Goal: Information Seeking & Learning: Learn about a topic

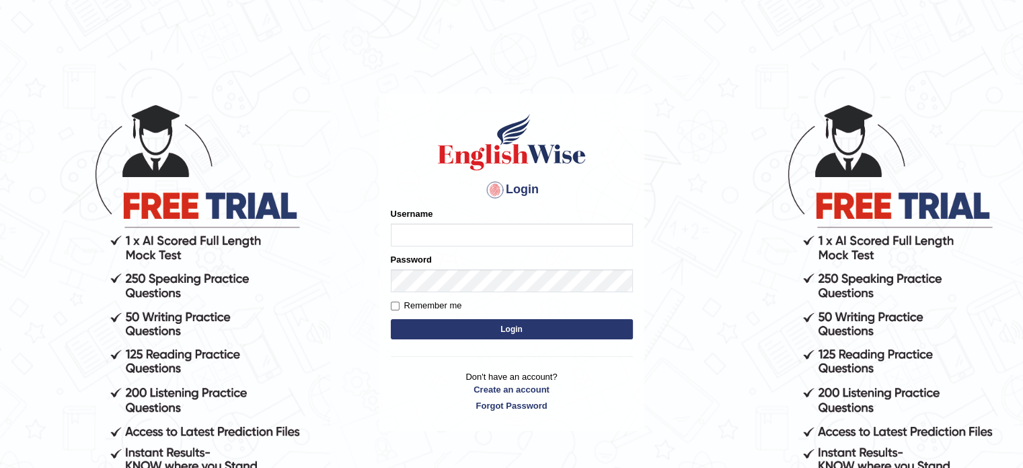
type input "tahseen"
click at [424, 326] on button "Login" at bounding box center [512, 329] width 242 height 20
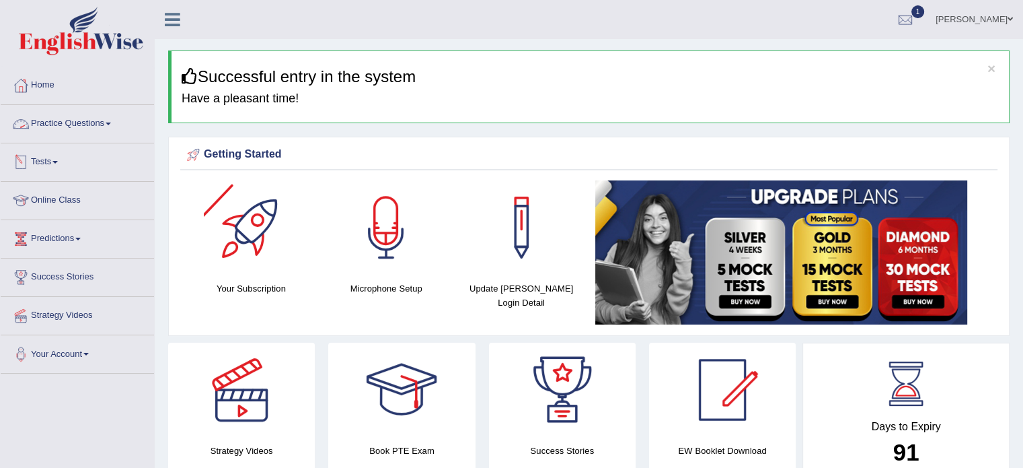
click at [117, 118] on link "Practice Questions" at bounding box center [77, 122] width 153 height 34
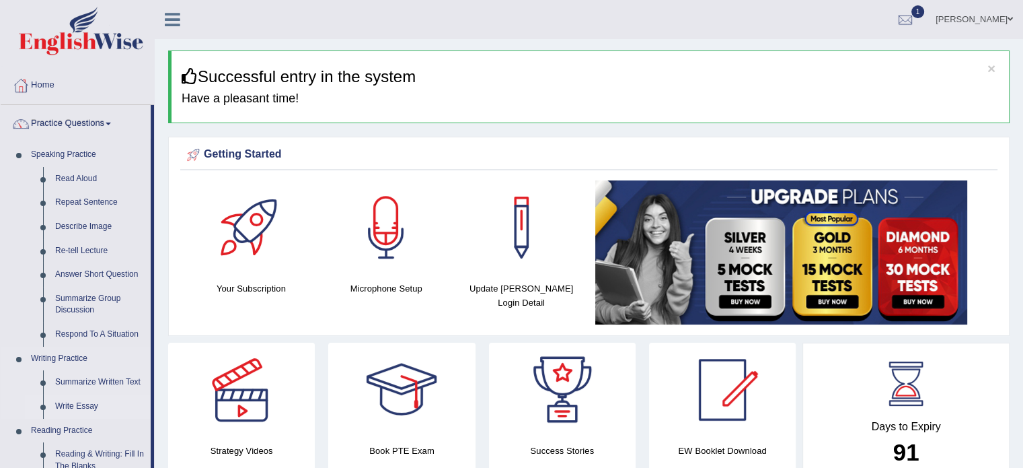
click at [89, 404] on link "Write Essay" at bounding box center [100, 406] width 102 height 24
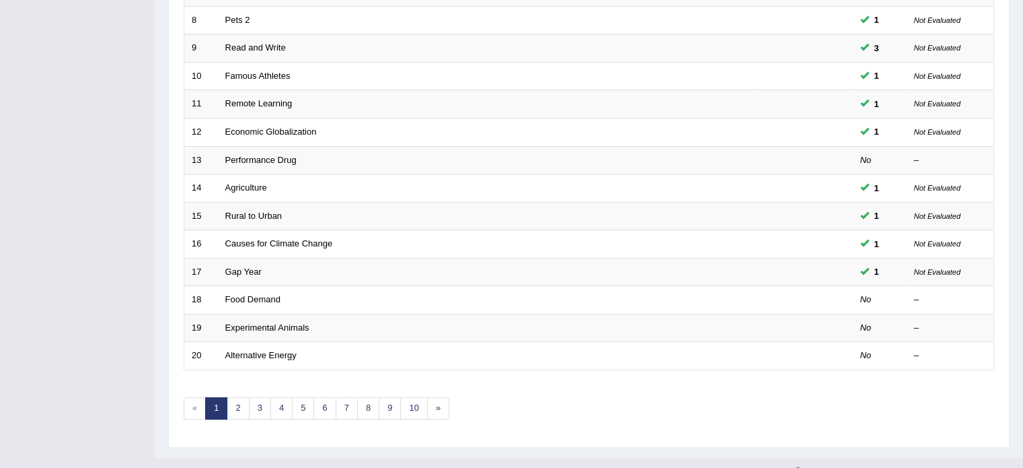
scroll to position [401, 0]
click at [234, 408] on link "2" at bounding box center [238, 407] width 22 height 22
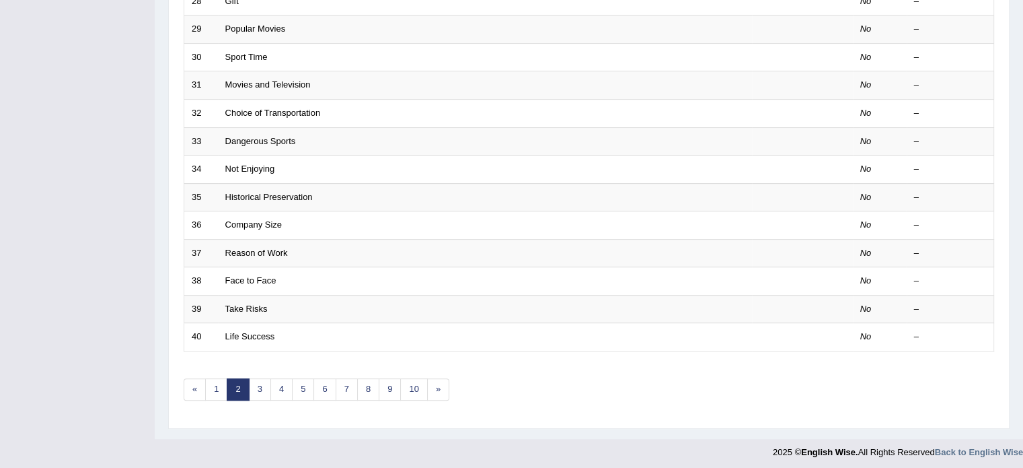
scroll to position [419, 0]
click at [253, 384] on link "3" at bounding box center [260, 388] width 22 height 22
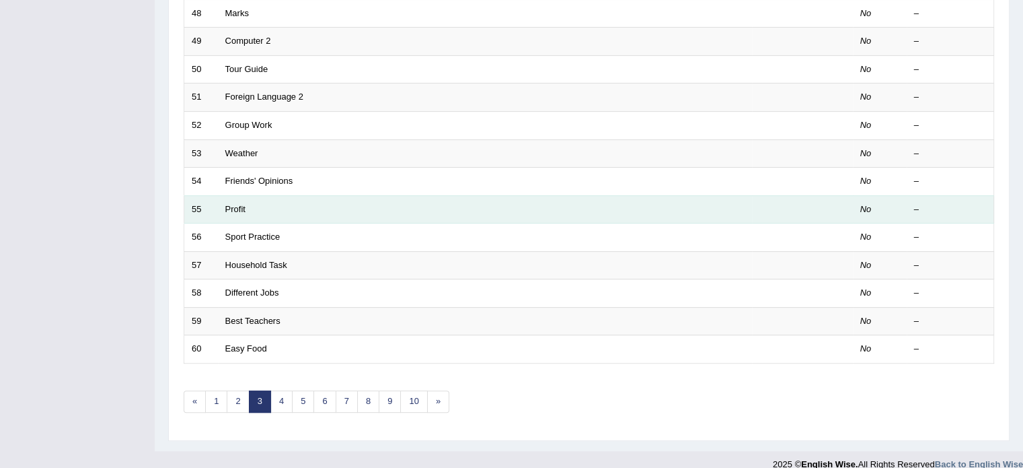
scroll to position [409, 0]
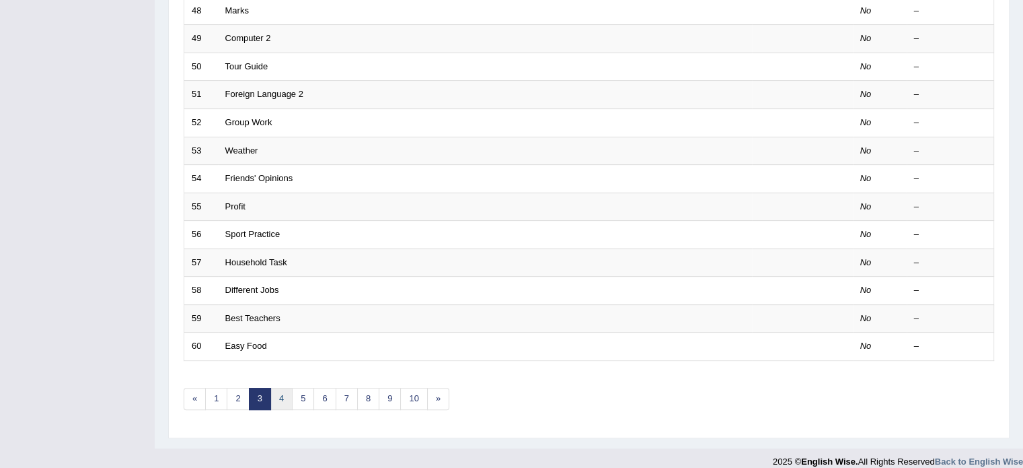
click at [272, 390] on link "4" at bounding box center [281, 398] width 22 height 22
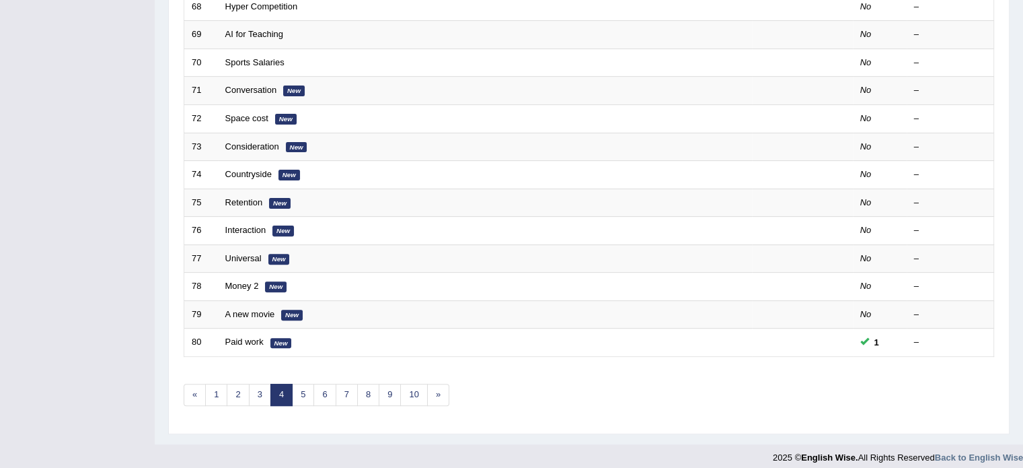
scroll to position [414, 0]
click at [302, 393] on link "5" at bounding box center [303, 394] width 22 height 22
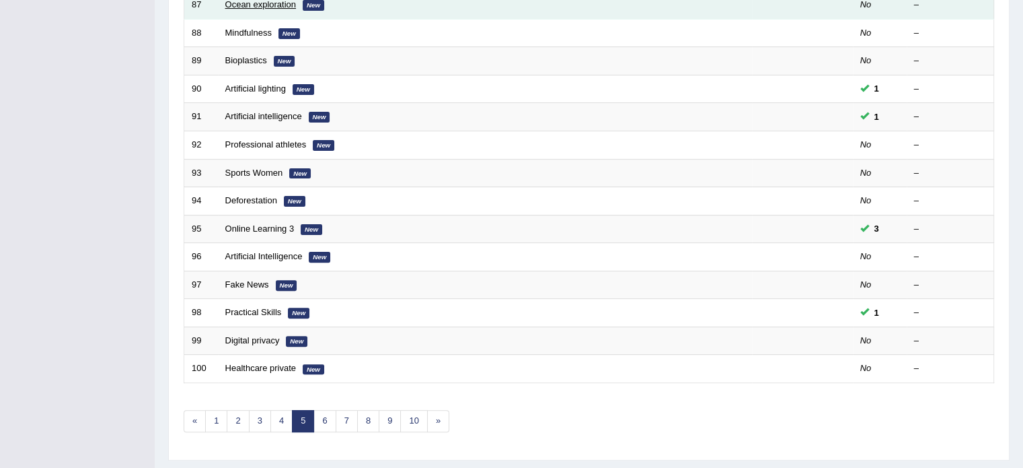
scroll to position [398, 0]
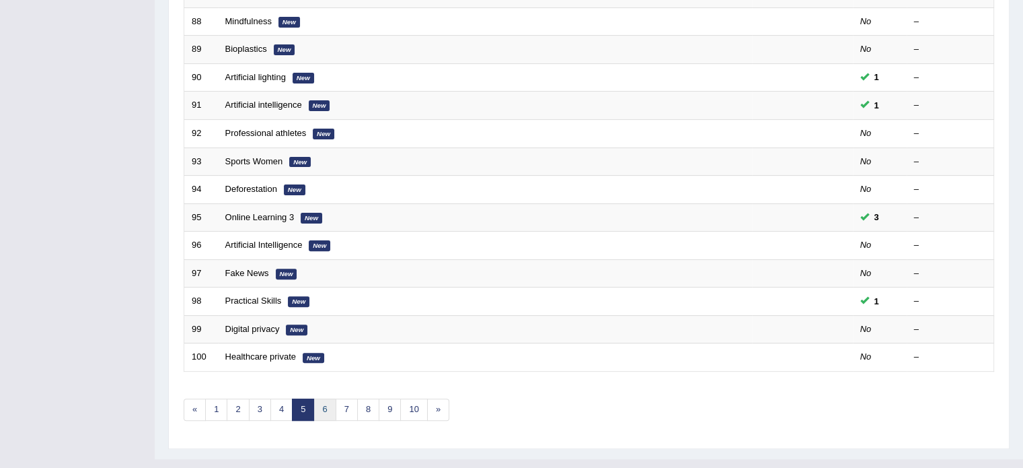
click at [316, 408] on link "6" at bounding box center [324, 409] width 22 height 22
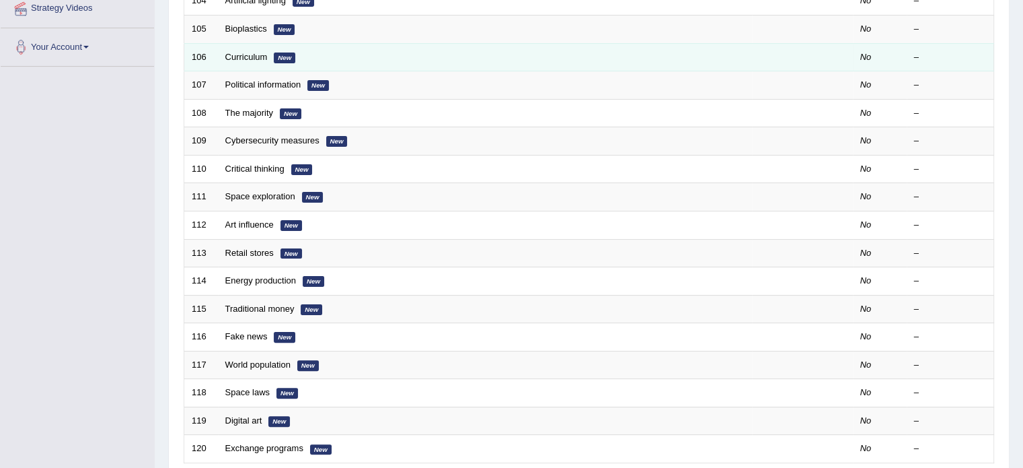
scroll to position [419, 0]
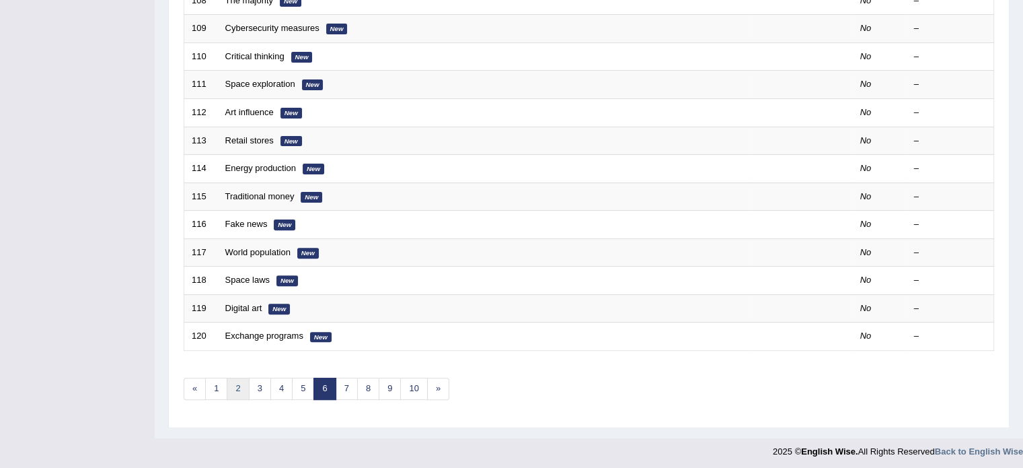
click at [246, 390] on link "2" at bounding box center [238, 388] width 22 height 22
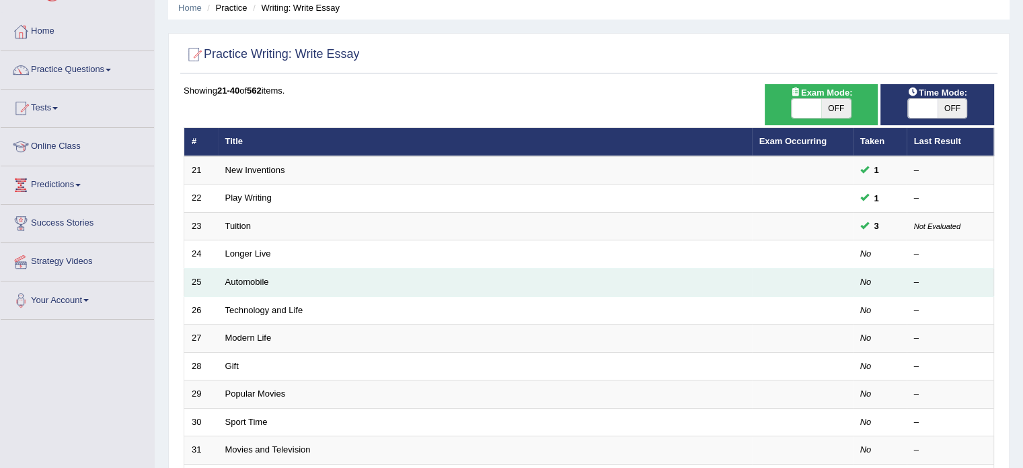
scroll to position [54, 0]
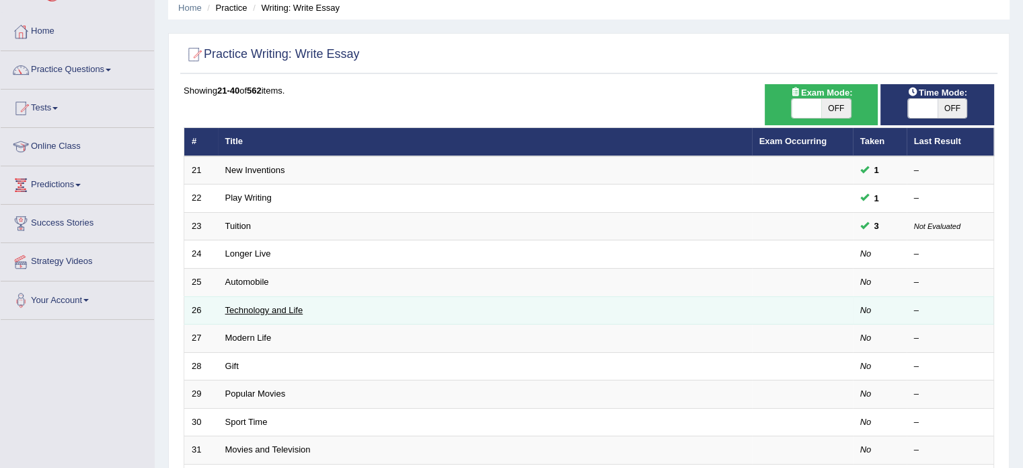
click at [256, 306] on link "Technology and Life" at bounding box center [264, 310] width 78 height 10
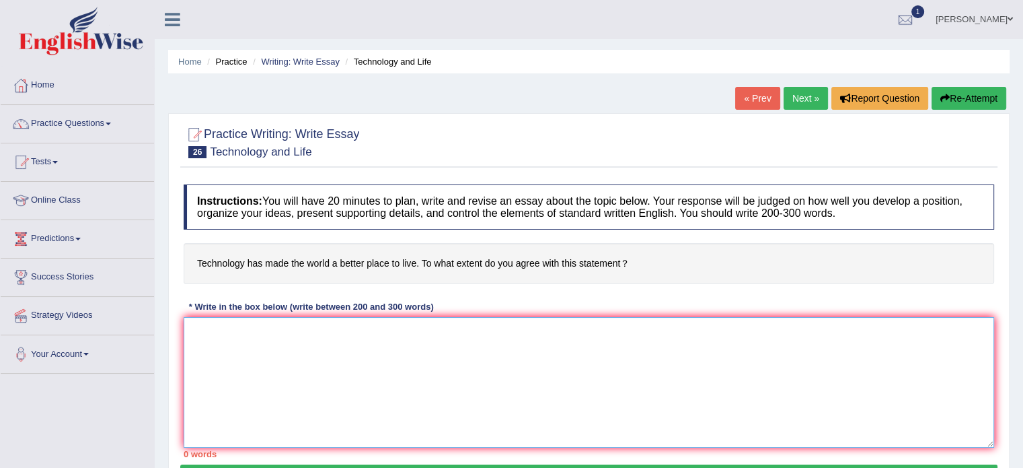
click at [274, 353] on textarea at bounding box center [589, 382] width 811 height 131
click at [273, 360] on textarea at bounding box center [589, 382] width 811 height 131
paste textarea "In this current era of scientific and technological progress, we find ourselves…"
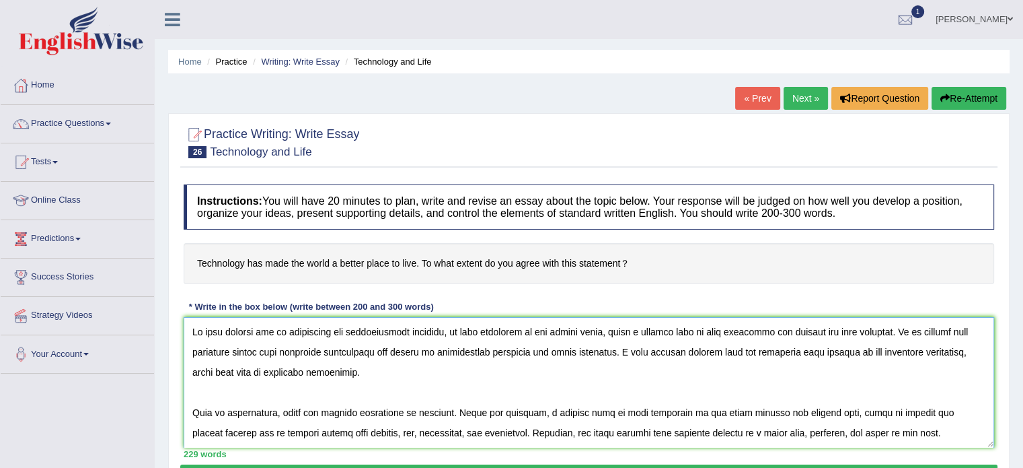
drag, startPoint x: 626, startPoint y: 330, endPoint x: 875, endPoint y: 331, distance: 249.6
click at [875, 331] on textarea at bounding box center [589, 382] width 811 height 131
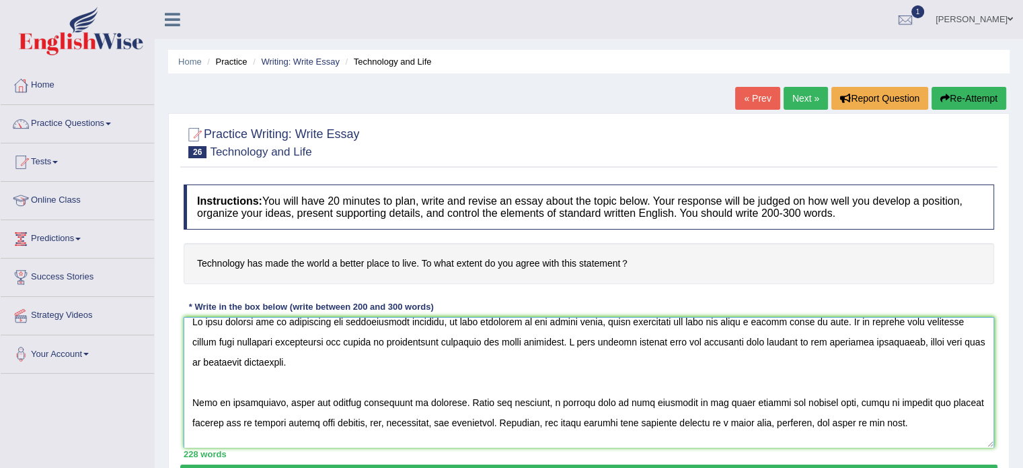
scroll to position [8, 0]
drag, startPoint x: 622, startPoint y: 339, endPoint x: 733, endPoint y: 348, distance: 110.7
click at [733, 348] on textarea at bounding box center [589, 382] width 811 height 131
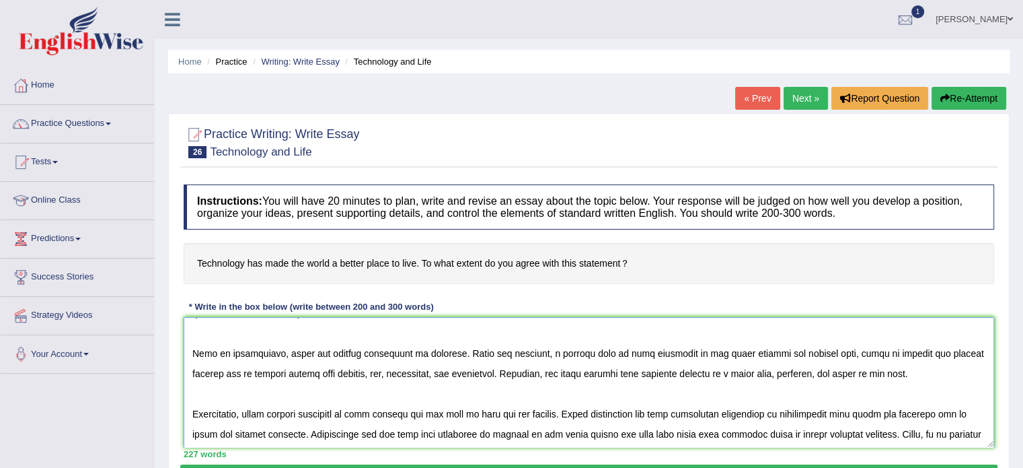
scroll to position [59, 0]
drag, startPoint x: 538, startPoint y: 351, endPoint x: 805, endPoint y: 361, distance: 266.6
click at [805, 361] on textarea at bounding box center [589, 382] width 811 height 131
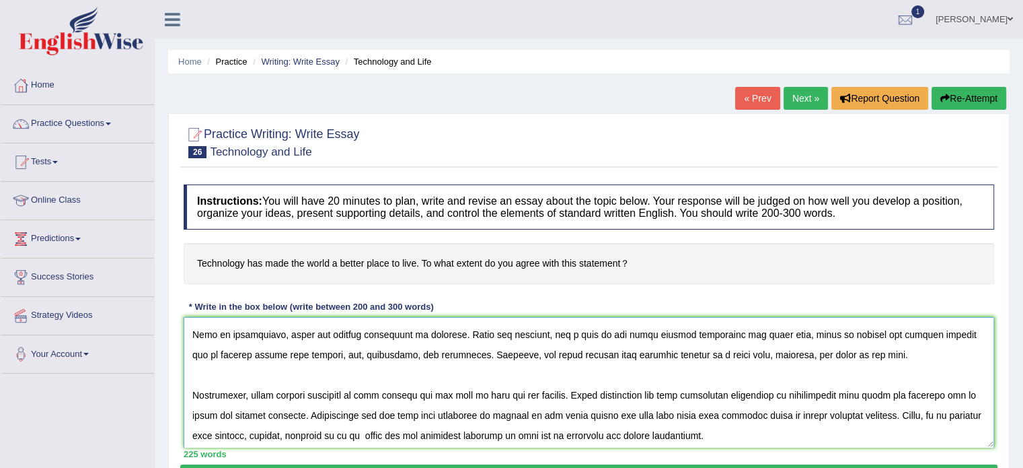
scroll to position [79, 0]
drag, startPoint x: 658, startPoint y: 355, endPoint x: 812, endPoint y: 371, distance: 154.9
click at [812, 371] on textarea at bounding box center [589, 382] width 811 height 131
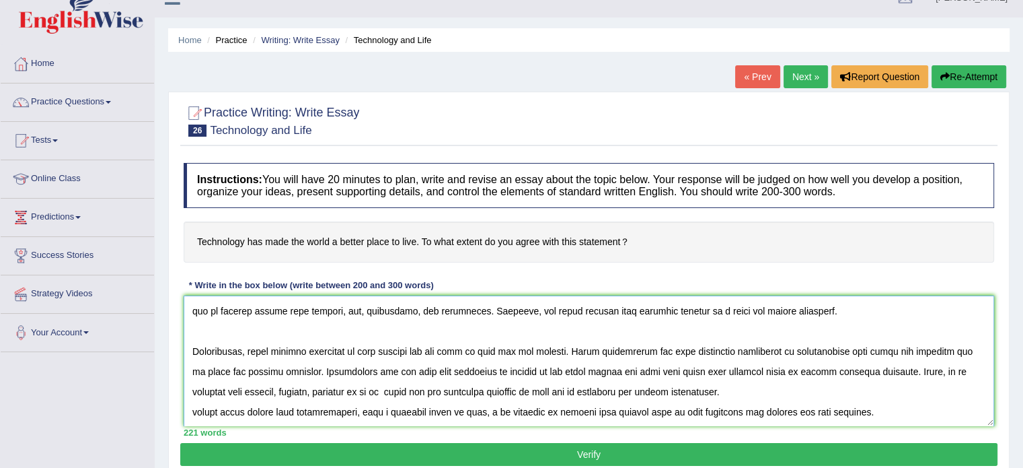
scroll to position [24, 0]
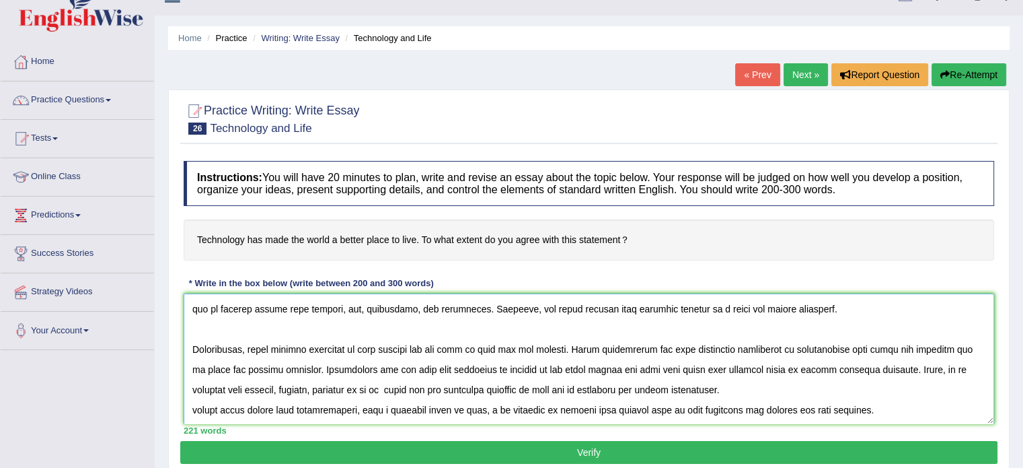
drag, startPoint x: 209, startPoint y: 385, endPoint x: 533, endPoint y: 390, distance: 323.6
click at [533, 390] on textarea at bounding box center [589, 358] width 811 height 131
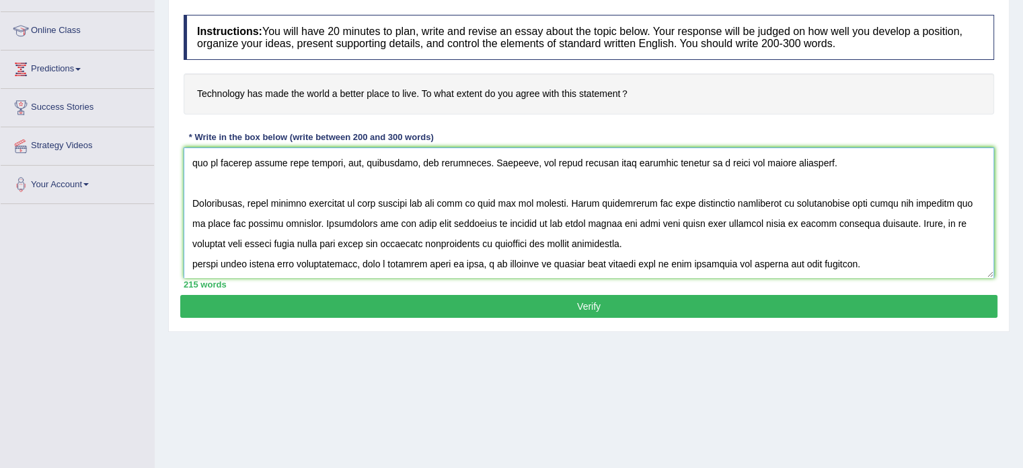
scroll to position [172, 0]
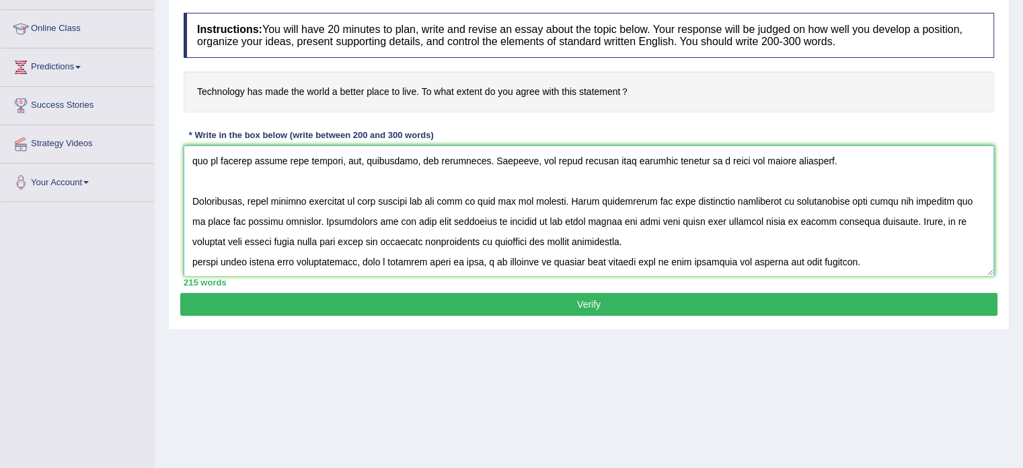
click at [841, 258] on textarea at bounding box center [589, 210] width 811 height 131
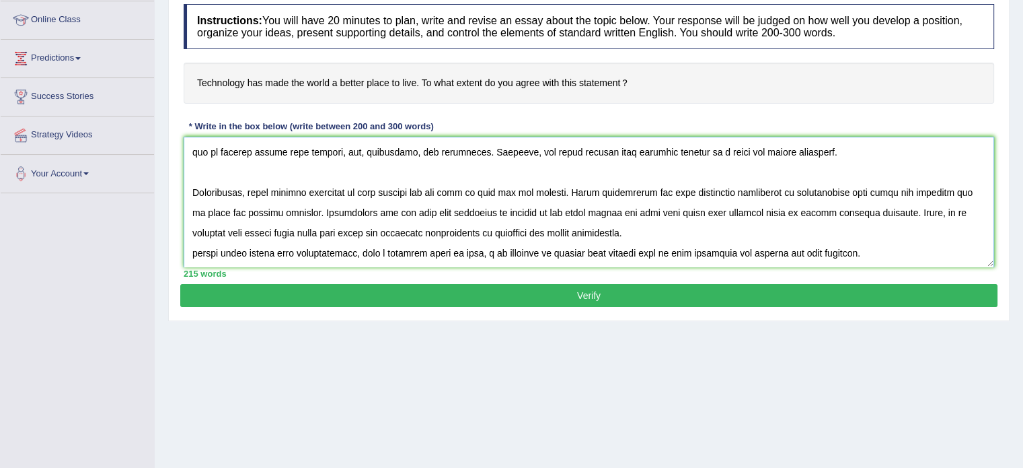
scroll to position [100, 0]
click at [772, 161] on textarea at bounding box center [589, 202] width 811 height 131
click at [775, 153] on textarea at bounding box center [589, 202] width 811 height 131
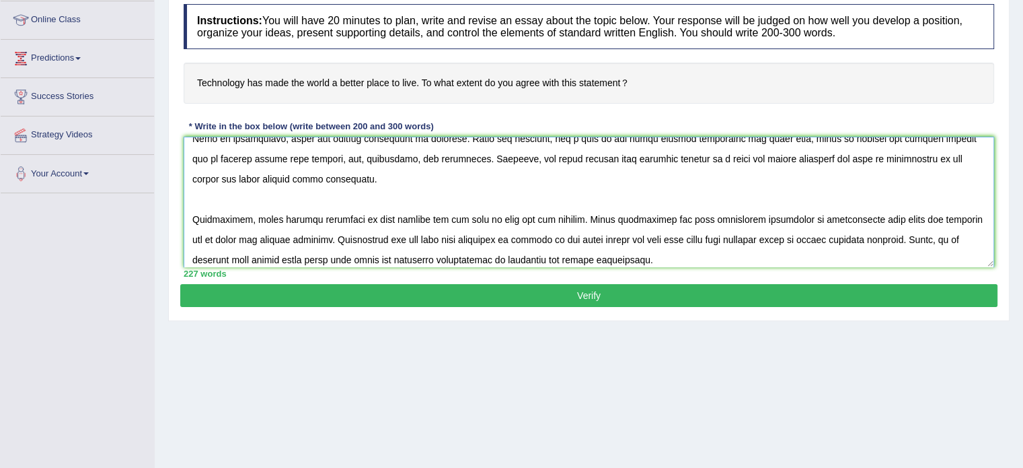
scroll to position [94, 0]
click at [253, 181] on textarea at bounding box center [589, 202] width 811 height 131
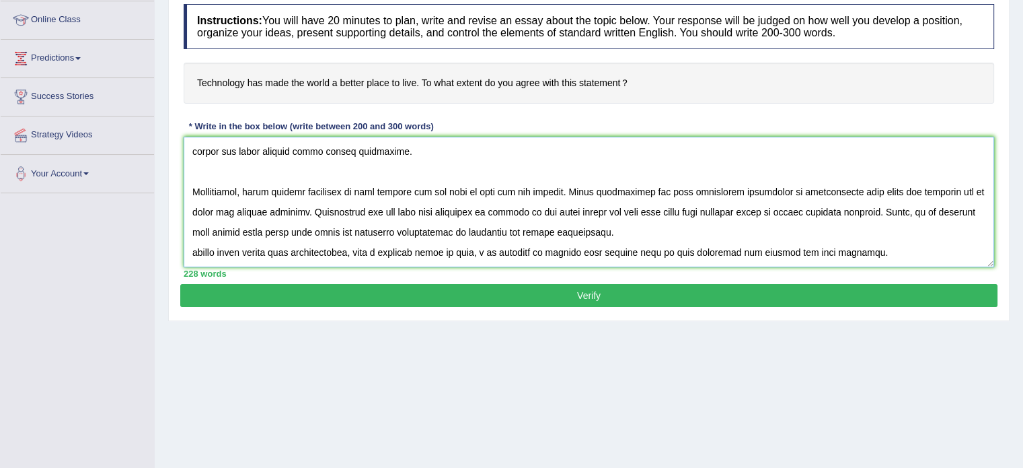
click at [866, 254] on textarea at bounding box center [589, 202] width 811 height 131
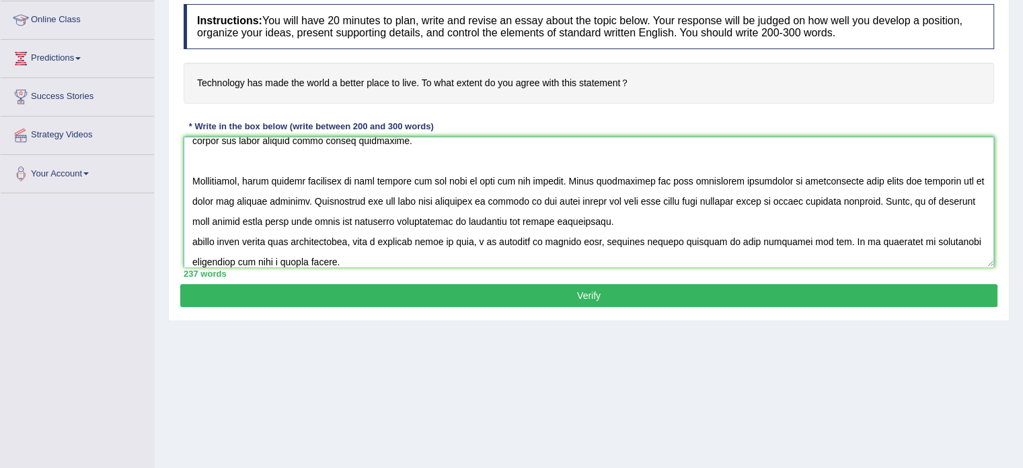
type textarea "In this current era of scientific and technological progress, we find ourselves…"
click at [344, 297] on button "Verify" at bounding box center [588, 295] width 817 height 23
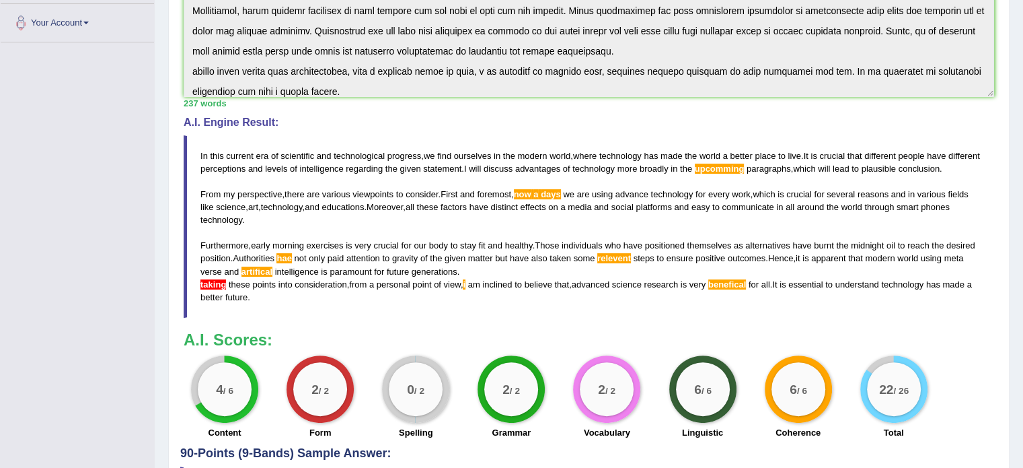
scroll to position [0, 0]
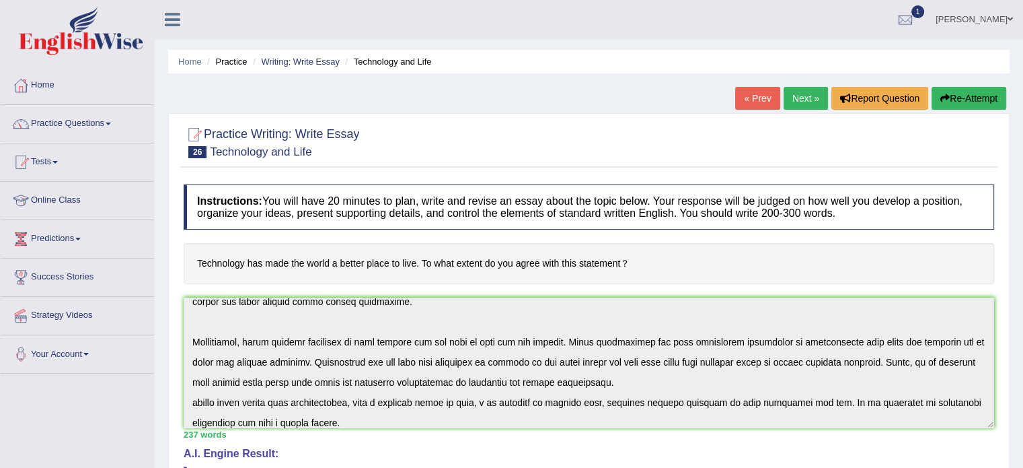
click at [962, 100] on button "Re-Attempt" at bounding box center [969, 98] width 75 height 23
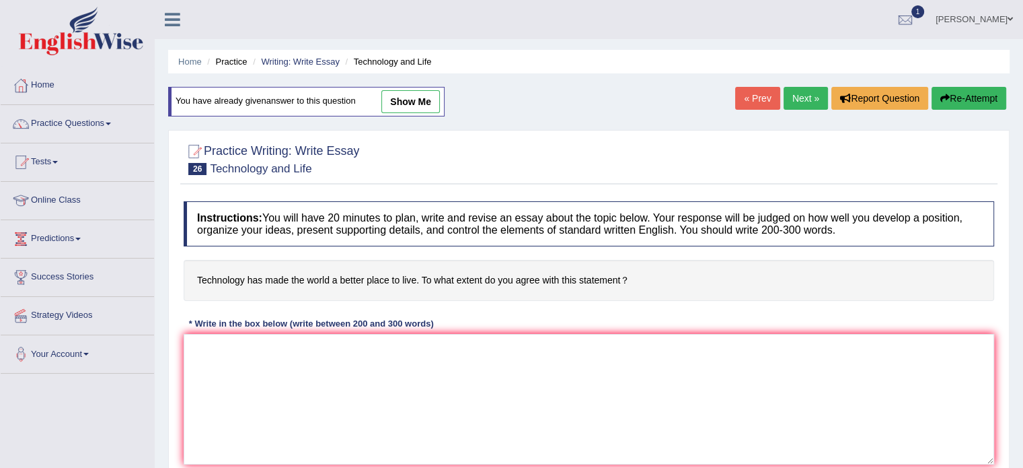
click at [357, 392] on textarea at bounding box center [589, 399] width 811 height 131
click at [425, 108] on link "show me" at bounding box center [410, 101] width 59 height 23
type textarea "In this current era of scientific and technological progress, we find ourselves…"
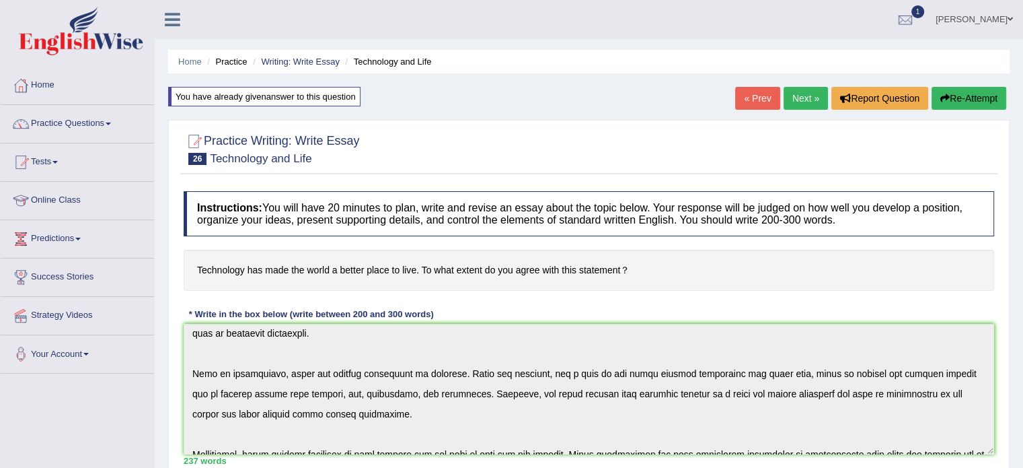
scroll to position [141, 0]
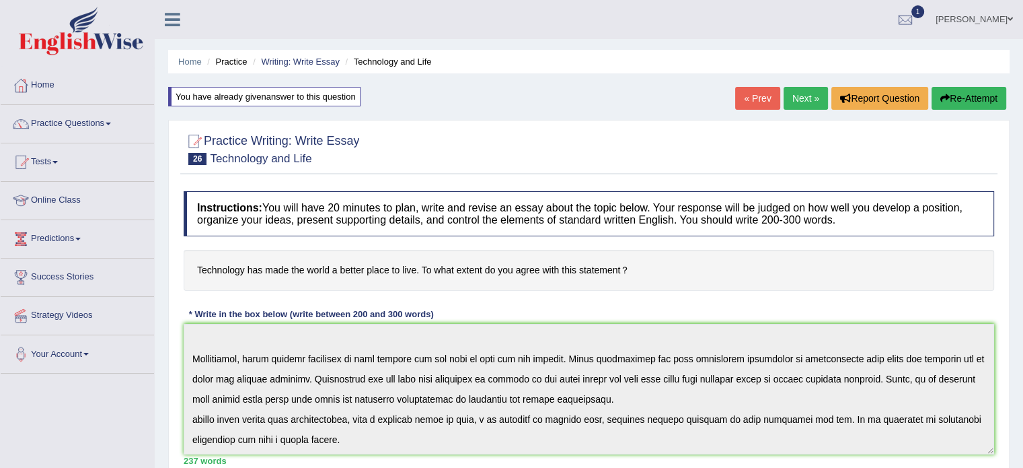
click at [989, 99] on button "Re-Attempt" at bounding box center [969, 98] width 75 height 23
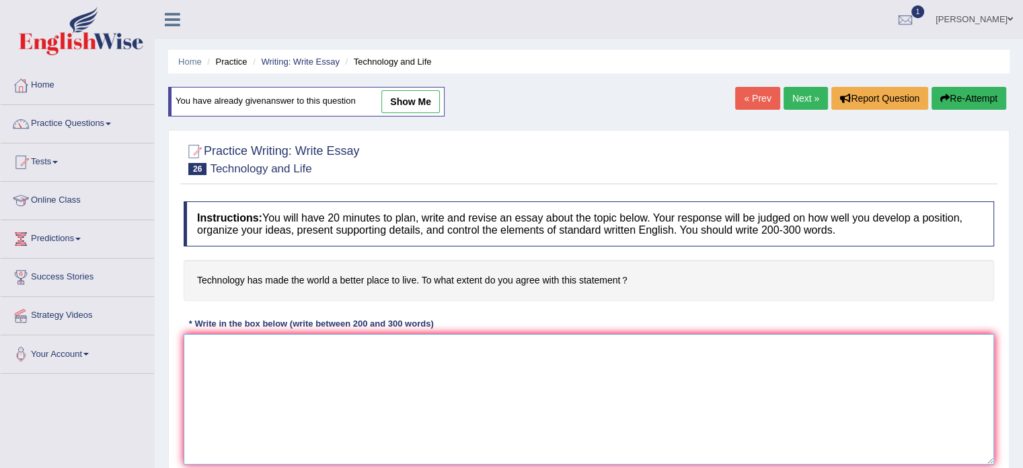
click at [459, 374] on textarea at bounding box center [589, 399] width 811 height 131
paste textarea "n this current era of scientific and technological progress, we find ourselves …"
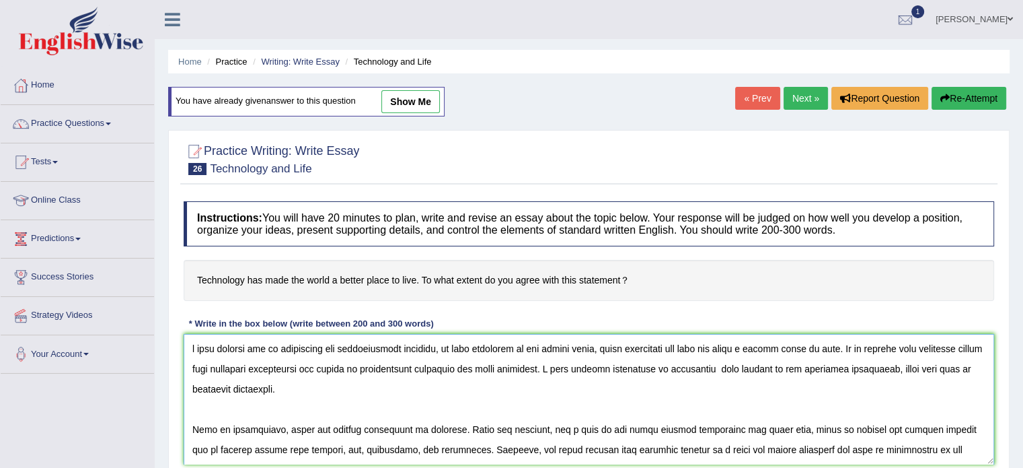
click at [192, 354] on textarea at bounding box center [589, 399] width 811 height 131
click at [853, 374] on textarea at bounding box center [589, 399] width 811 height 131
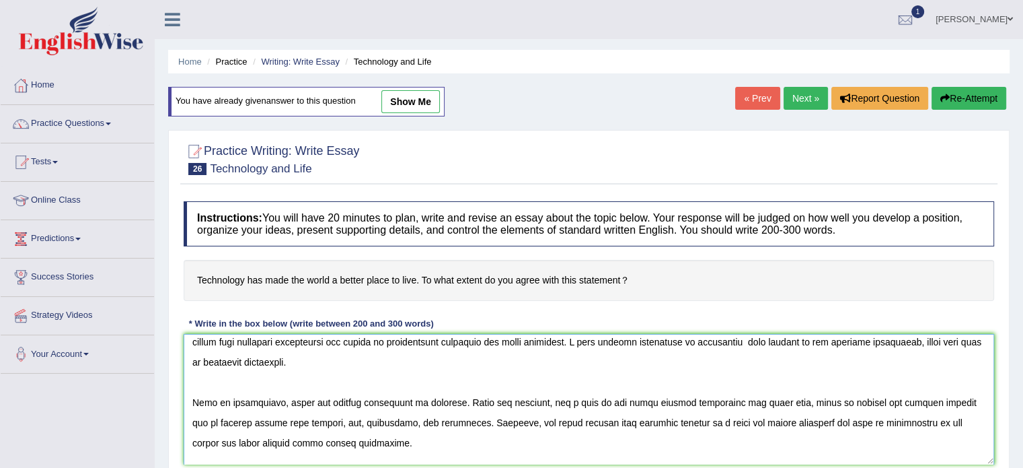
scroll to position [34, 0]
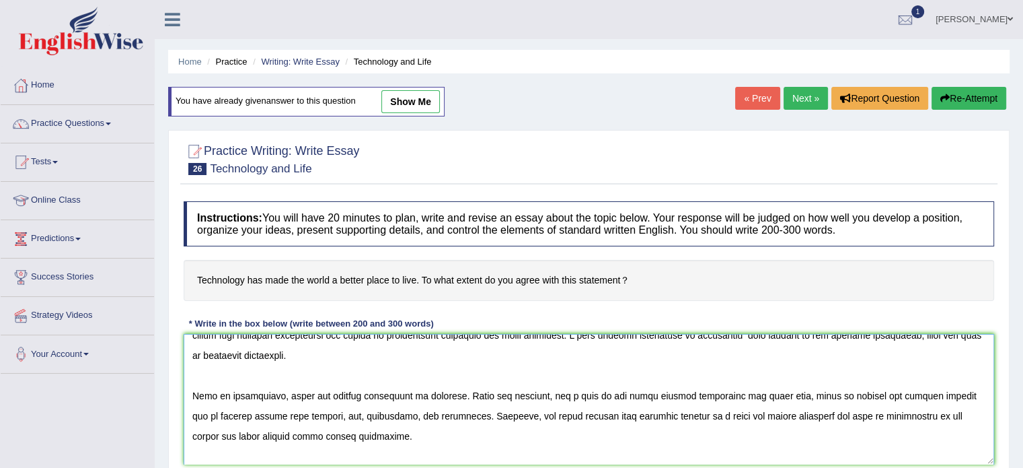
click at [558, 392] on textarea at bounding box center [589, 399] width 811 height 131
click at [563, 396] on textarea at bounding box center [589, 399] width 811 height 131
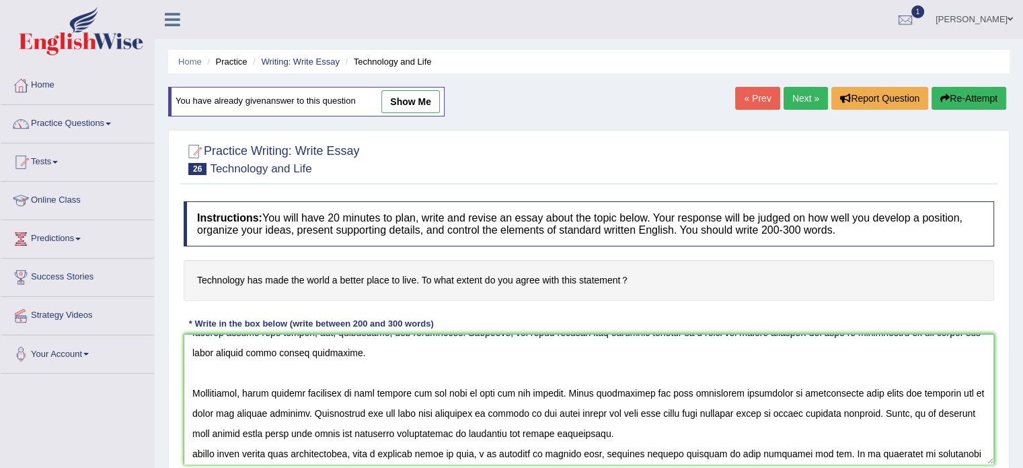
scroll to position [118, 0]
click at [720, 418] on textarea at bounding box center [589, 399] width 811 height 131
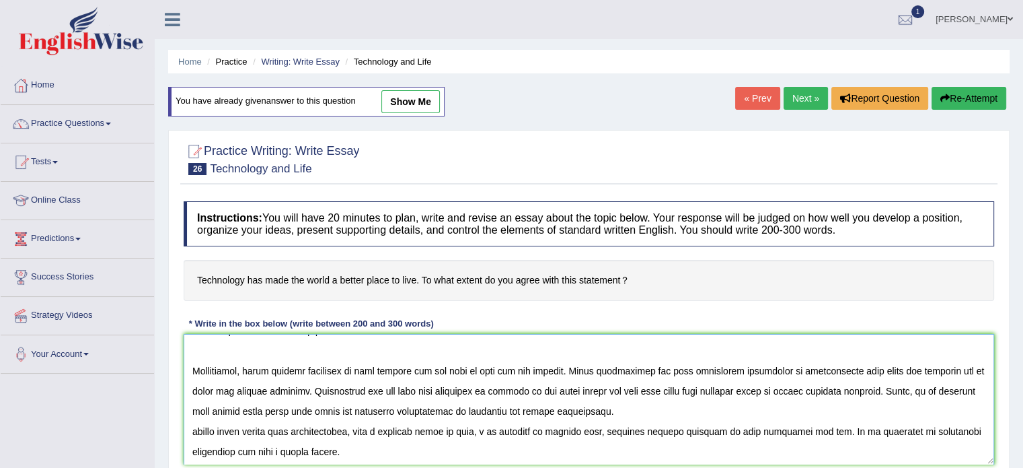
scroll to position [141, 0]
click at [387, 417] on textarea at bounding box center [589, 399] width 811 height 131
click at [385, 417] on textarea at bounding box center [589, 399] width 811 height 131
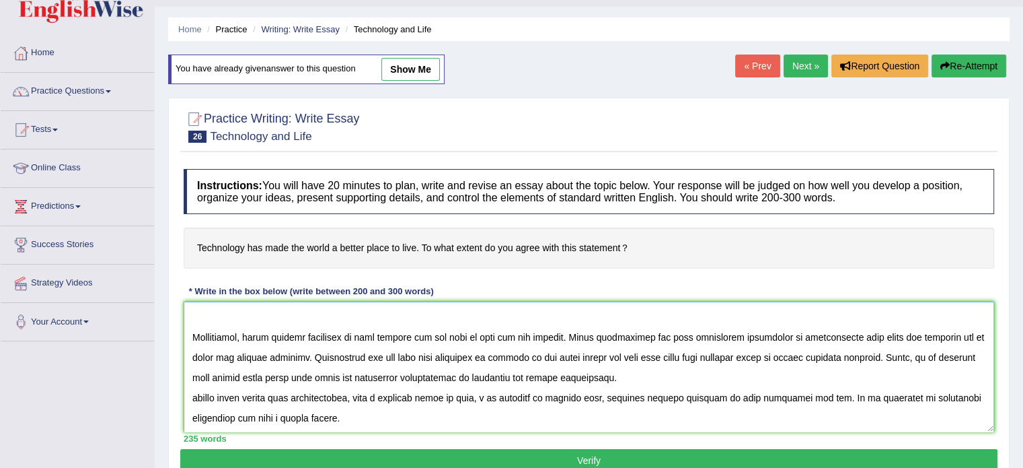
scroll to position [32, 0]
click at [775, 404] on textarea at bounding box center [589, 366] width 811 height 131
drag, startPoint x: 193, startPoint y: 392, endPoint x: 194, endPoint y: 404, distance: 11.5
click at [194, 404] on textarea at bounding box center [589, 366] width 811 height 131
click at [194, 401] on textarea at bounding box center [589, 366] width 811 height 131
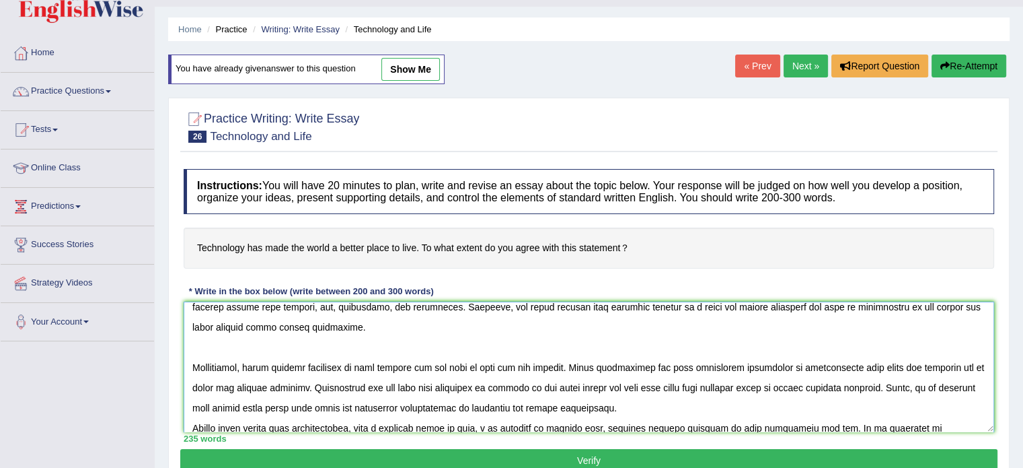
scroll to position [110, 0]
click at [366, 397] on textarea at bounding box center [589, 366] width 811 height 131
click at [367, 392] on textarea at bounding box center [589, 366] width 811 height 131
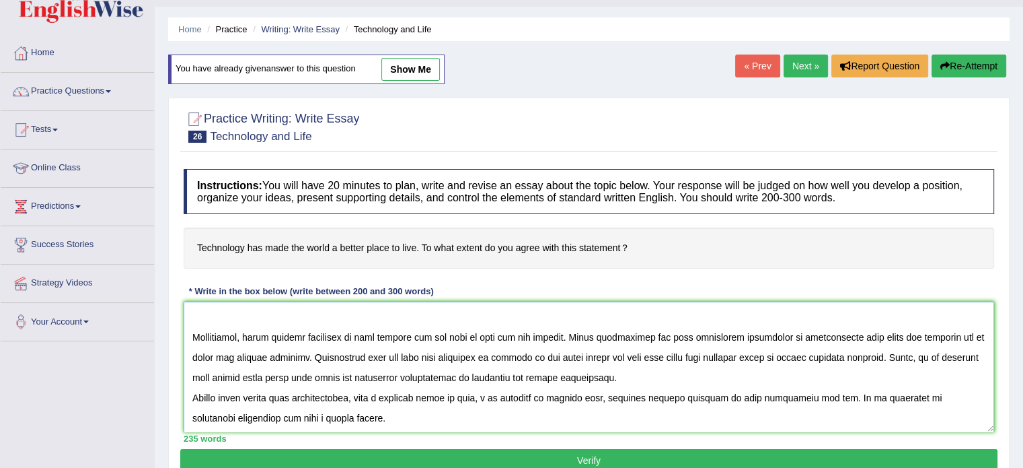
type textarea "In this current era of scientific and technological progress, we find ourselves…"
click at [457, 460] on button "Verify" at bounding box center [588, 460] width 817 height 23
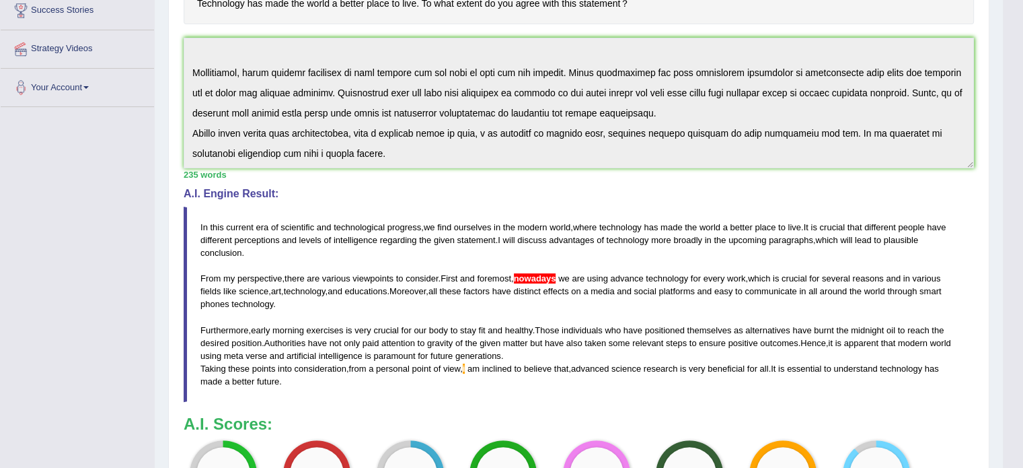
scroll to position [453, 0]
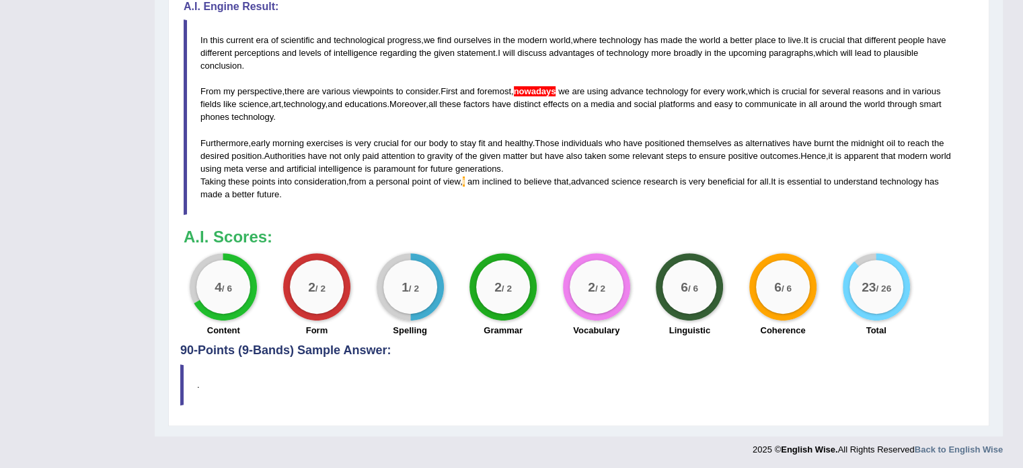
click at [431, 65] on div "Instructions: You will have 20 minutes to plan, write and revise an essay about…" at bounding box center [578, 37] width 797 height 613
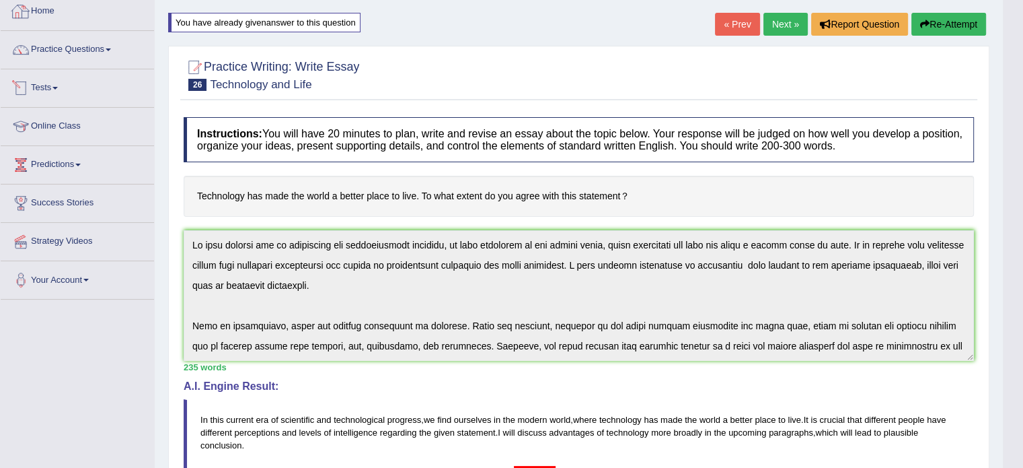
scroll to position [0, 0]
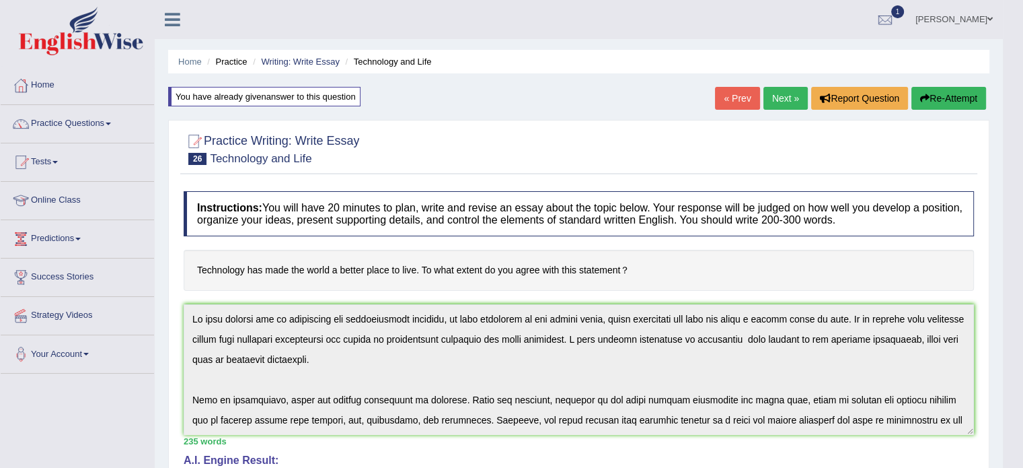
click at [778, 98] on link "Next »" at bounding box center [786, 98] width 44 height 23
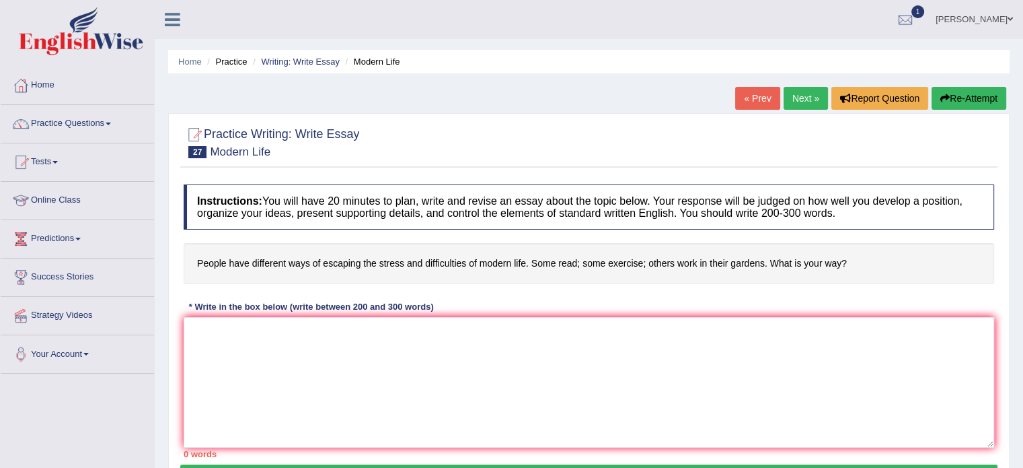
click at [813, 103] on link "Next »" at bounding box center [806, 98] width 44 height 23
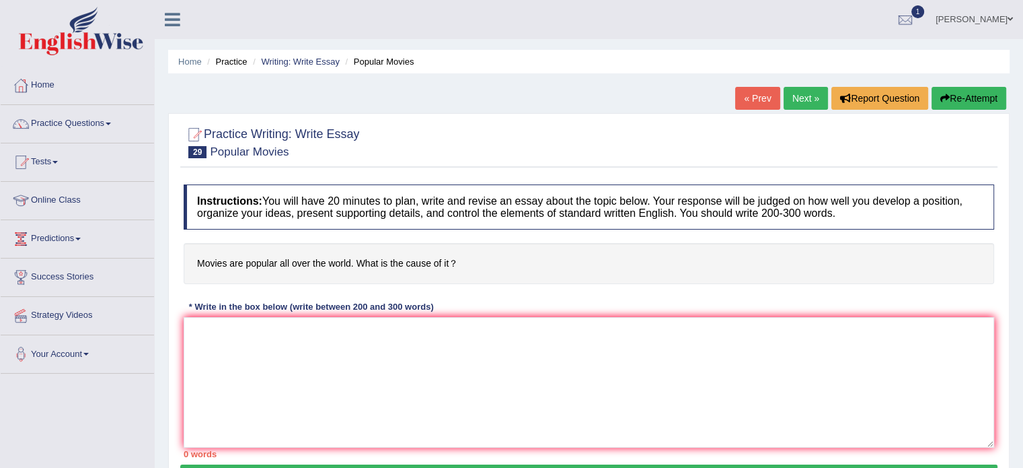
click at [813, 103] on link "Next »" at bounding box center [806, 98] width 44 height 23
click at [804, 99] on link "Next »" at bounding box center [806, 98] width 44 height 23
click at [116, 126] on link "Practice Questions" at bounding box center [77, 122] width 153 height 34
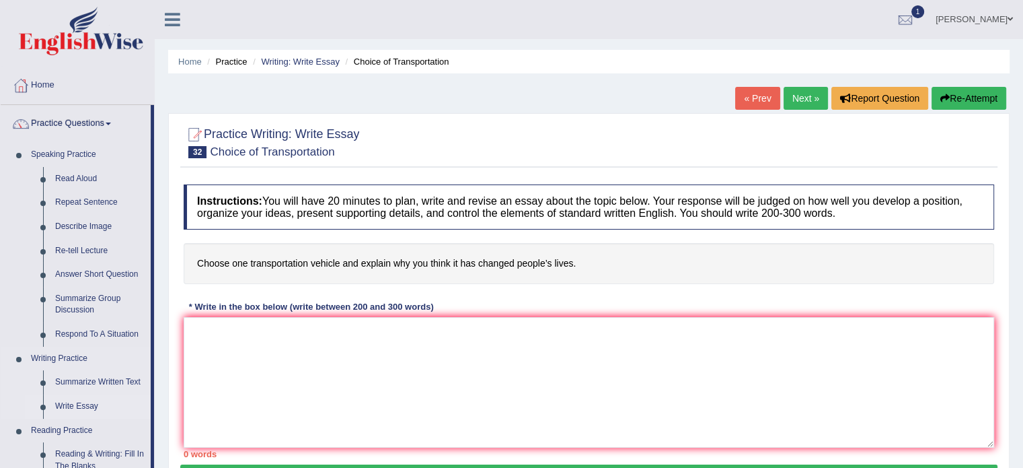
click at [75, 403] on link "Write Essay" at bounding box center [100, 406] width 102 height 24
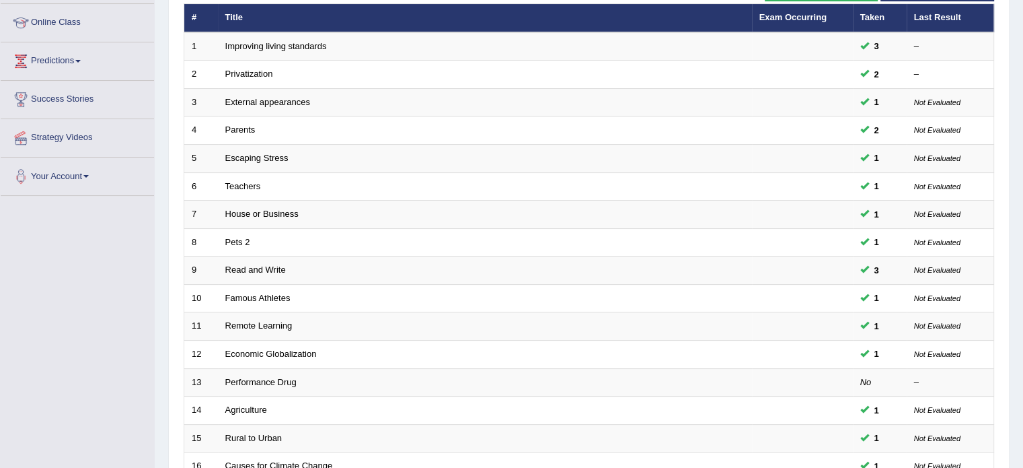
scroll to position [419, 0]
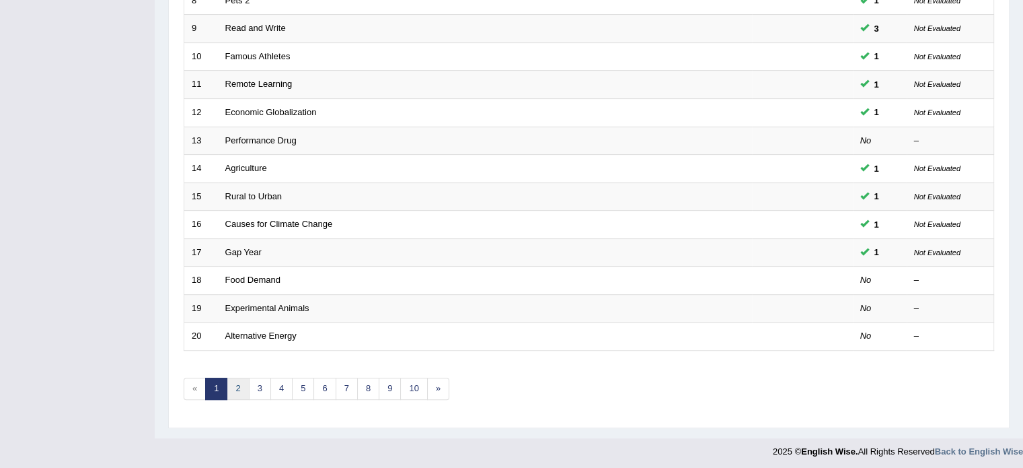
click at [230, 390] on link "2" at bounding box center [238, 388] width 22 height 22
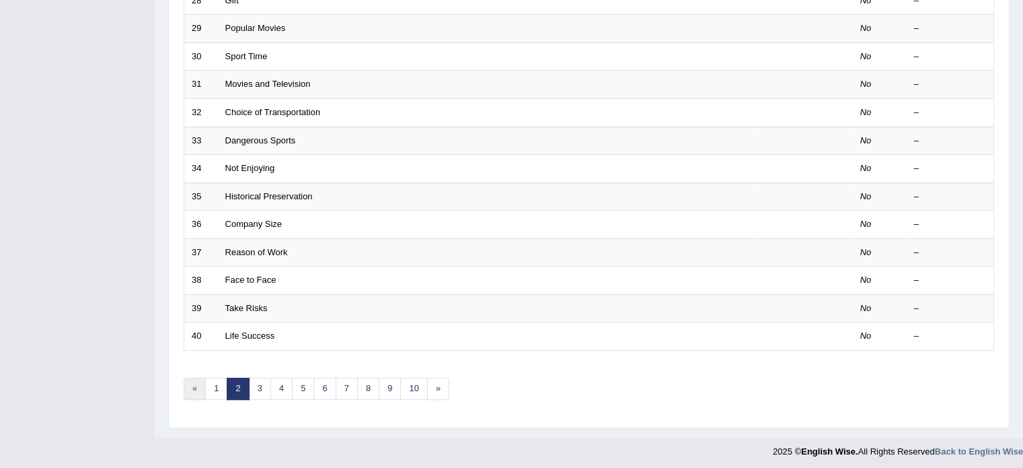
scroll to position [418, 0]
click at [254, 392] on link "3" at bounding box center [260, 389] width 22 height 22
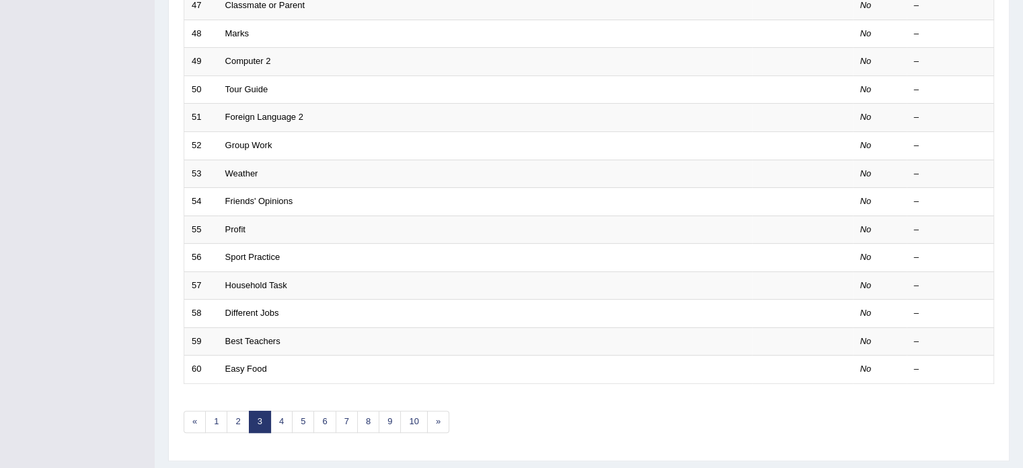
scroll to position [406, 0]
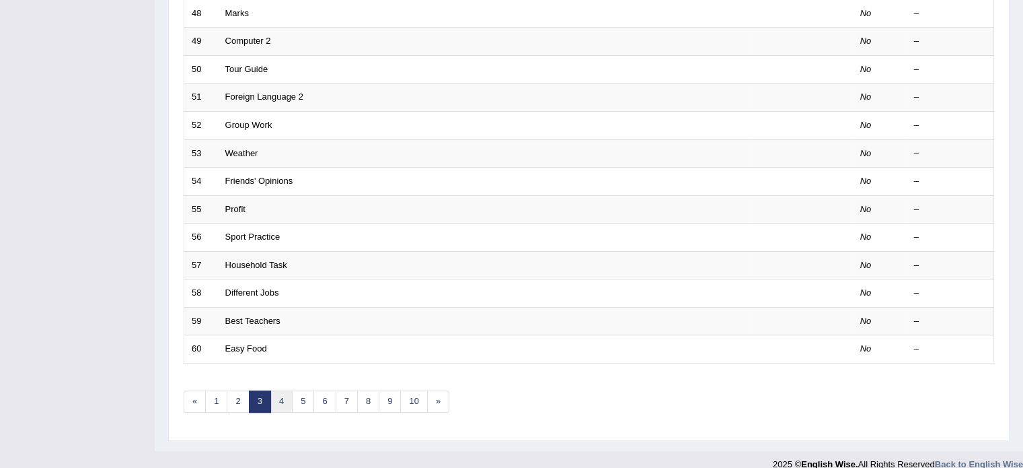
click at [285, 404] on link "4" at bounding box center [281, 401] width 22 height 22
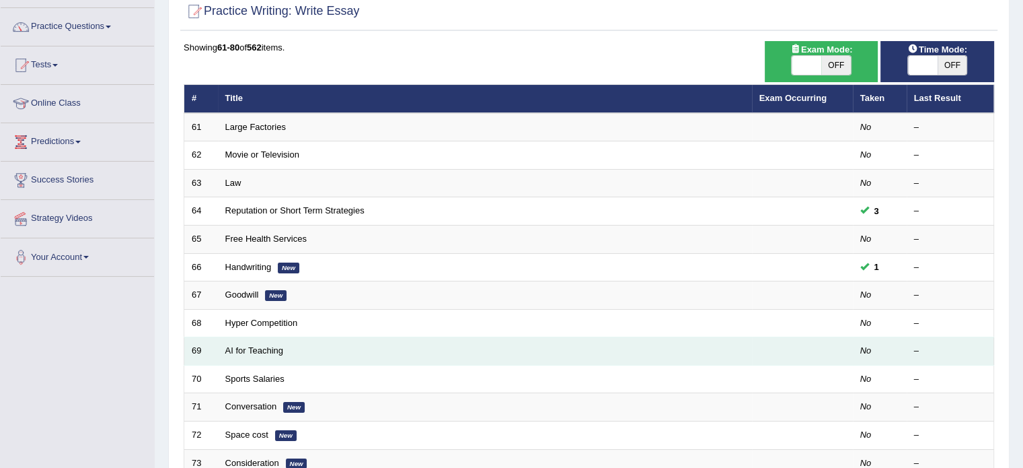
scroll to position [99, 0]
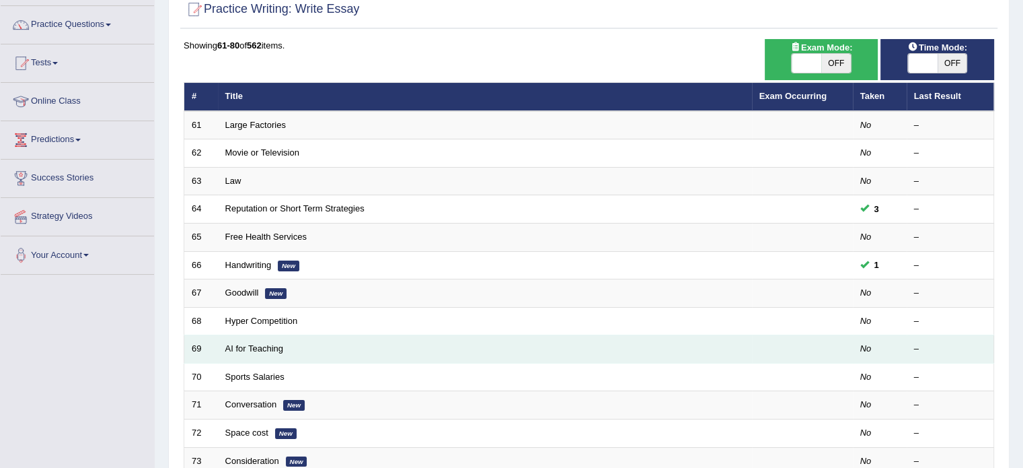
click at [250, 351] on td "AI for Teaching" at bounding box center [485, 349] width 534 height 28
click at [253, 343] on link "AI for Teaching" at bounding box center [254, 348] width 58 height 10
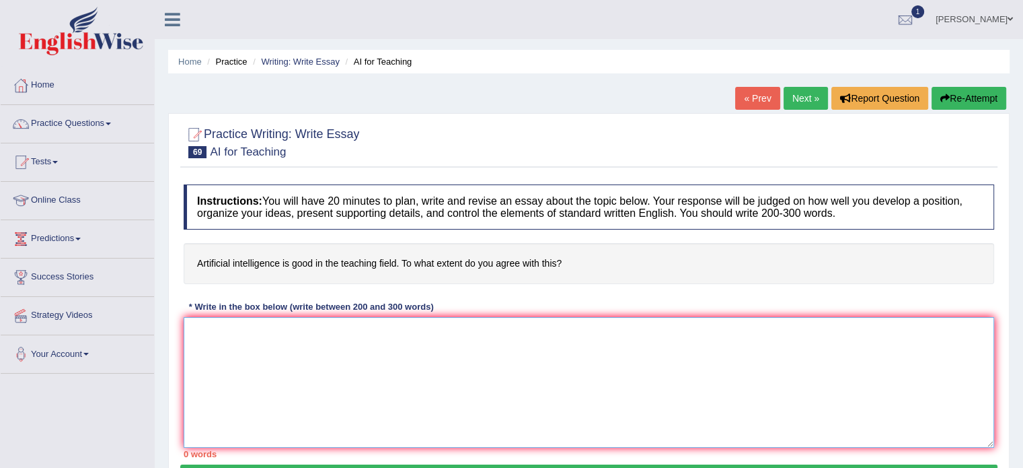
click at [253, 342] on textarea at bounding box center [589, 382] width 811 height 131
click at [235, 342] on textarea at bounding box center [589, 382] width 811 height 131
paste textarea "In this current era of scientific and technological progress, we find ourselves…"
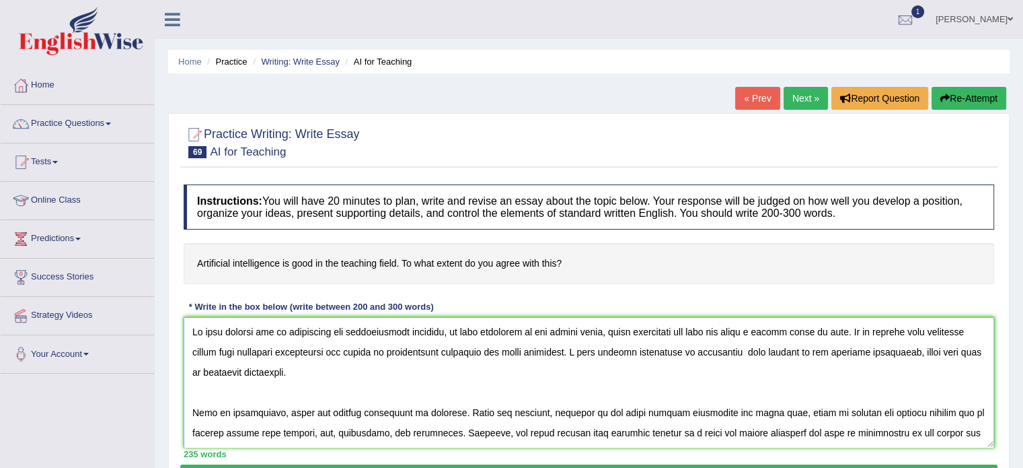
drag, startPoint x: 627, startPoint y: 330, endPoint x: 840, endPoint y: 325, distance: 213.3
click at [840, 325] on textarea at bounding box center [589, 382] width 811 height 131
click at [825, 339] on textarea at bounding box center [589, 382] width 811 height 131
click at [829, 338] on textarea at bounding box center [589, 382] width 811 height 131
click at [698, 357] on textarea at bounding box center [589, 382] width 811 height 131
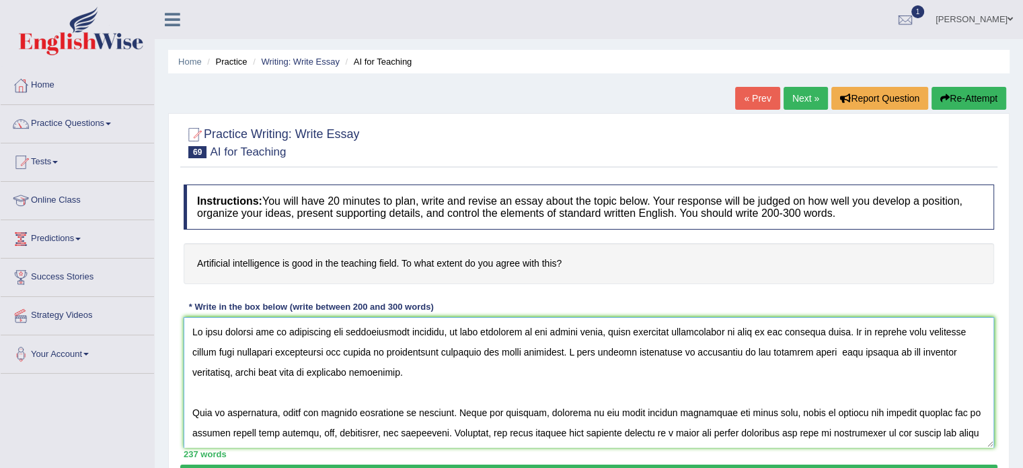
click at [790, 357] on textarea at bounding box center [589, 382] width 811 height 131
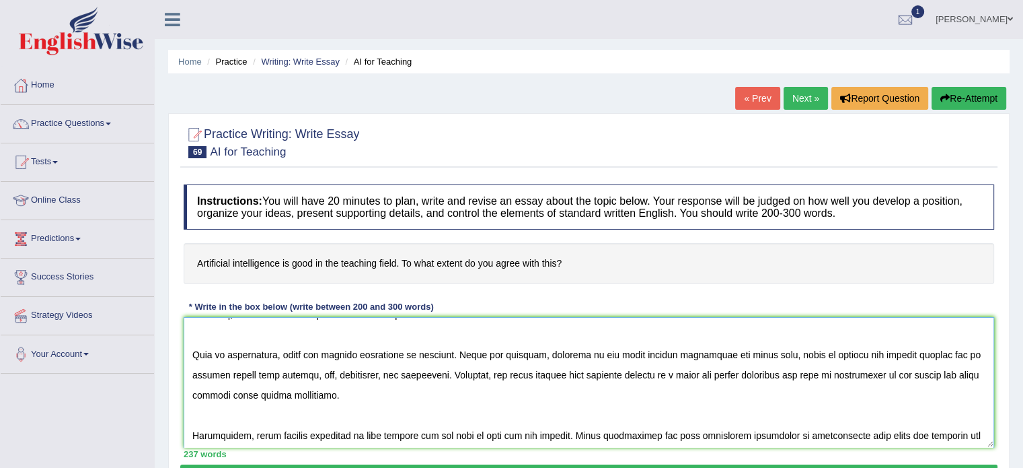
scroll to position [57, 0]
drag, startPoint x: 538, startPoint y: 353, endPoint x: 581, endPoint y: 361, distance: 43.1
click at [581, 361] on textarea at bounding box center [589, 382] width 811 height 131
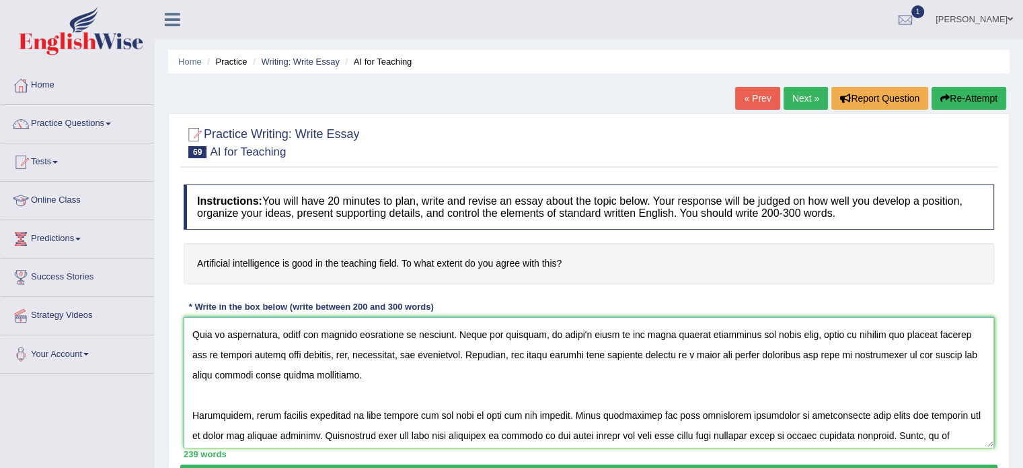
scroll to position [78, 0]
drag, startPoint x: 687, startPoint y: 353, endPoint x: 797, endPoint y: 351, distance: 110.3
click at [797, 351] on textarea at bounding box center [589, 382] width 811 height 131
click at [764, 359] on textarea at bounding box center [589, 382] width 811 height 131
click at [770, 360] on textarea at bounding box center [589, 382] width 811 height 131
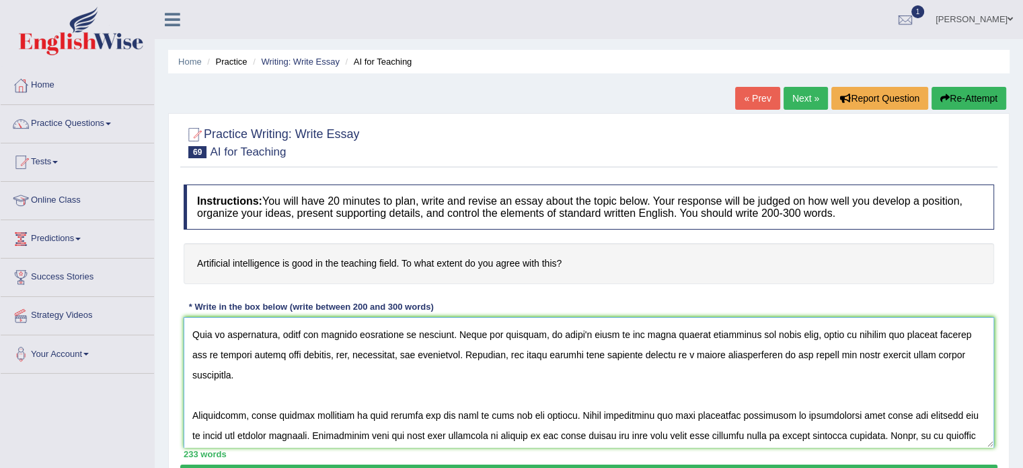
click at [790, 363] on textarea at bounding box center [589, 382] width 811 height 131
click at [788, 359] on textarea at bounding box center [589, 382] width 811 height 131
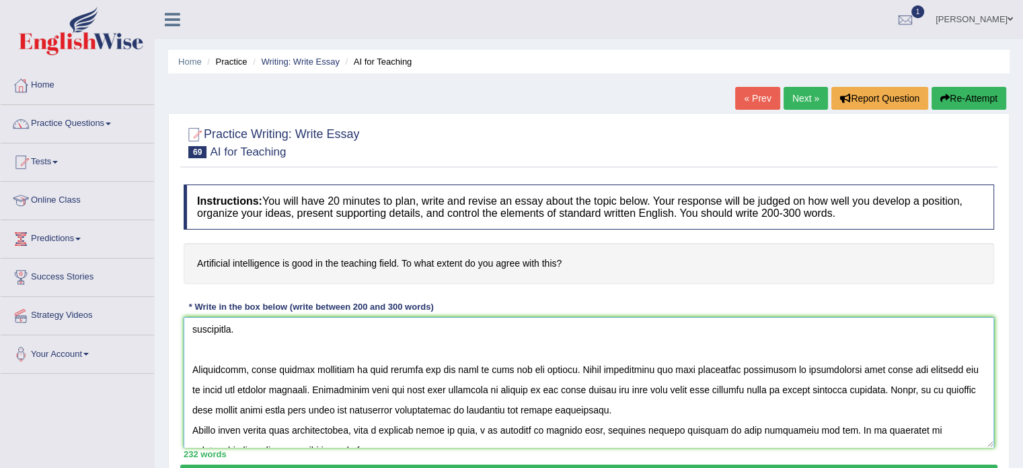
scroll to position [141, 0]
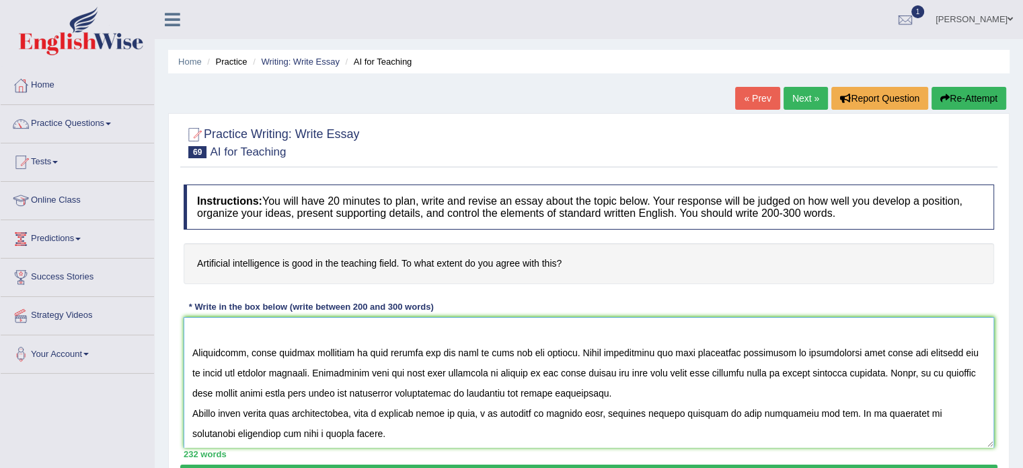
drag, startPoint x: 250, startPoint y: 351, endPoint x: 552, endPoint y: 352, distance: 302.7
click at [552, 352] on textarea at bounding box center [589, 382] width 811 height 131
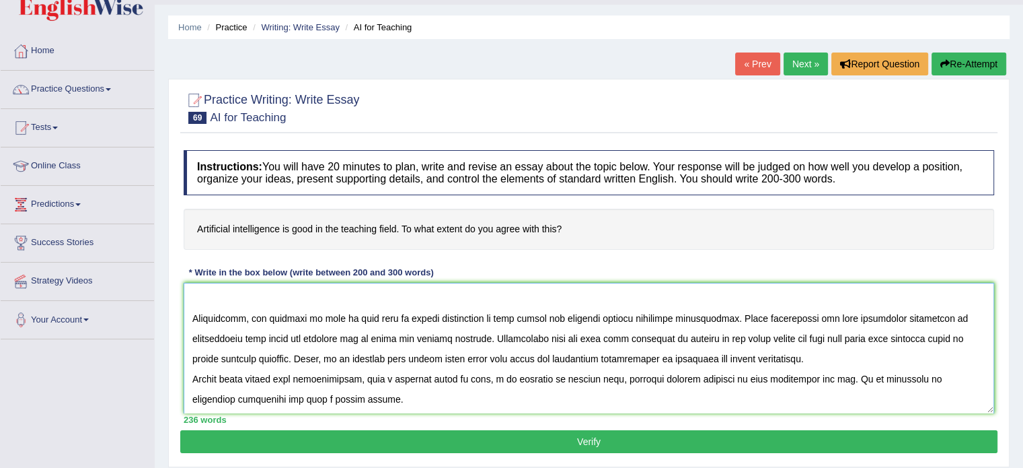
scroll to position [35, 0]
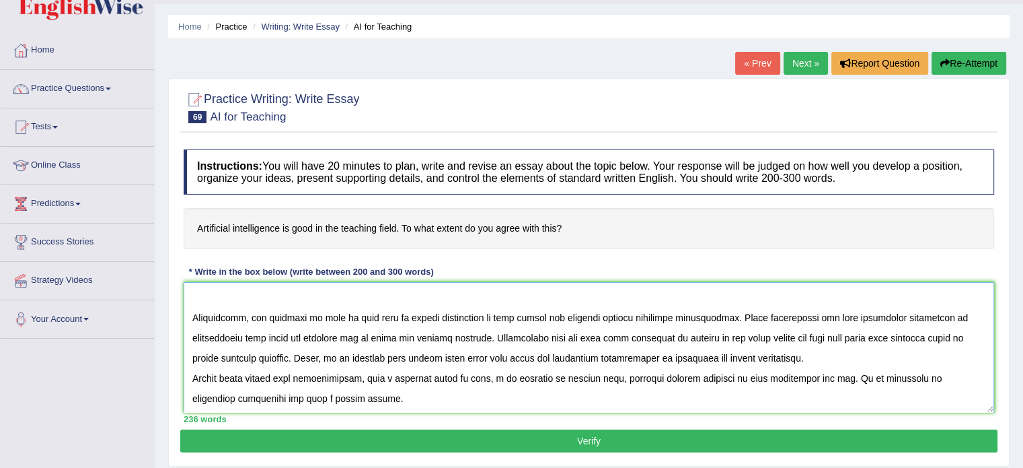
click at [377, 318] on textarea at bounding box center [589, 347] width 811 height 131
drag, startPoint x: 357, startPoint y: 316, endPoint x: 250, endPoint y: 316, distance: 106.3
click at [250, 316] on textarea at bounding box center [589, 347] width 811 height 131
click at [400, 314] on textarea at bounding box center [589, 347] width 811 height 131
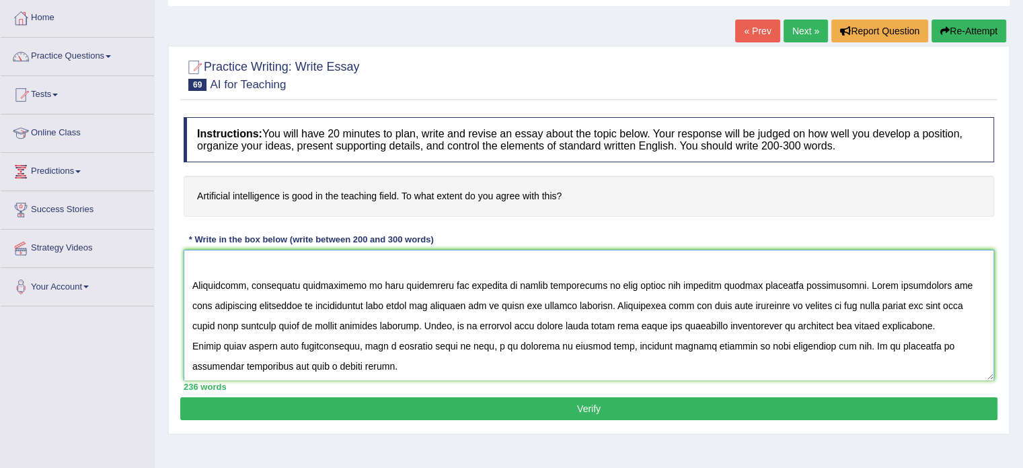
scroll to position [67, 0]
click at [784, 285] on textarea at bounding box center [589, 315] width 811 height 131
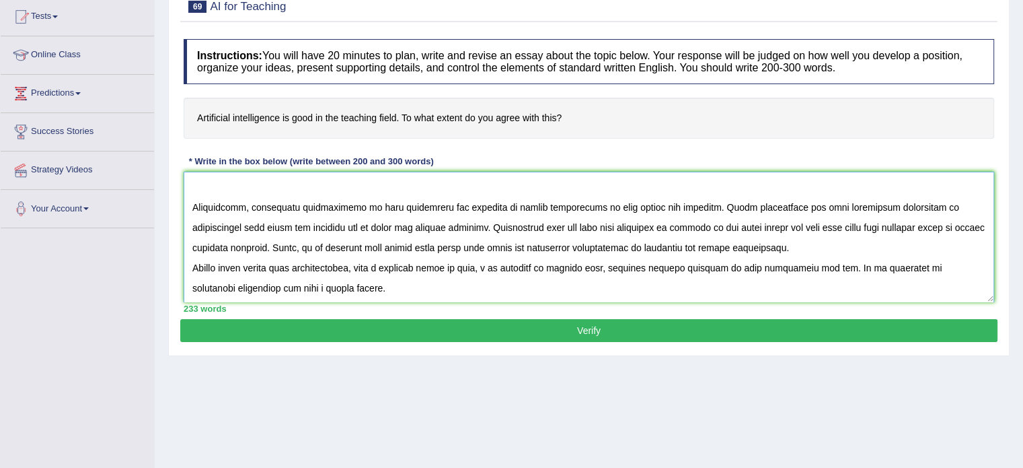
scroll to position [147, 0]
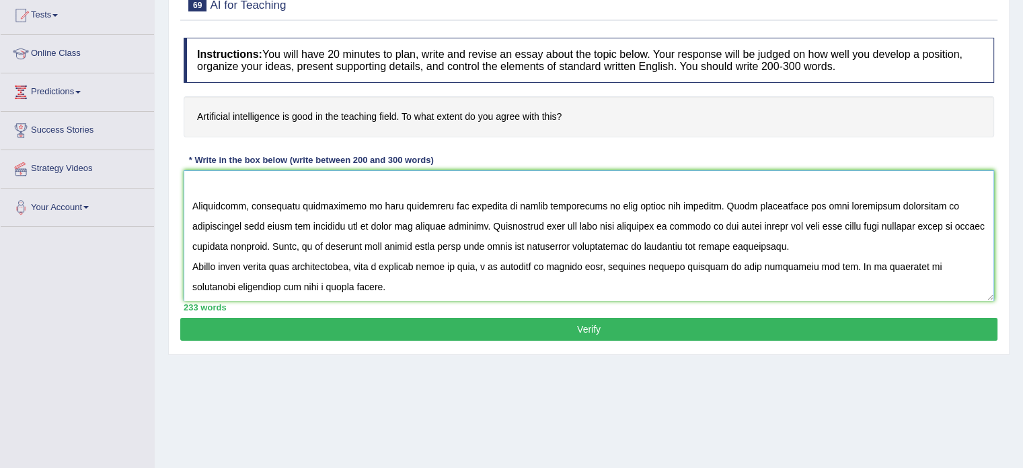
type textarea "In this current era of scientific and technological progress, we find ourselves…"
click at [404, 322] on button "Verify" at bounding box center [588, 329] width 817 height 23
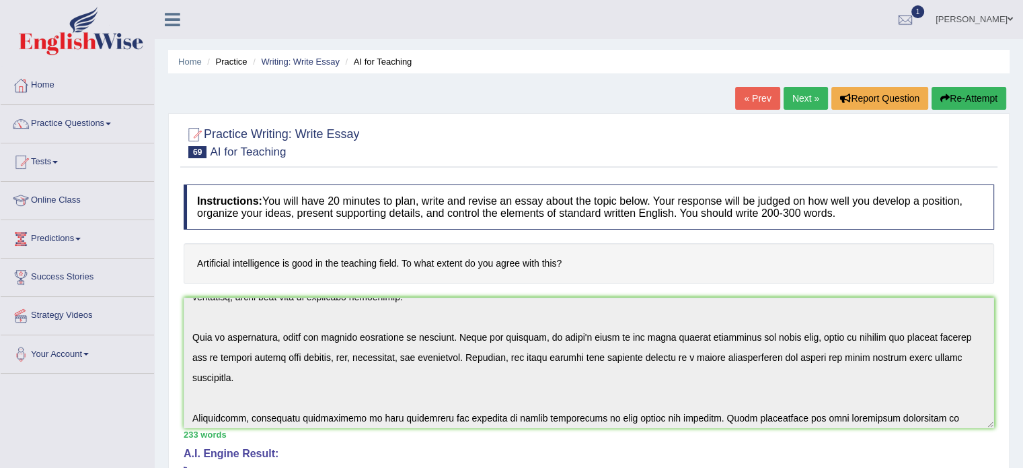
scroll to position [141, 0]
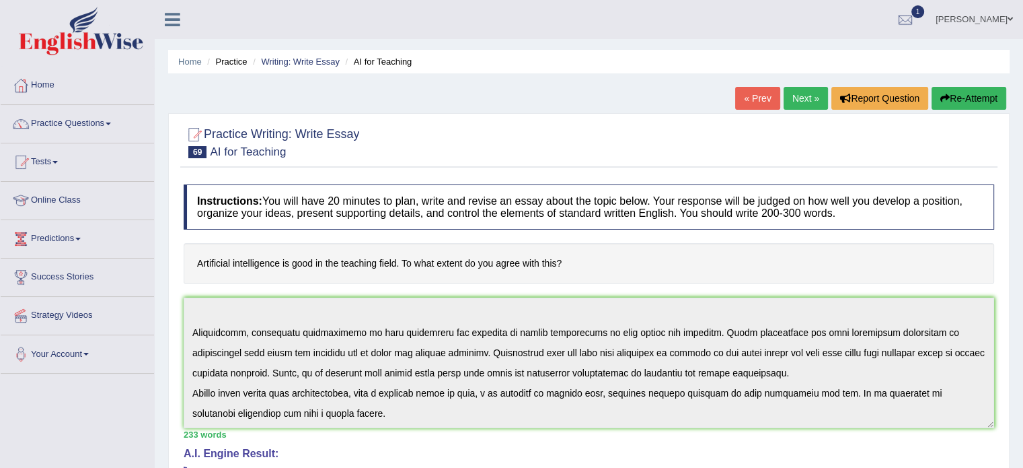
click at [943, 96] on icon "button" at bounding box center [944, 98] width 9 height 9
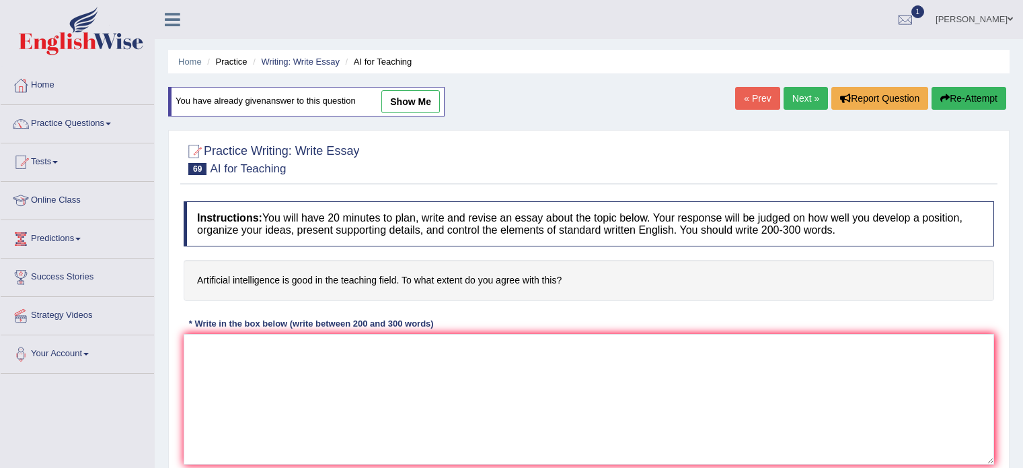
click at [279, 352] on textarea at bounding box center [589, 399] width 811 height 131
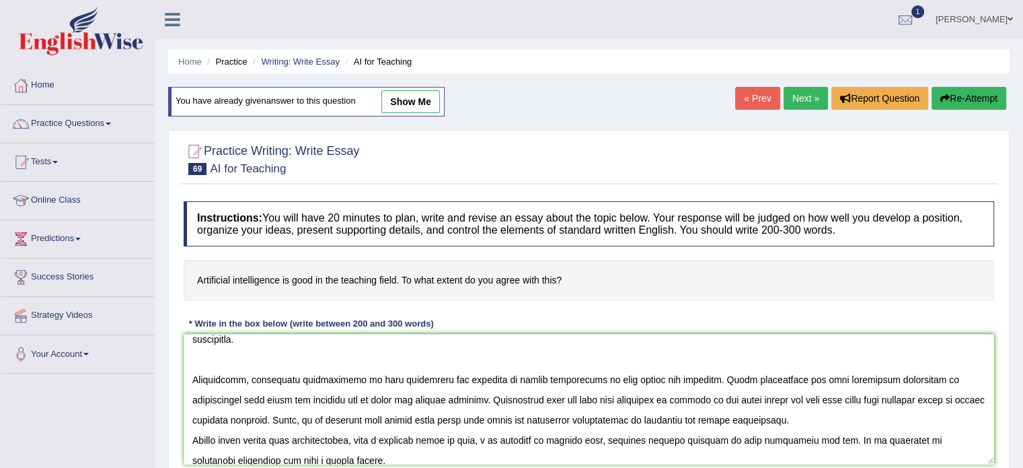
scroll to position [131, 0]
click at [673, 376] on textarea at bounding box center [589, 399] width 811 height 131
drag, startPoint x: 673, startPoint y: 376, endPoint x: 396, endPoint y: 395, distance: 277.8
click at [396, 395] on textarea at bounding box center [589, 399] width 811 height 131
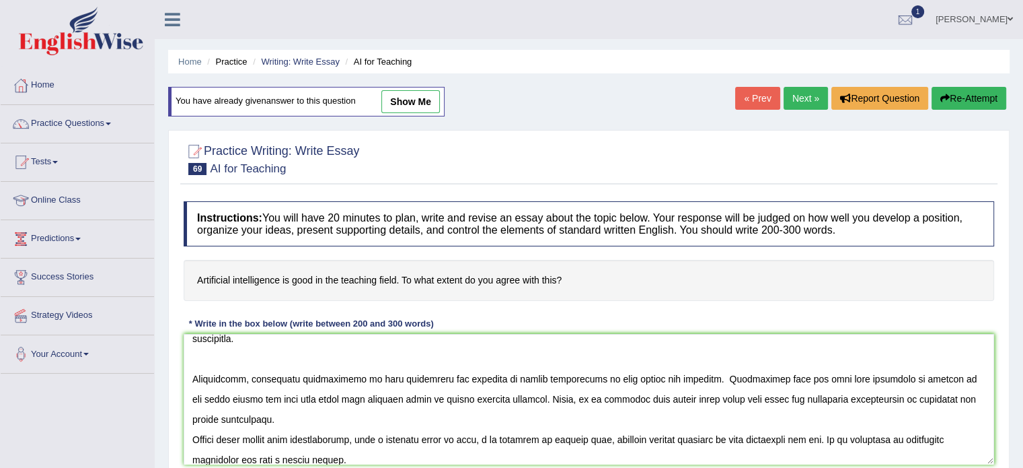
scroll to position [121, 0]
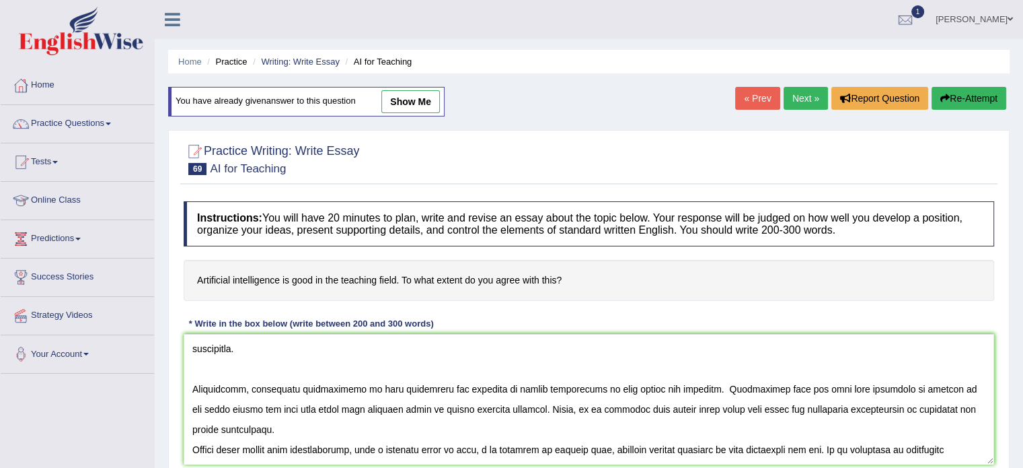
drag, startPoint x: 579, startPoint y: 408, endPoint x: 810, endPoint y: 410, distance: 231.4
click at [810, 410] on textarea at bounding box center [589, 399] width 811 height 131
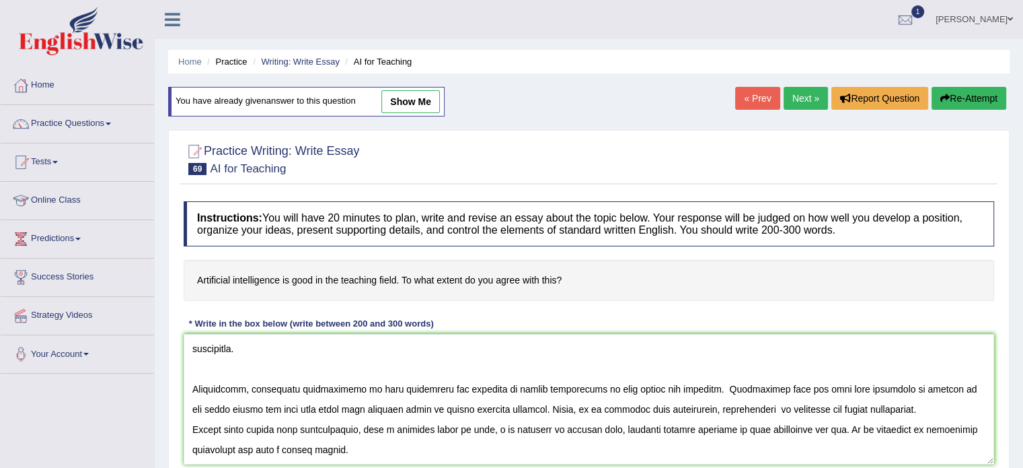
click at [810, 410] on textarea at bounding box center [589, 399] width 811 height 131
click at [685, 424] on textarea at bounding box center [589, 399] width 811 height 131
click at [688, 414] on textarea at bounding box center [589, 399] width 811 height 131
click at [697, 409] on textarea at bounding box center [589, 399] width 811 height 131
click at [749, 409] on textarea at bounding box center [589, 399] width 811 height 131
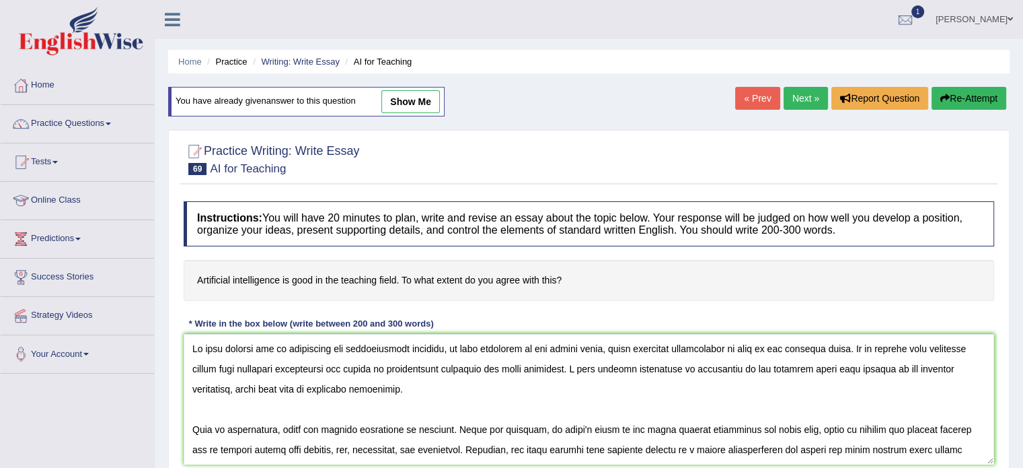
scroll to position [0, 0]
click at [652, 350] on textarea at bounding box center [589, 399] width 811 height 131
click at [647, 355] on textarea at bounding box center [589, 399] width 811 height 131
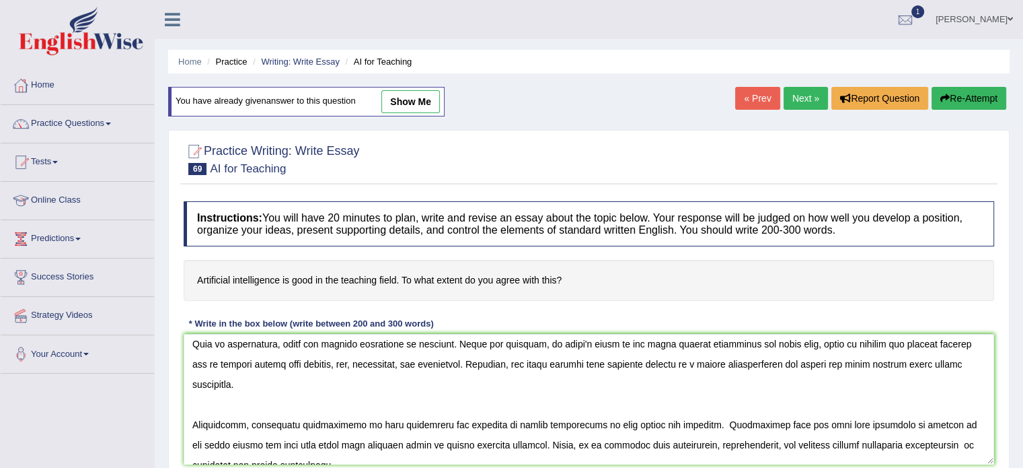
scroll to position [86, 0]
click at [280, 427] on textarea at bounding box center [589, 399] width 811 height 131
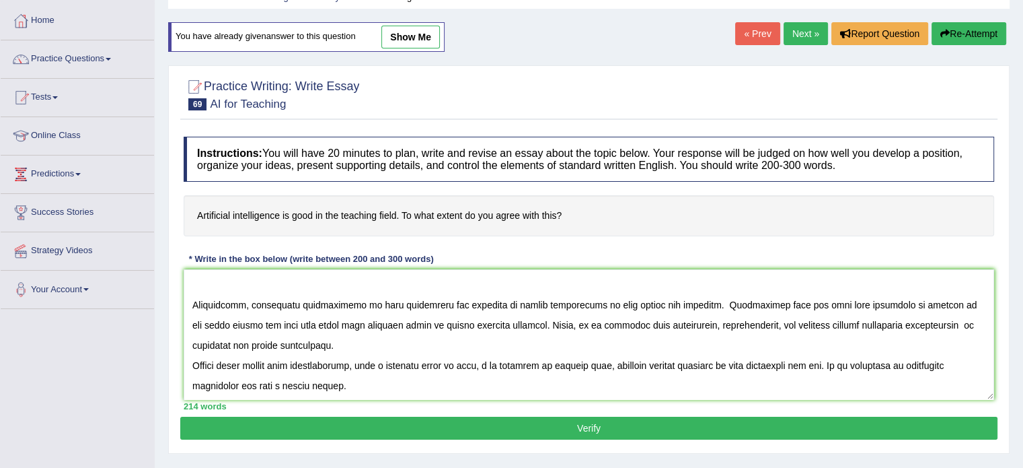
scroll to position [67, 0]
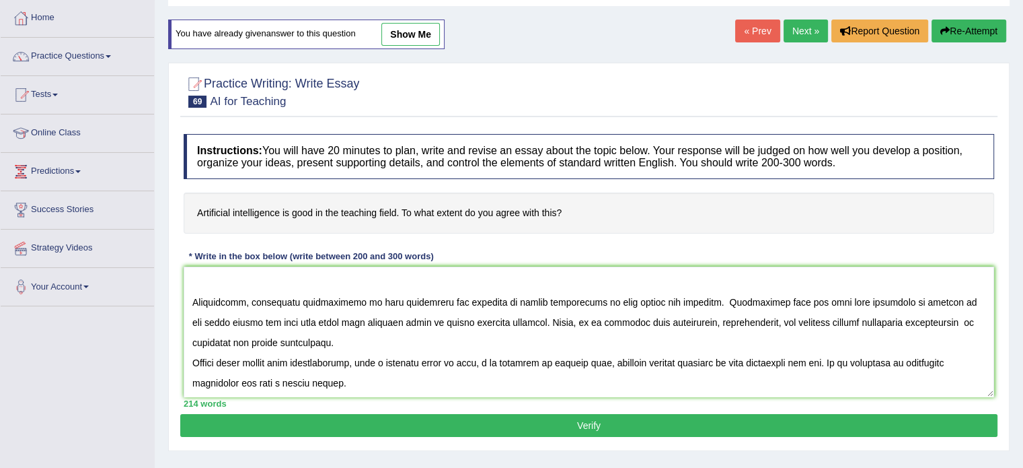
type textarea "In this current era of scientific and technological progress, we find ourselves…"
click at [411, 431] on button "Verify" at bounding box center [588, 425] width 817 height 23
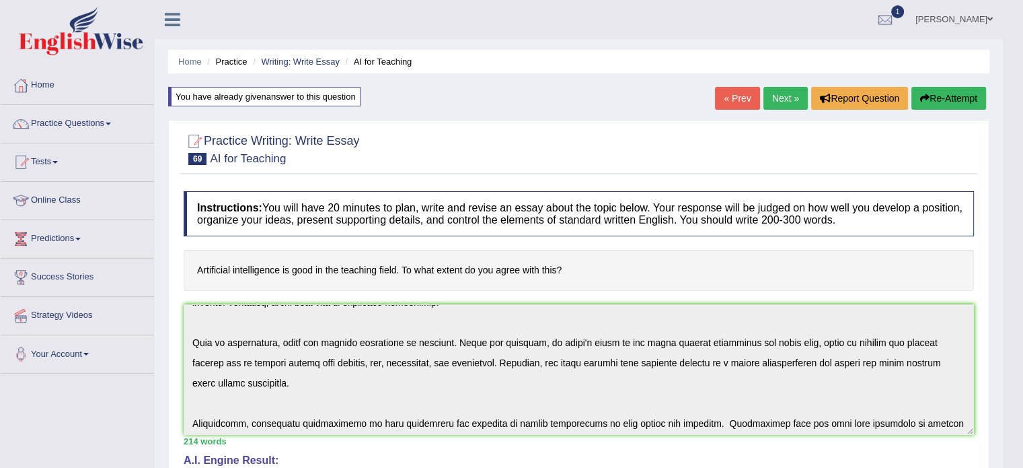
scroll to position [141, 0]
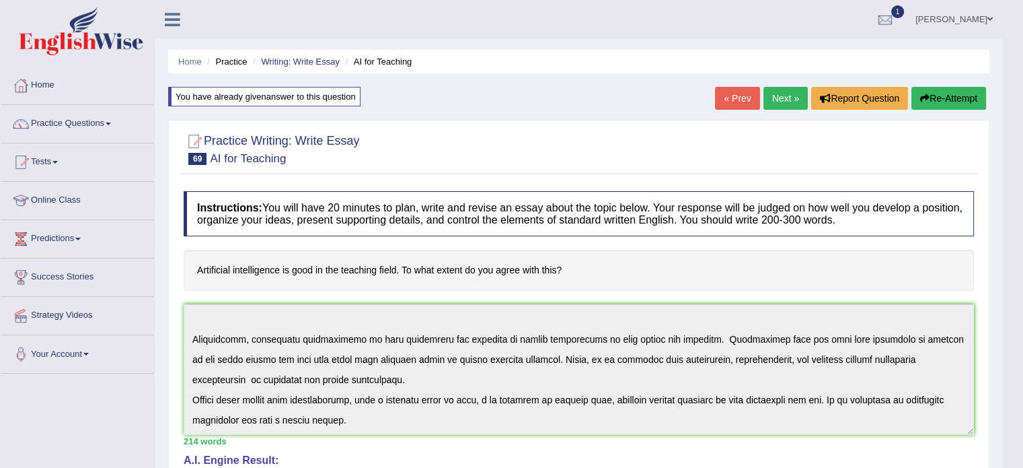
click at [796, 100] on link "Next »" at bounding box center [786, 98] width 44 height 23
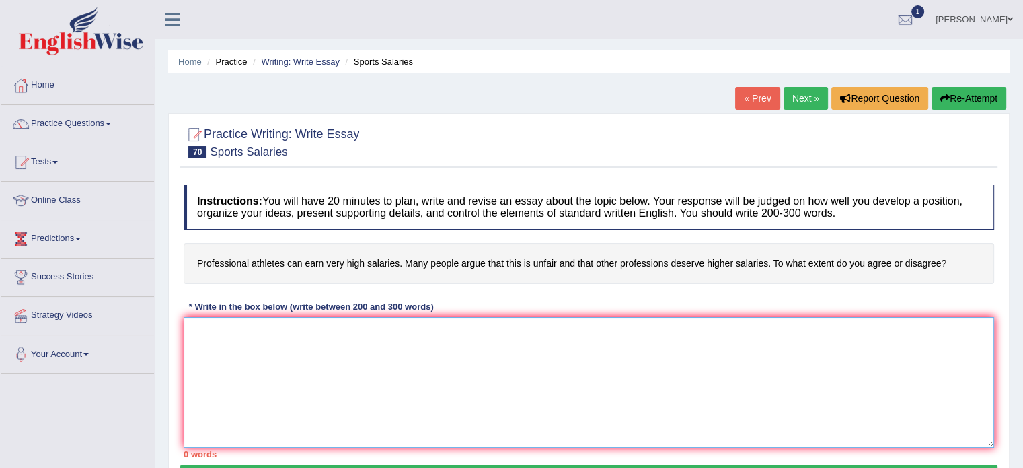
click at [315, 382] on textarea at bounding box center [589, 382] width 811 height 131
paste textarea "In this current era of scientific and technological progress, we find ourselves…"
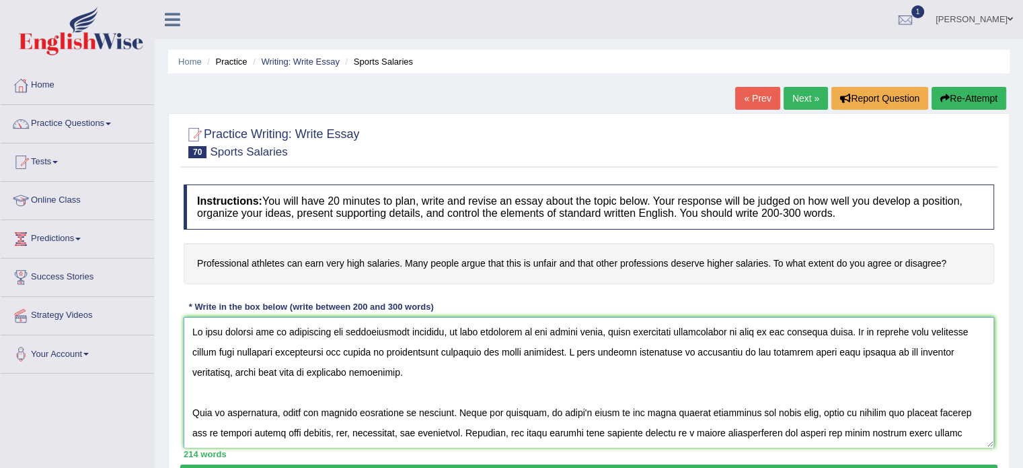
drag, startPoint x: 599, startPoint y: 332, endPoint x: 823, endPoint y: 338, distance: 224.8
click at [823, 338] on textarea at bounding box center [589, 382] width 811 height 131
click at [515, 356] on textarea at bounding box center [589, 382] width 811 height 131
drag, startPoint x: 535, startPoint y: 352, endPoint x: 759, endPoint y: 350, distance: 224.0
click at [759, 350] on textarea at bounding box center [589, 382] width 811 height 131
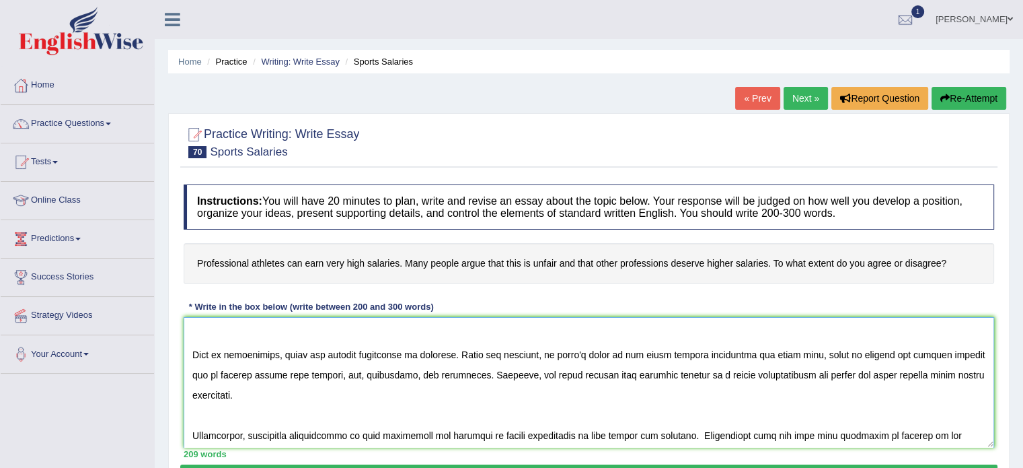
scroll to position [61, 0]
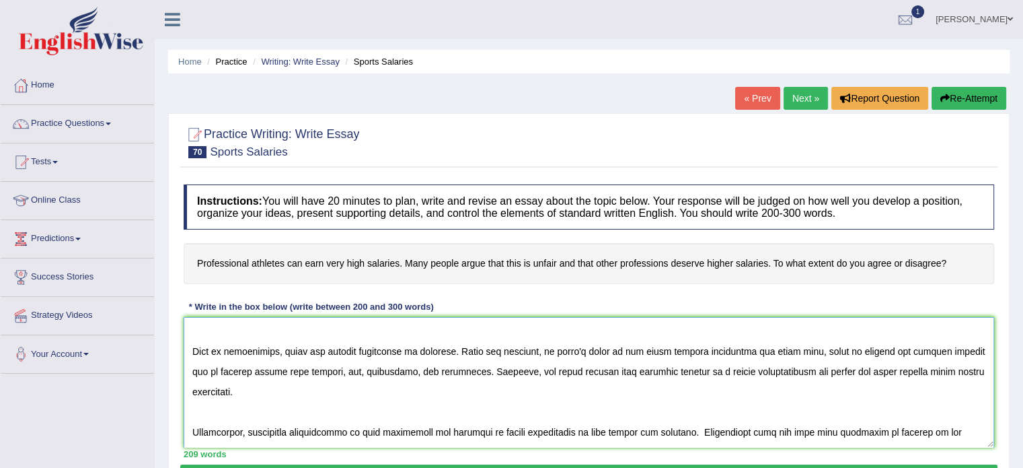
drag, startPoint x: 538, startPoint y: 346, endPoint x: 809, endPoint y: 346, distance: 271.1
click at [809, 346] on textarea at bounding box center [589, 382] width 811 height 131
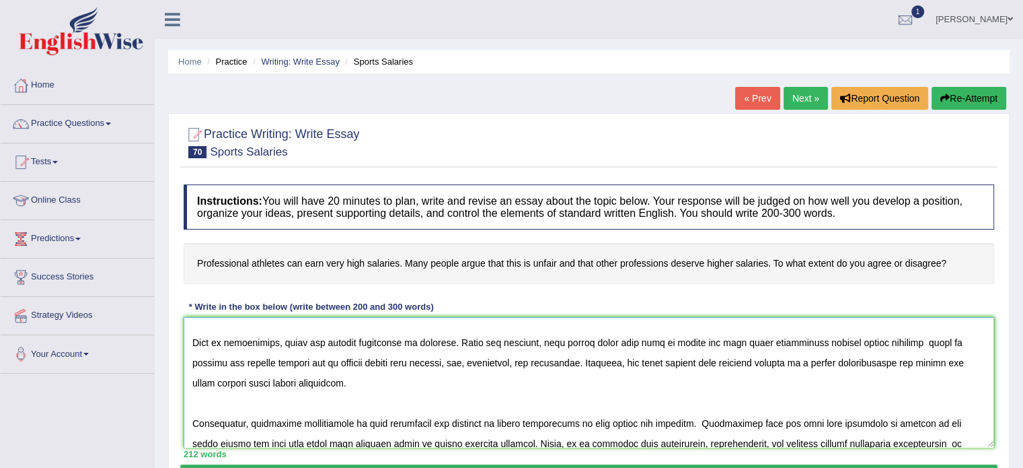
scroll to position [70, 0]
drag, startPoint x: 770, startPoint y: 360, endPoint x: 823, endPoint y: 404, distance: 69.8
click at [823, 404] on textarea at bounding box center [589, 382] width 811 height 131
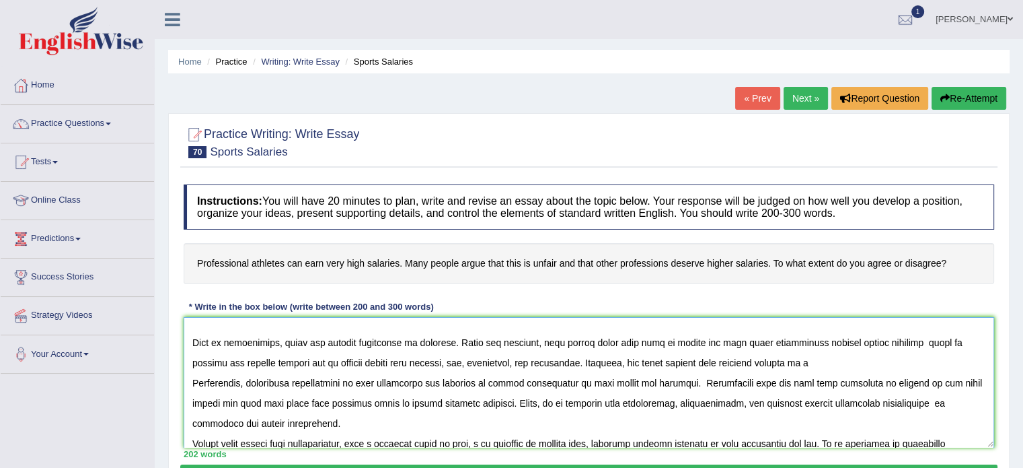
scroll to position [50, 0]
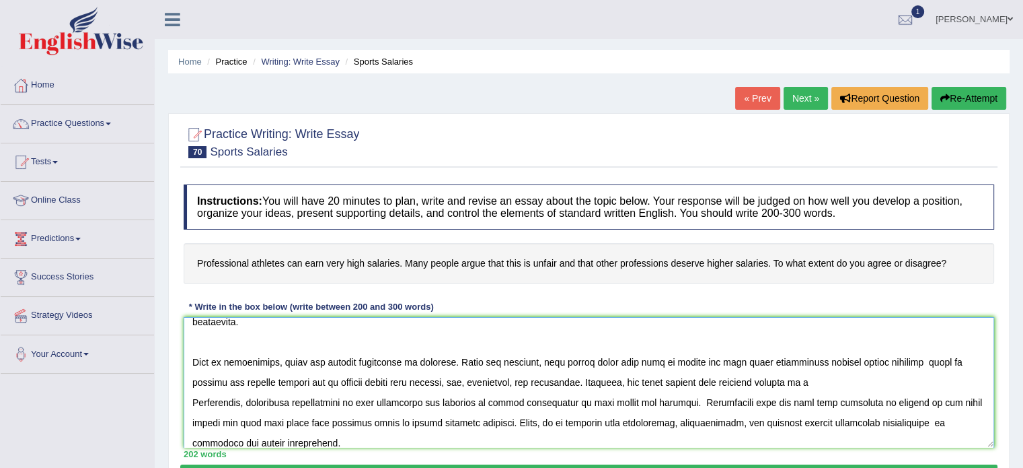
click at [907, 364] on textarea at bounding box center [589, 382] width 811 height 131
click at [782, 387] on textarea at bounding box center [589, 382] width 811 height 131
click at [897, 392] on textarea at bounding box center [589, 382] width 811 height 131
click at [900, 381] on textarea at bounding box center [589, 382] width 811 height 131
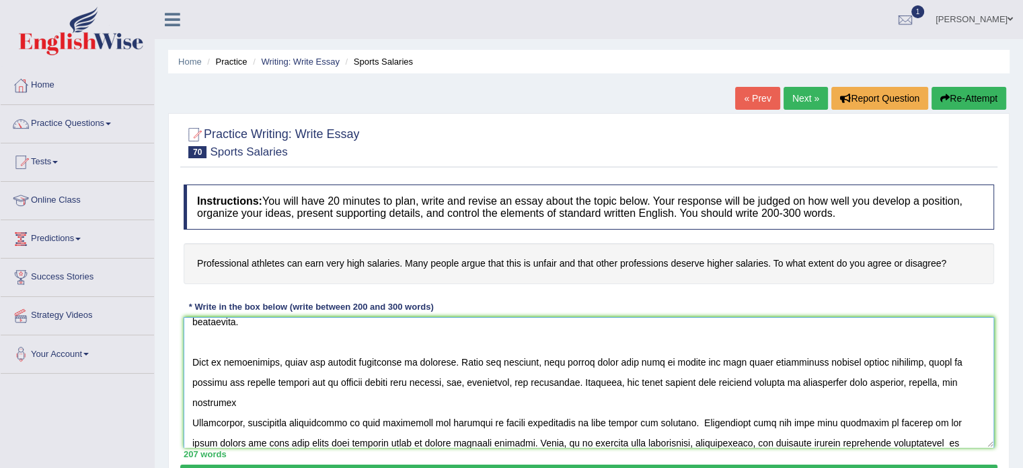
click at [940, 387] on textarea at bounding box center [589, 382] width 811 height 131
click at [971, 383] on textarea at bounding box center [589, 382] width 811 height 131
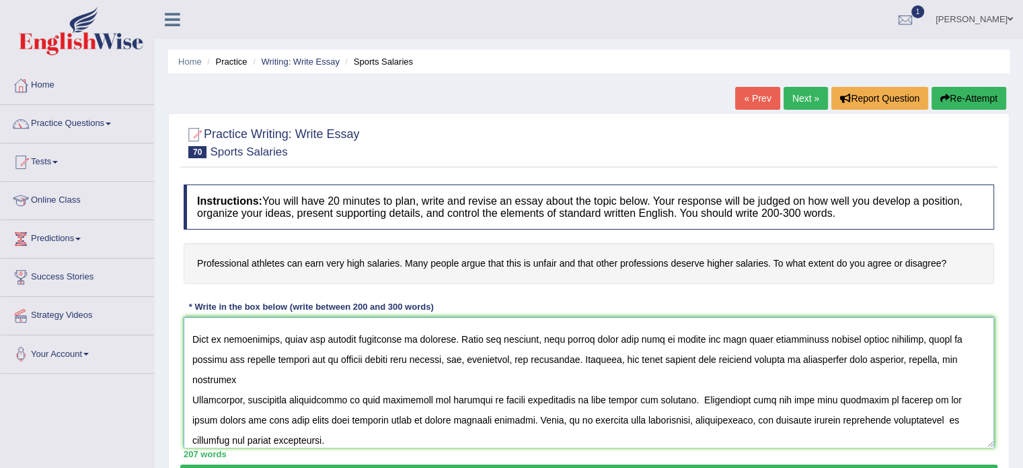
scroll to position [74, 0]
drag, startPoint x: 246, startPoint y: 373, endPoint x: 225, endPoint y: 388, distance: 25.6
click at [225, 388] on textarea at bounding box center [589, 382] width 811 height 131
click at [965, 348] on textarea at bounding box center [589, 382] width 811 height 131
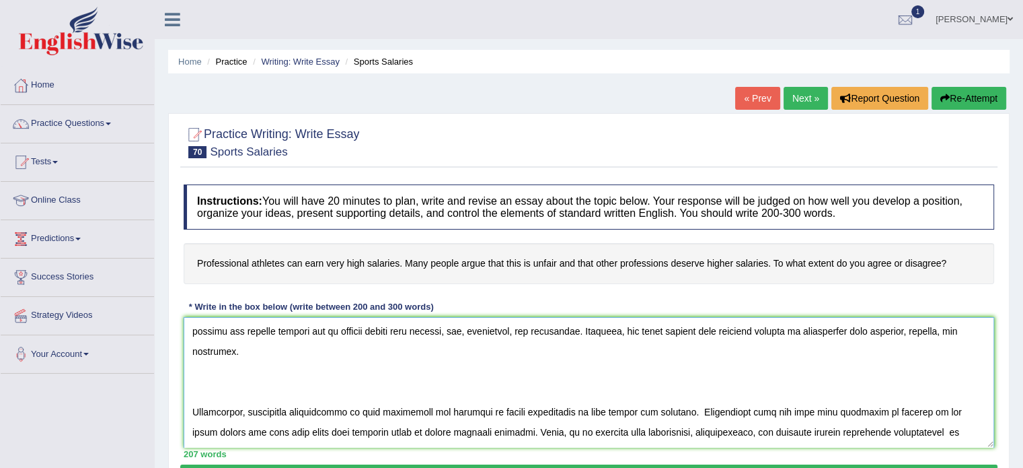
scroll to position [107, 0]
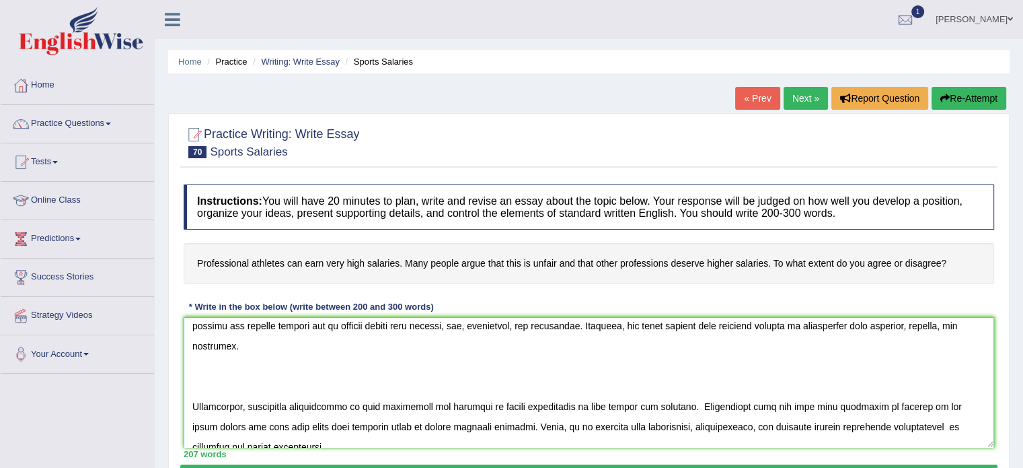
drag, startPoint x: 250, startPoint y: 382, endPoint x: 666, endPoint y: 380, distance: 415.7
click at [666, 380] on textarea at bounding box center [589, 382] width 811 height 131
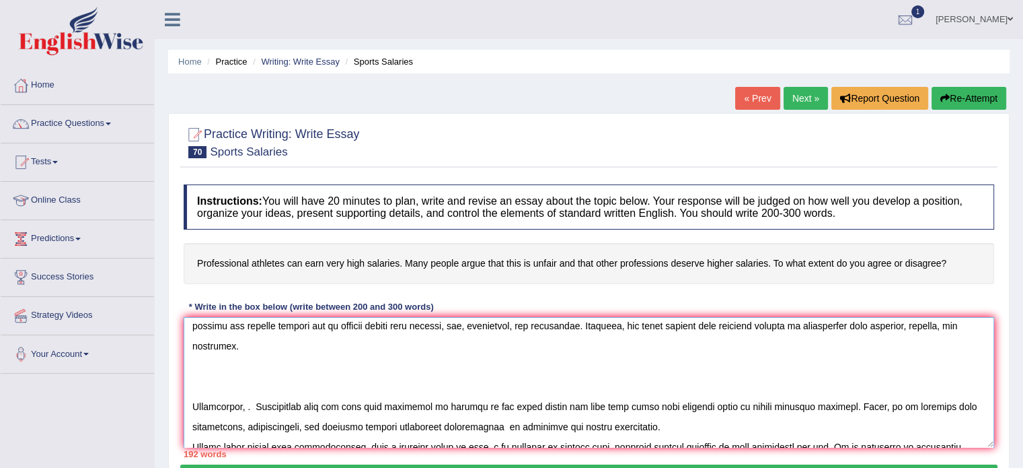
click at [963, 331] on textarea at bounding box center [589, 382] width 811 height 131
click at [957, 323] on textarea at bounding box center [589, 382] width 811 height 131
click at [961, 326] on textarea at bounding box center [589, 382] width 811 height 131
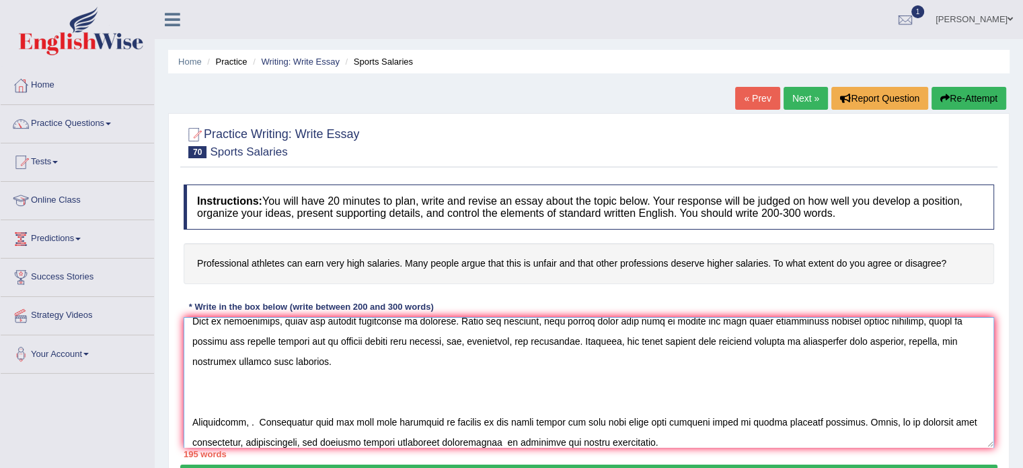
scroll to position [87, 0]
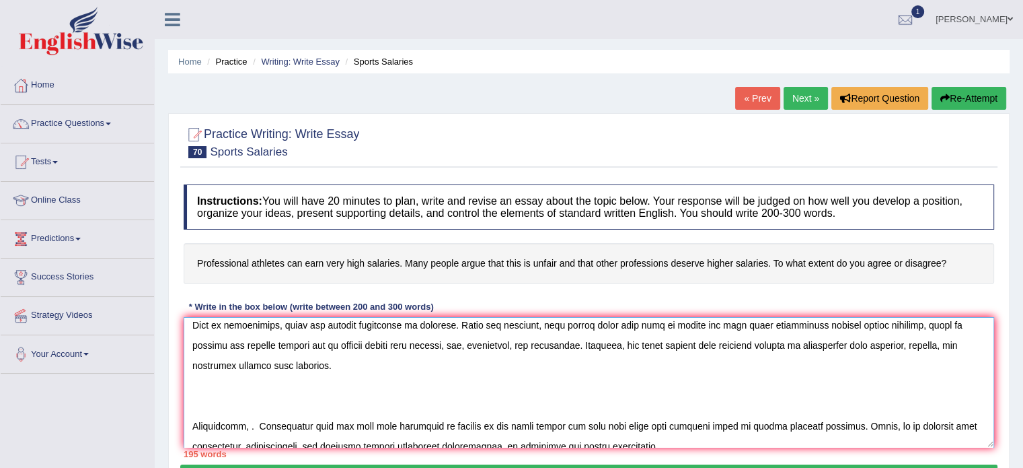
click at [196, 371] on textarea at bounding box center [589, 382] width 811 height 131
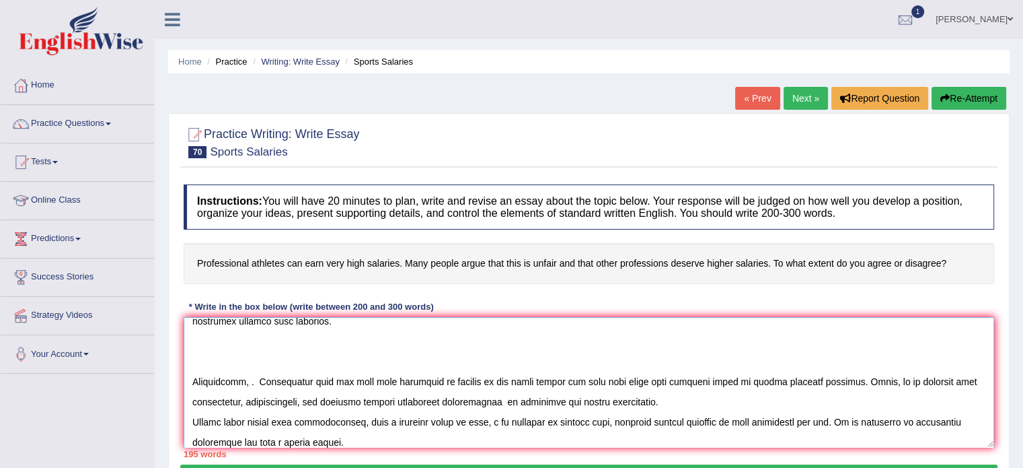
scroll to position [136, 0]
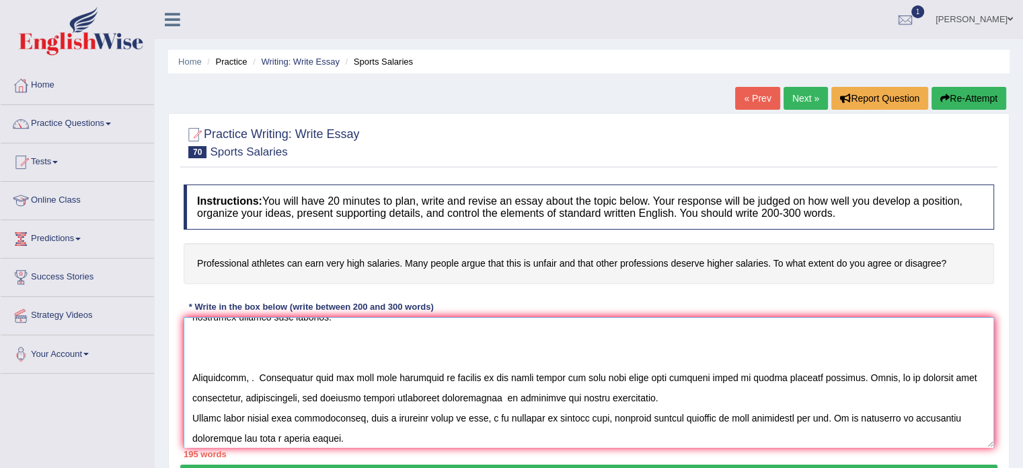
click at [251, 383] on textarea at bounding box center [589, 382] width 811 height 131
click at [246, 384] on textarea at bounding box center [589, 382] width 811 height 131
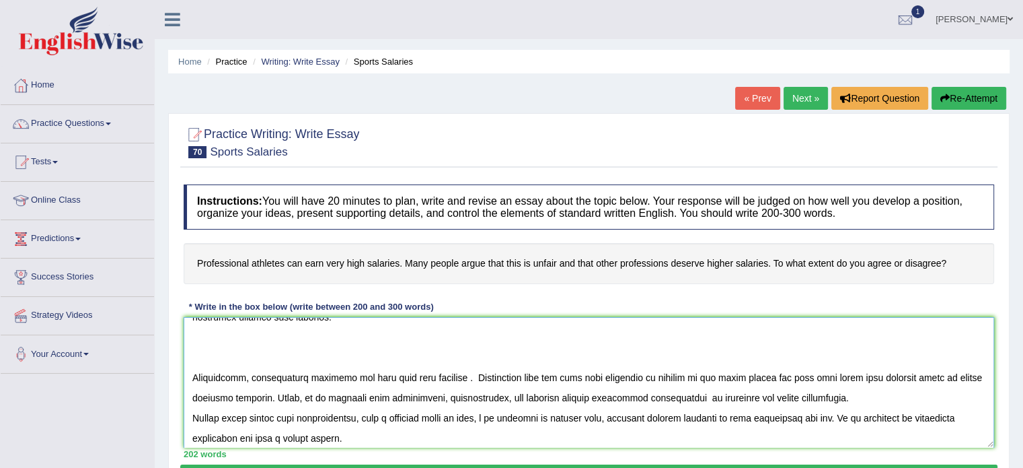
scroll to position [141, 0]
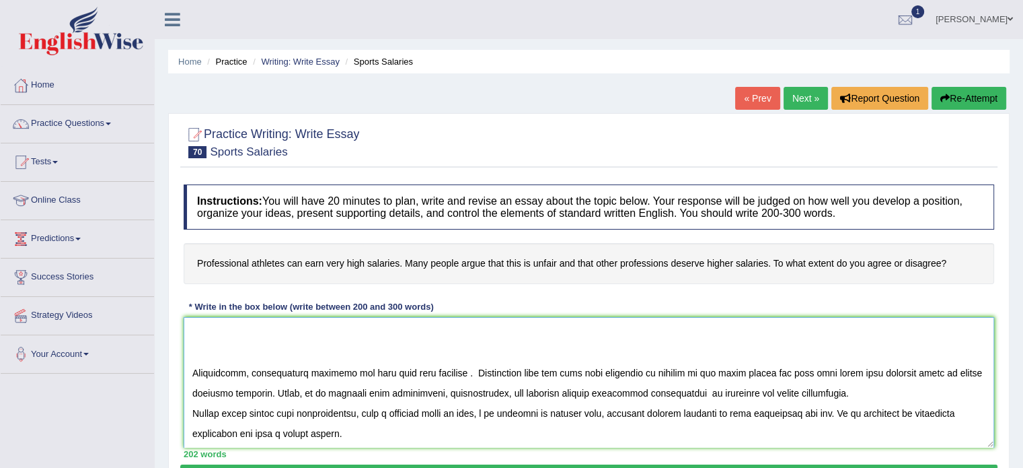
drag, startPoint x: 305, startPoint y: 394, endPoint x: 856, endPoint y: 398, distance: 551.0
click at [856, 398] on textarea at bounding box center [589, 382] width 811 height 131
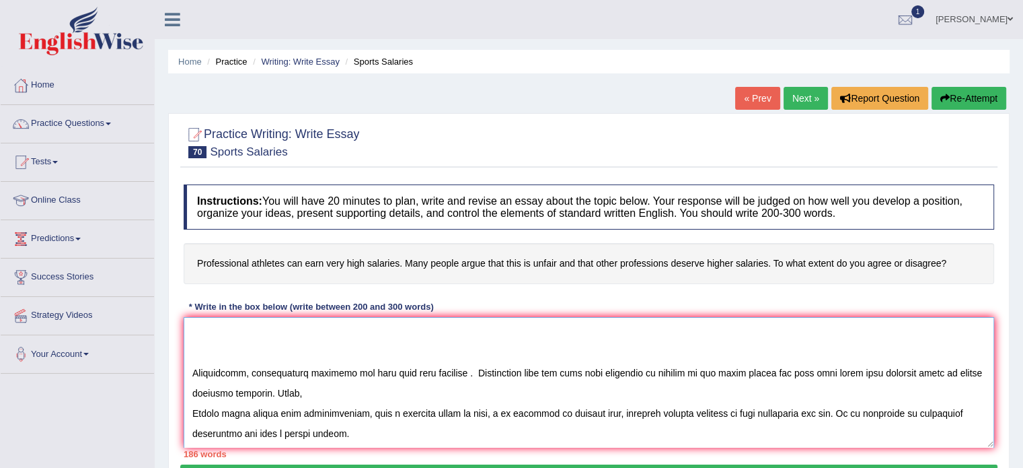
click at [455, 377] on textarea at bounding box center [589, 382] width 811 height 131
click at [328, 395] on textarea at bounding box center [589, 382] width 811 height 131
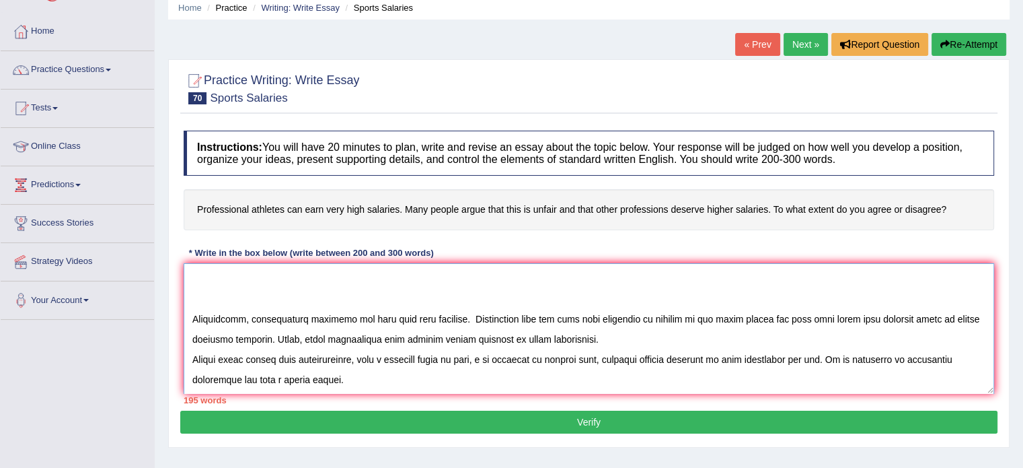
scroll to position [55, 0]
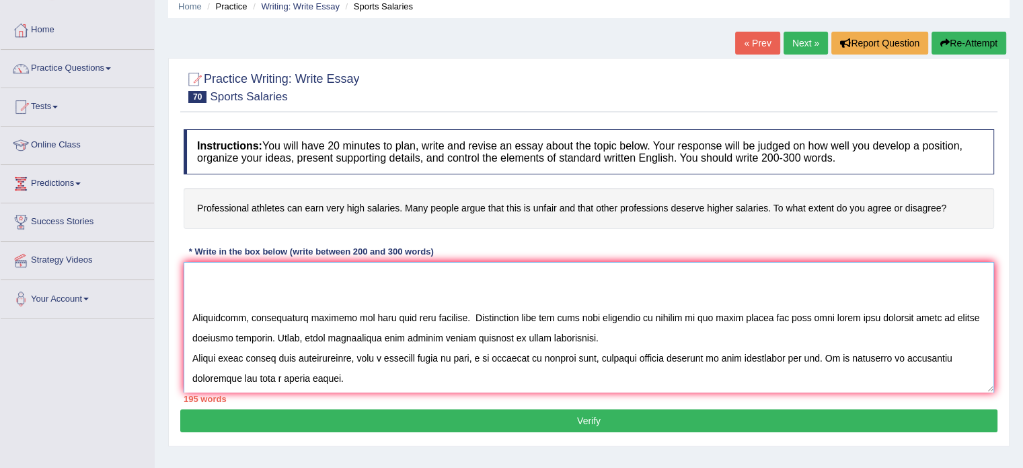
drag, startPoint x: 598, startPoint y: 355, endPoint x: 810, endPoint y: 365, distance: 212.2
click at [810, 365] on textarea at bounding box center [589, 327] width 811 height 131
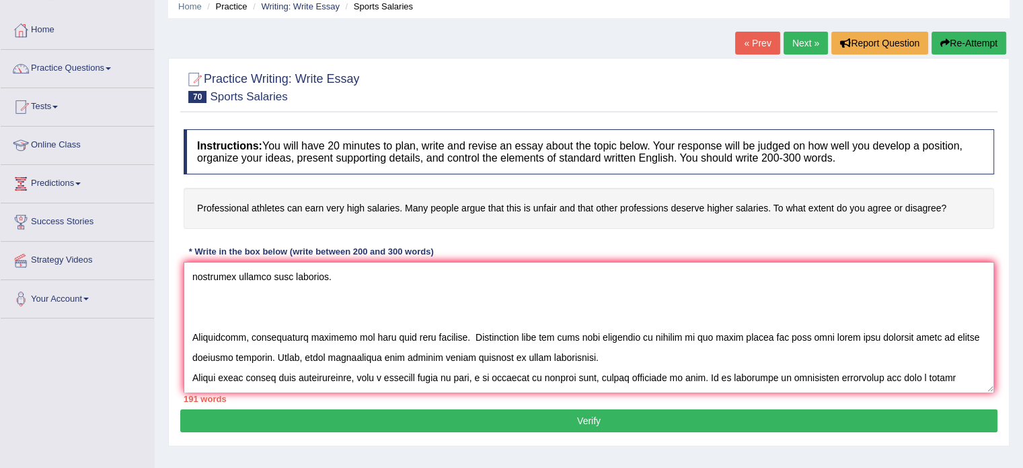
scroll to position [141, 0]
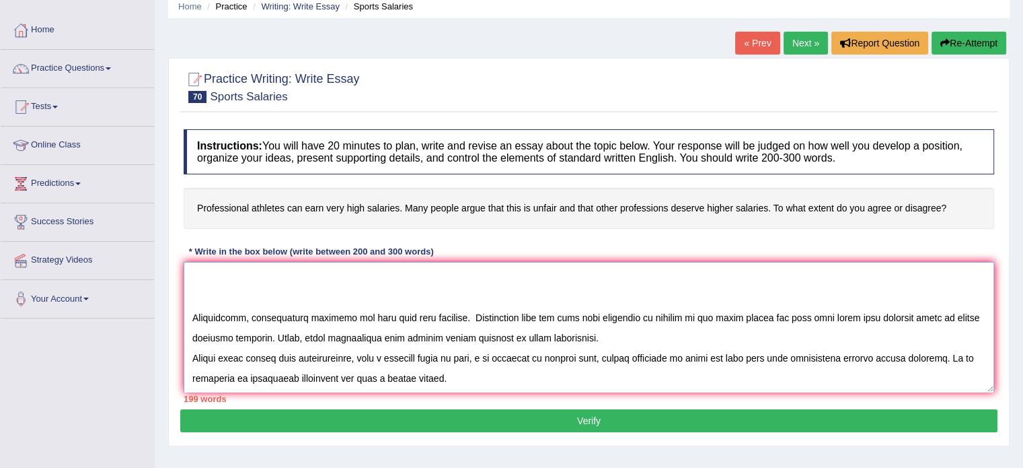
click at [461, 387] on textarea at bounding box center [589, 327] width 811 height 131
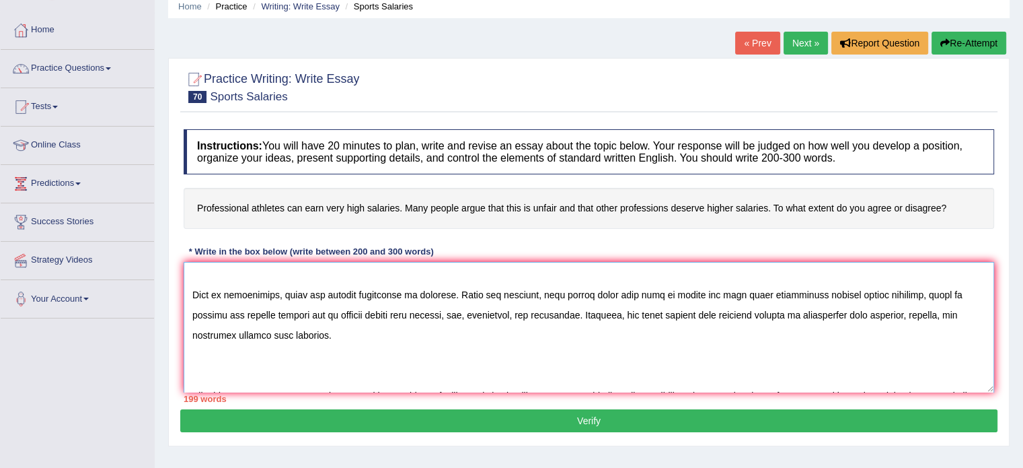
scroll to position [63, 0]
click at [968, 320] on textarea at bounding box center [589, 327] width 811 height 131
click at [915, 314] on textarea at bounding box center [589, 327] width 811 height 131
click at [904, 313] on textarea at bounding box center [589, 327] width 811 height 131
click at [951, 320] on textarea at bounding box center [589, 327] width 811 height 131
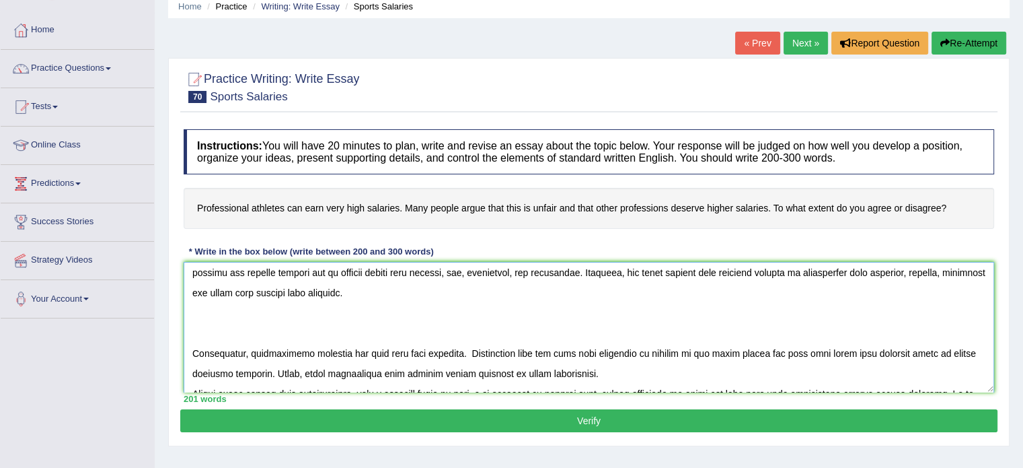
scroll to position [103, 0]
click at [622, 330] on textarea at bounding box center [589, 327] width 811 height 131
click at [531, 318] on textarea at bounding box center [589, 327] width 811 height 131
click at [340, 301] on textarea at bounding box center [589, 327] width 811 height 131
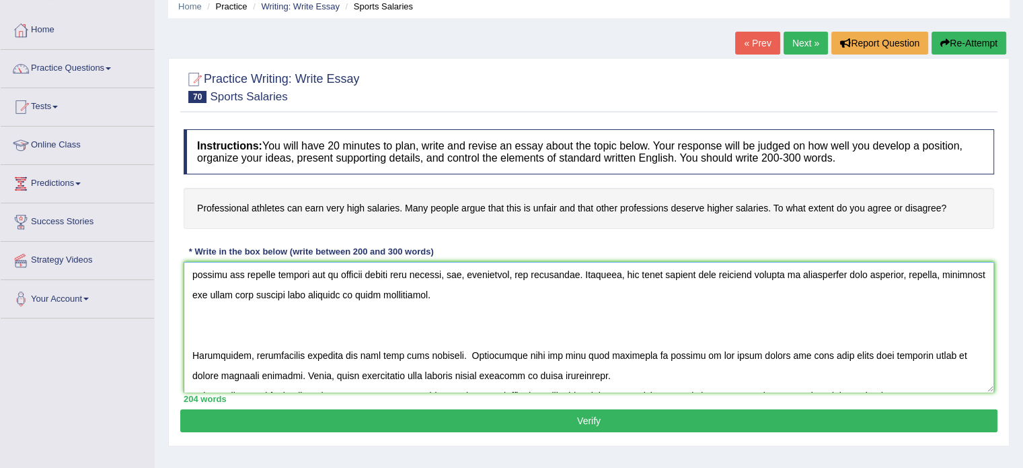
scroll to position [141, 0]
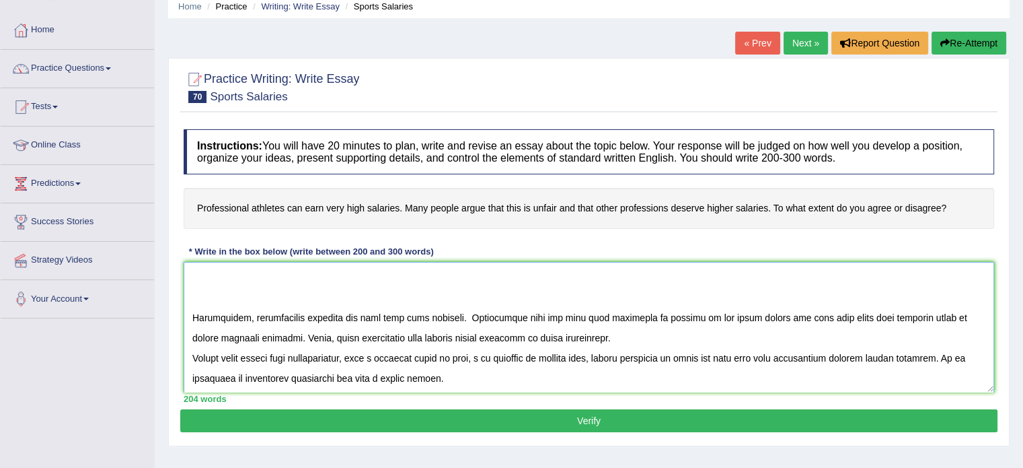
click at [483, 359] on textarea at bounding box center [589, 327] width 811 height 131
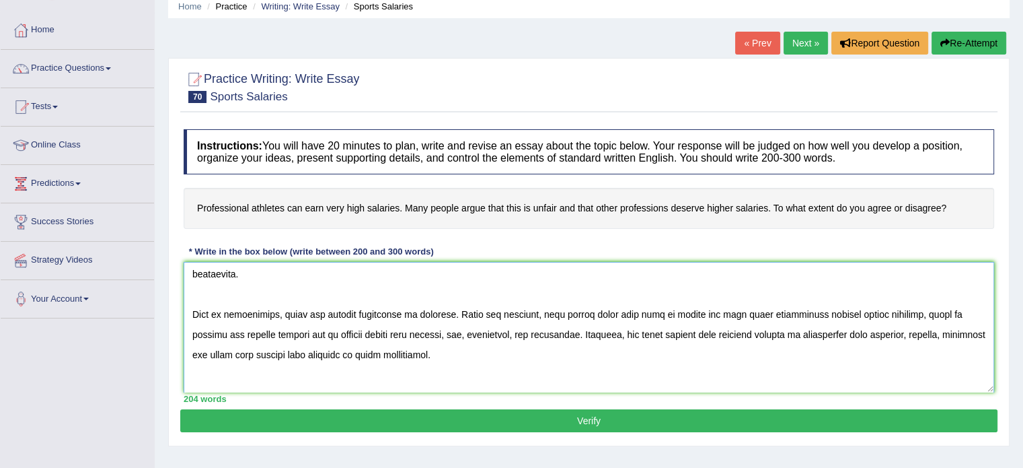
scroll to position [0, 0]
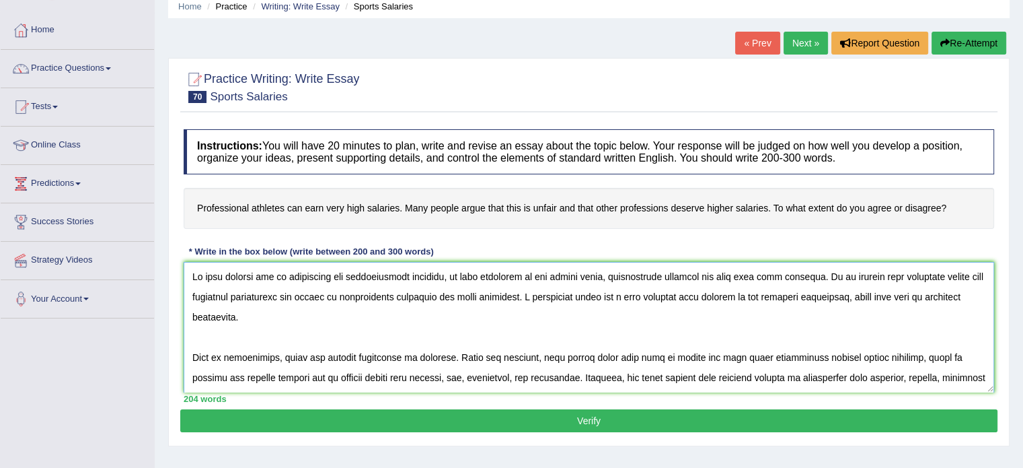
click at [369, 331] on textarea at bounding box center [589, 327] width 811 height 131
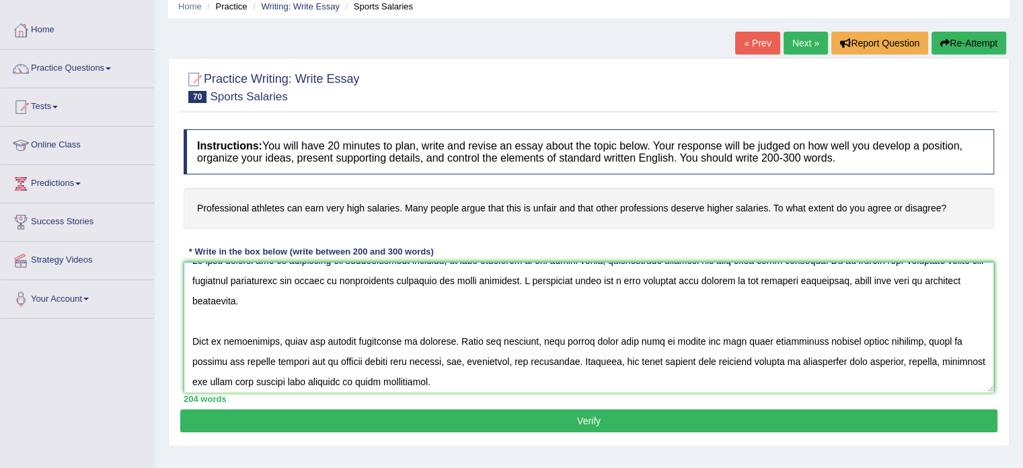
scroll to position [1, 0]
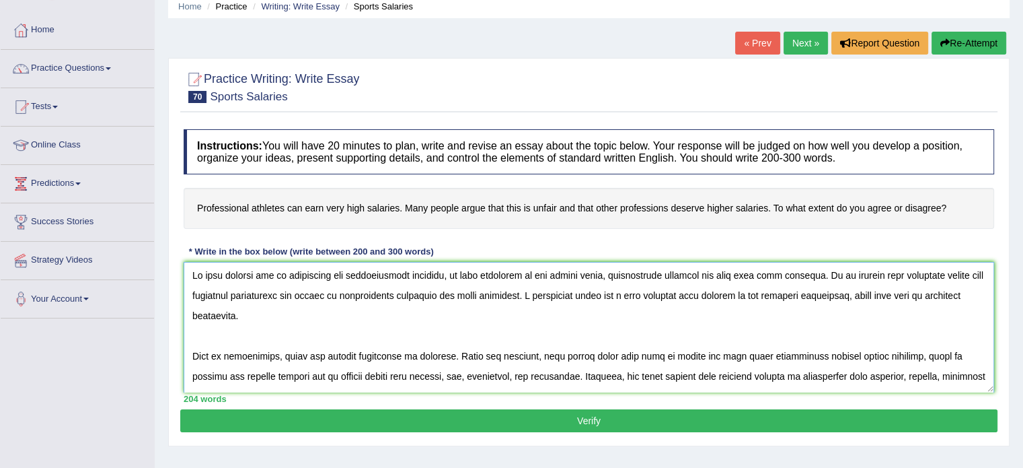
click at [237, 314] on textarea at bounding box center [589, 327] width 811 height 131
click at [250, 321] on textarea at bounding box center [589, 327] width 811 height 131
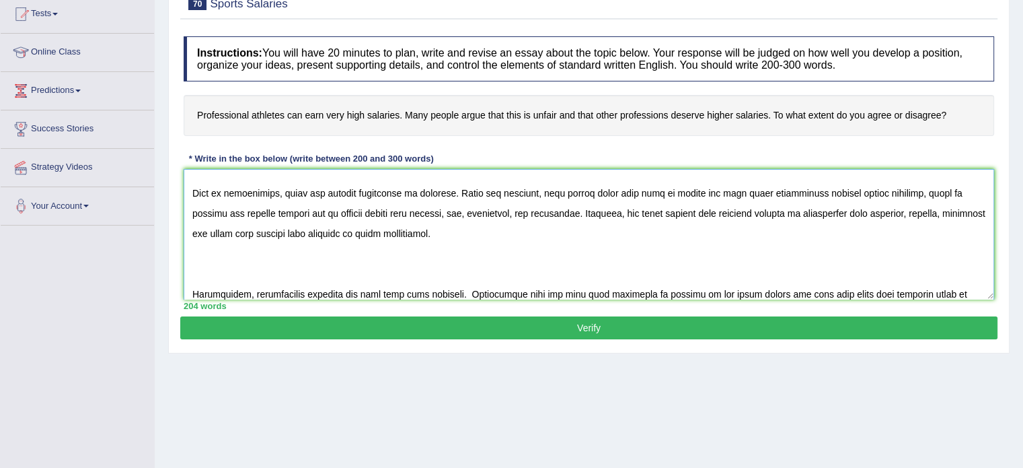
scroll to position [93, 0]
type textarea "In this current era of scientific and technological progress, we find ourselves…"
click at [496, 325] on button "Verify" at bounding box center [588, 327] width 817 height 23
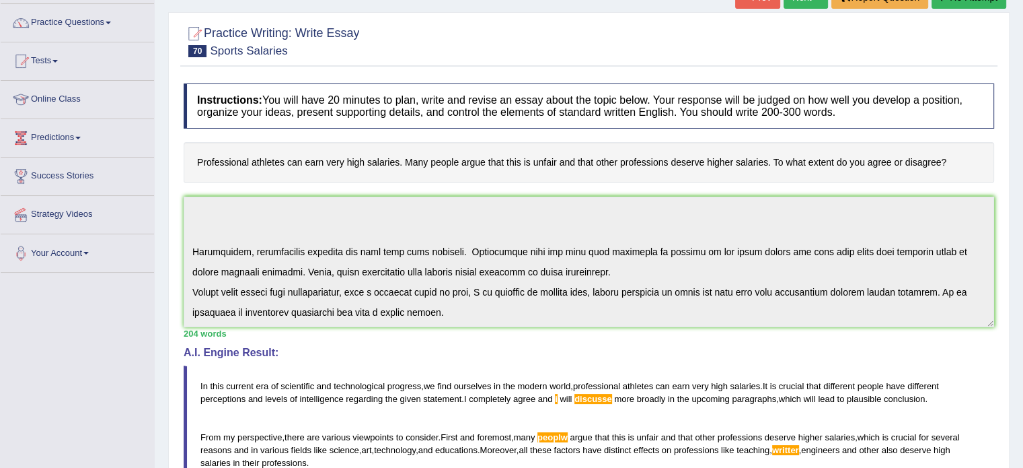
scroll to position [0, 0]
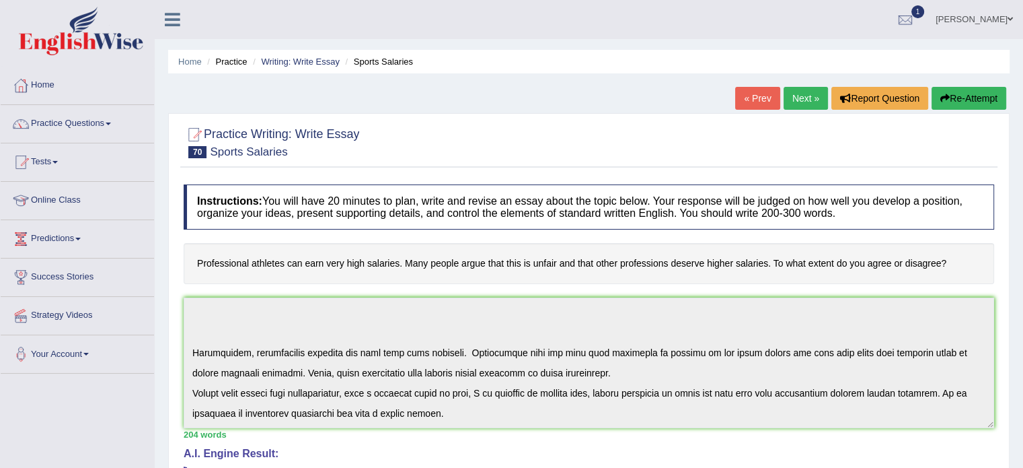
click at [806, 95] on link "Next »" at bounding box center [806, 98] width 44 height 23
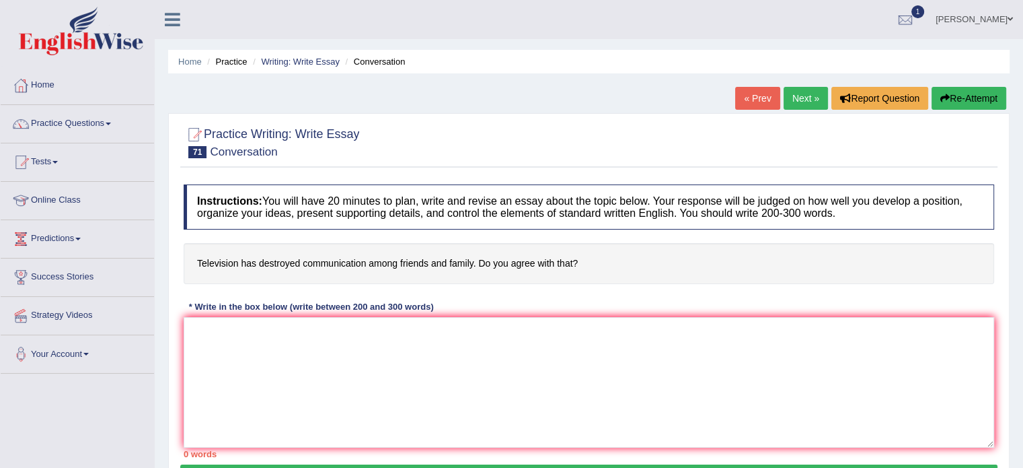
click at [799, 102] on link "Next »" at bounding box center [806, 98] width 44 height 23
click at [406, 339] on textarea at bounding box center [589, 382] width 811 height 131
click at [344, 349] on textarea at bounding box center [589, 382] width 811 height 131
paste textarea "In this current era of scientific and technological progress, we find ourselves…"
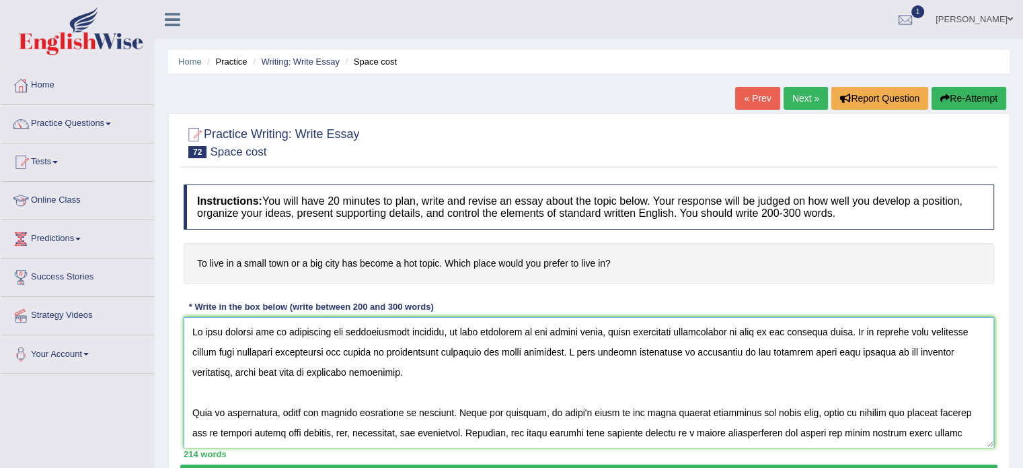
drag, startPoint x: 626, startPoint y: 330, endPoint x: 823, endPoint y: 340, distance: 196.7
click at [823, 340] on textarea at bounding box center [589, 382] width 811 height 131
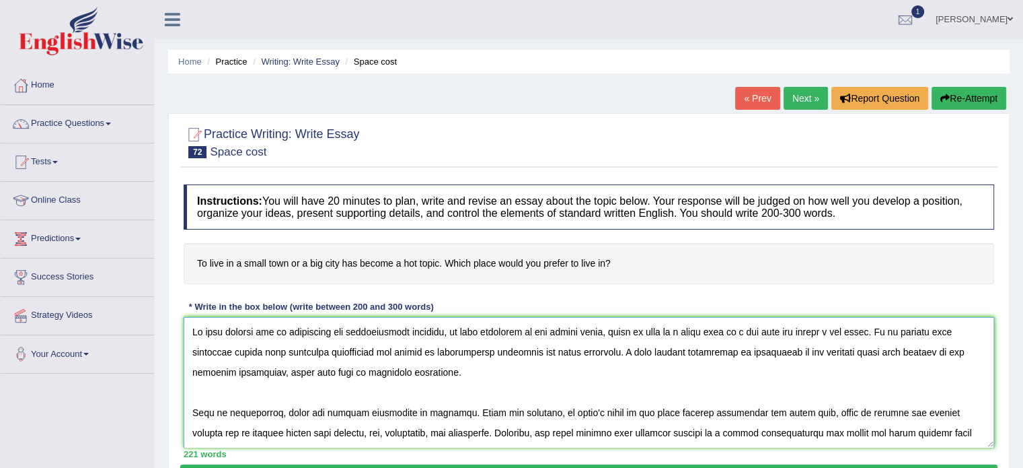
drag, startPoint x: 626, startPoint y: 352, endPoint x: 817, endPoint y: 352, distance: 191.7
click at [817, 352] on textarea at bounding box center [589, 382] width 811 height 131
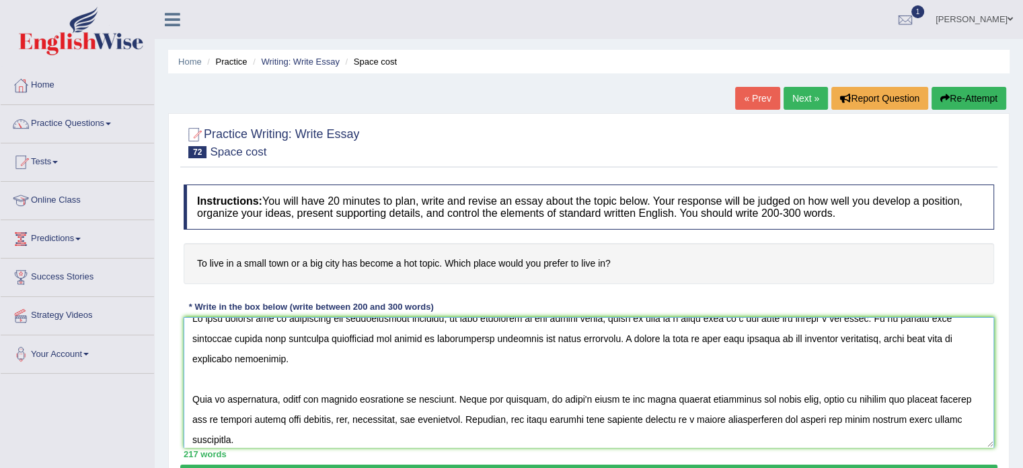
scroll to position [7, 0]
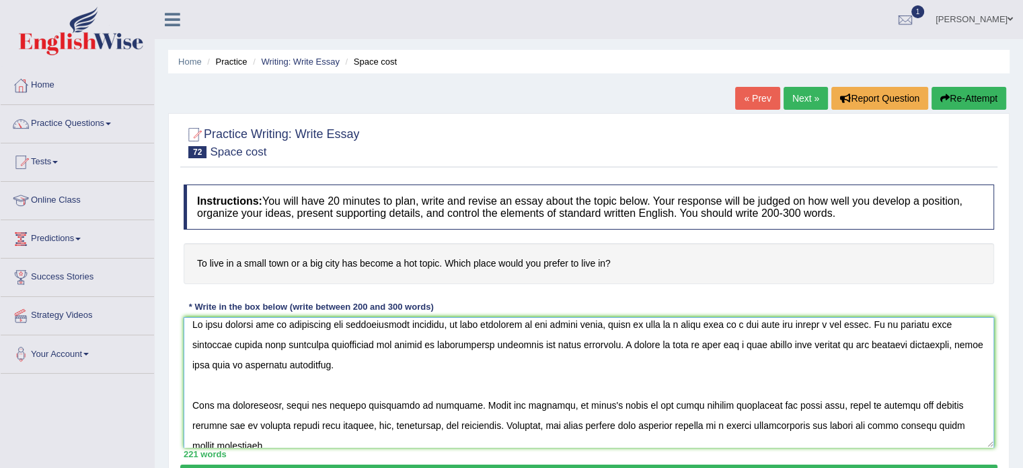
click at [737, 372] on textarea at bounding box center [589, 382] width 811 height 131
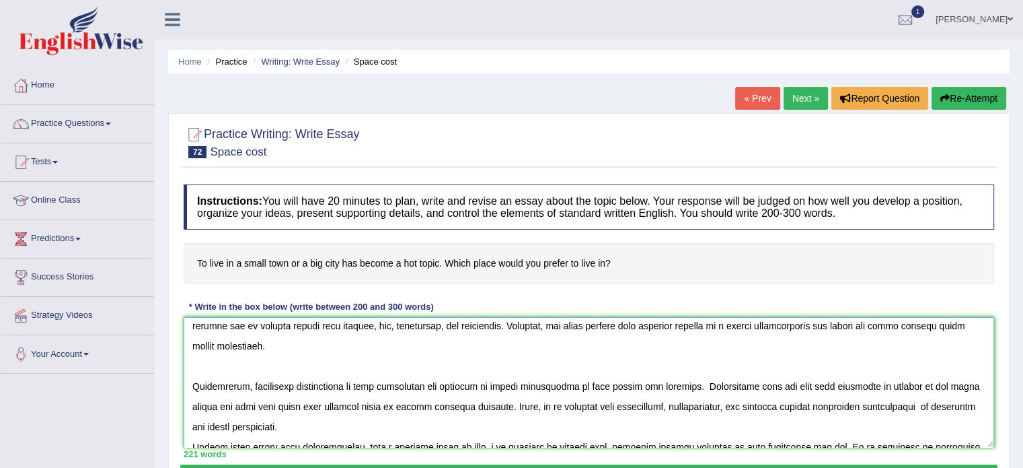
scroll to position [110, 0]
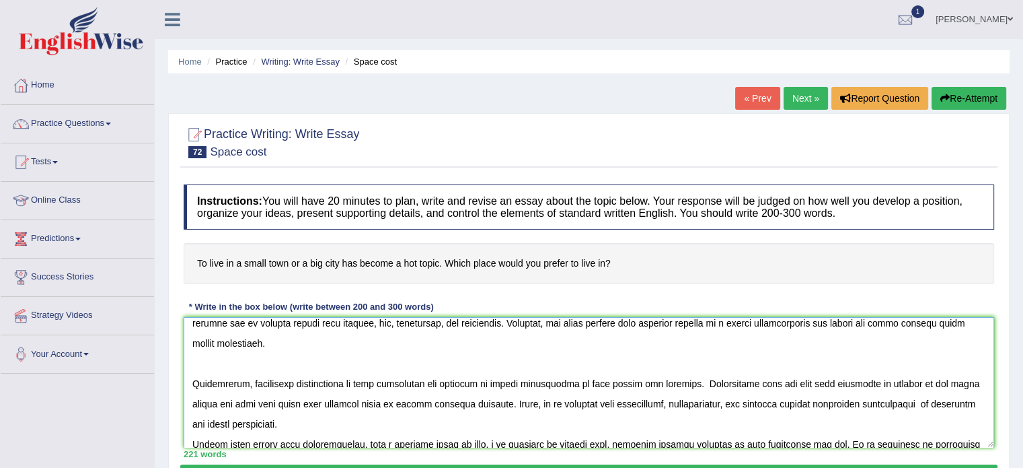
drag, startPoint x: 248, startPoint y: 384, endPoint x: 667, endPoint y: 383, distance: 419.8
click at [667, 383] on textarea at bounding box center [589, 382] width 811 height 131
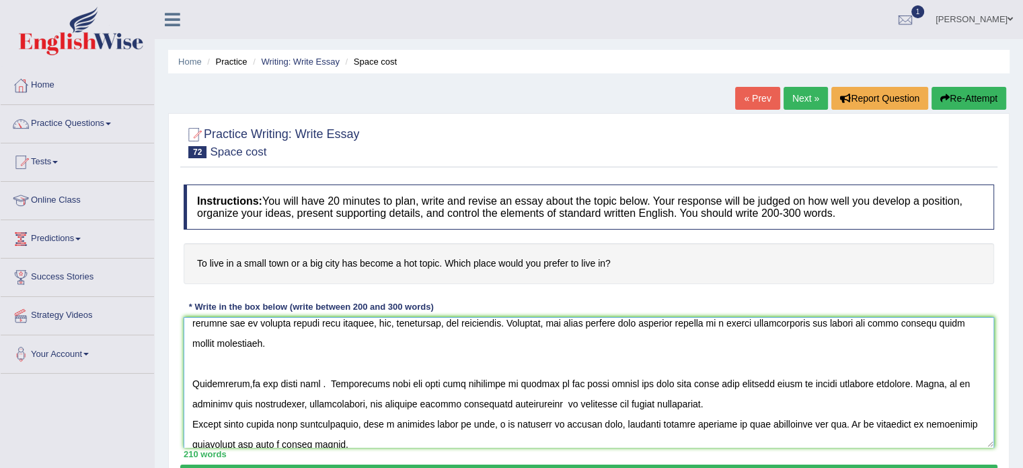
click at [245, 385] on textarea at bounding box center [589, 382] width 811 height 131
click at [246, 385] on textarea at bounding box center [589, 382] width 811 height 131
click at [320, 392] on textarea at bounding box center [589, 382] width 811 height 131
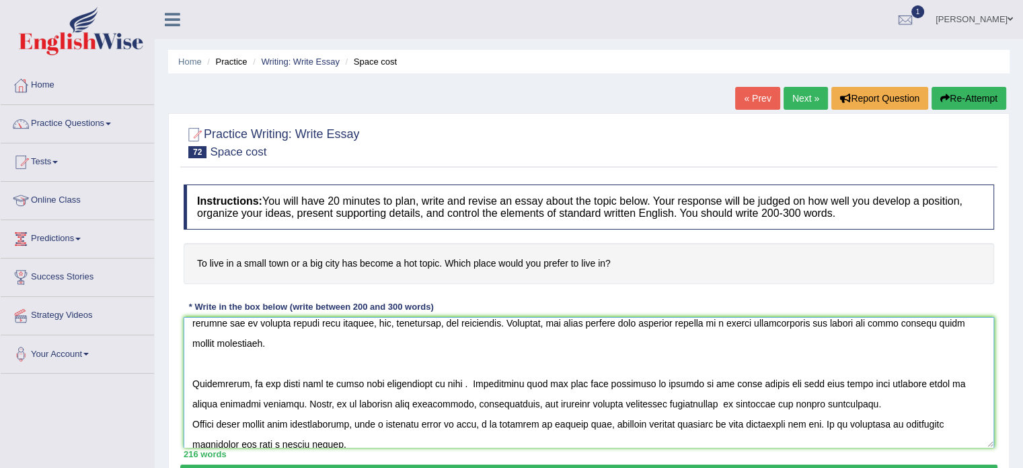
click at [455, 392] on textarea at bounding box center [589, 382] width 811 height 131
click at [452, 390] on textarea at bounding box center [589, 382] width 811 height 131
drag, startPoint x: 381, startPoint y: 401, endPoint x: 671, endPoint y: 406, distance: 290.7
click at [671, 406] on textarea at bounding box center [589, 382] width 811 height 131
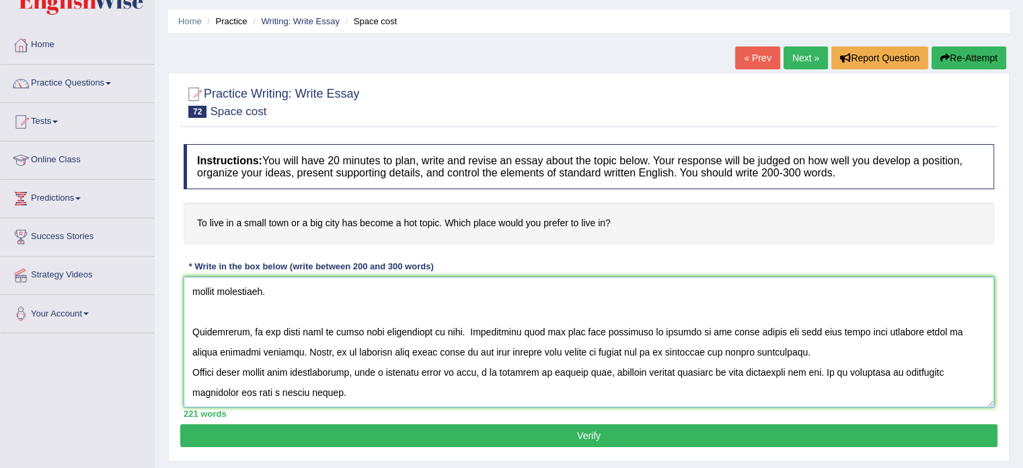
scroll to position [46, 0]
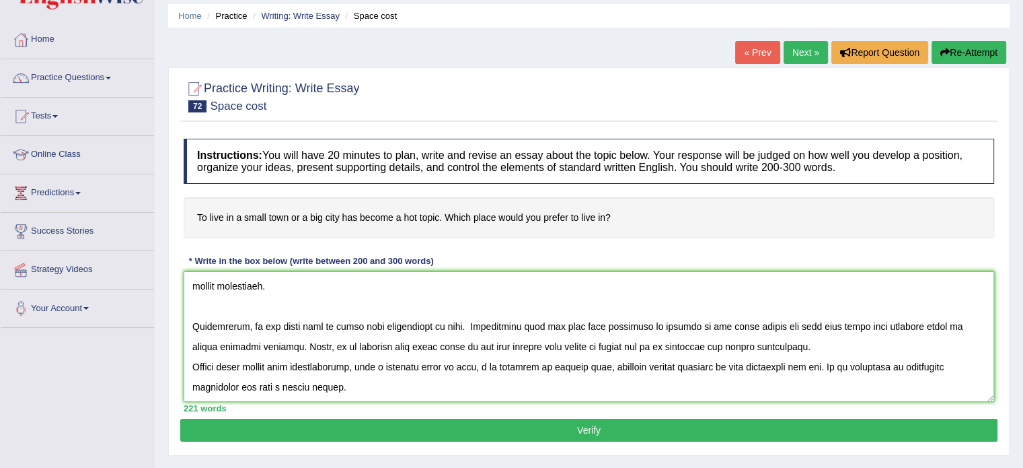
type textarea "In this current era of scientific and technological progress, we find ourselves…"
click at [582, 432] on button "Verify" at bounding box center [588, 429] width 817 height 23
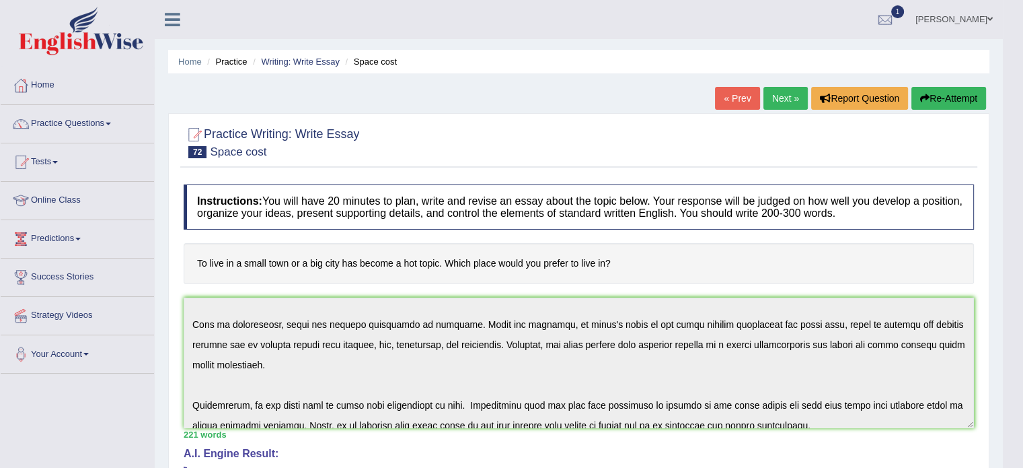
scroll to position [121, 0]
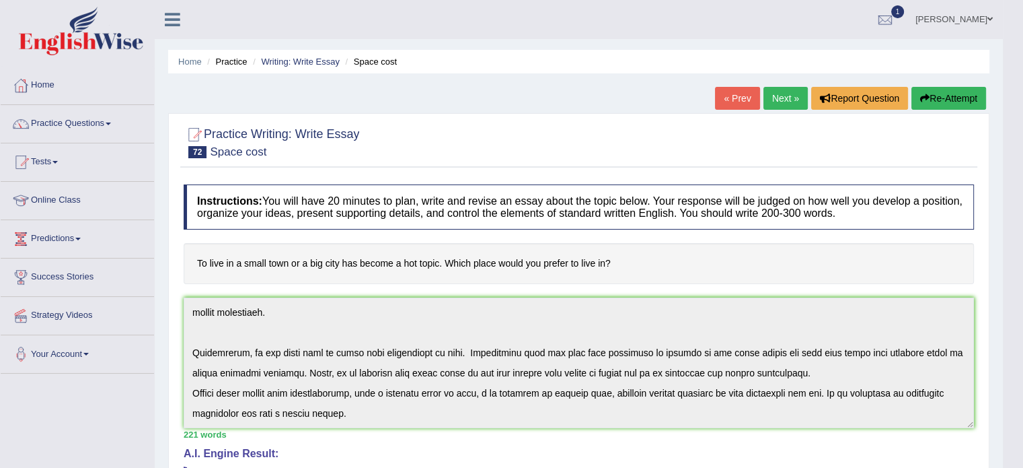
click at [625, 450] on div "Instructions: You will have 20 minutes to plan, write and revise an essay about…" at bounding box center [578, 471] width 797 height 587
click at [939, 102] on button "Re-Attempt" at bounding box center [949, 98] width 75 height 23
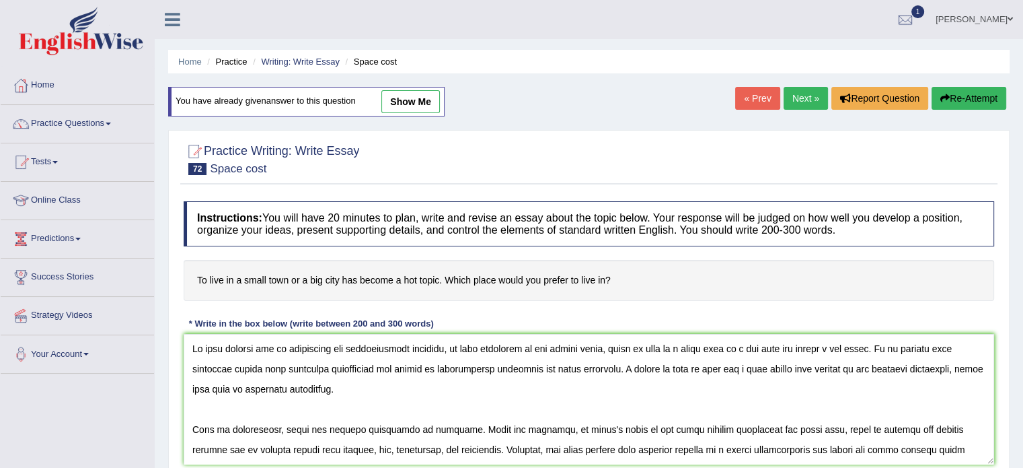
click at [678, 373] on textarea at bounding box center [589, 399] width 811 height 131
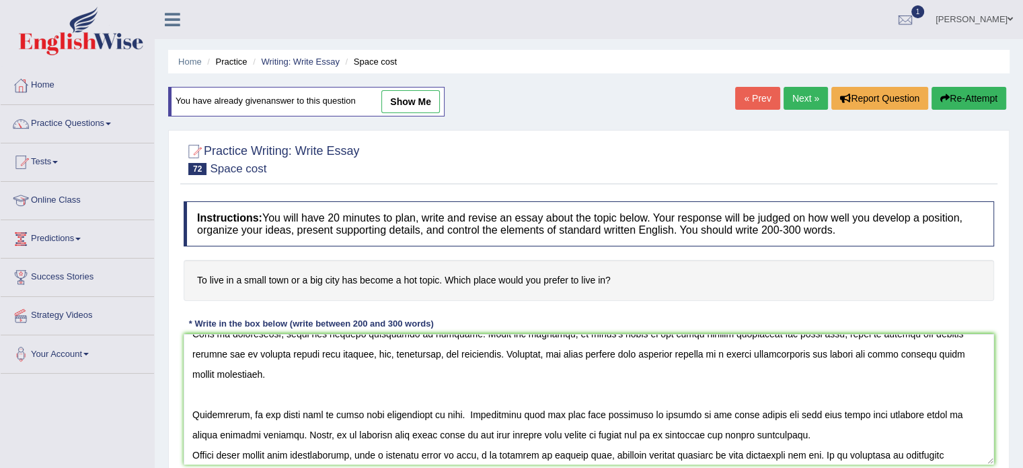
scroll to position [94, 0]
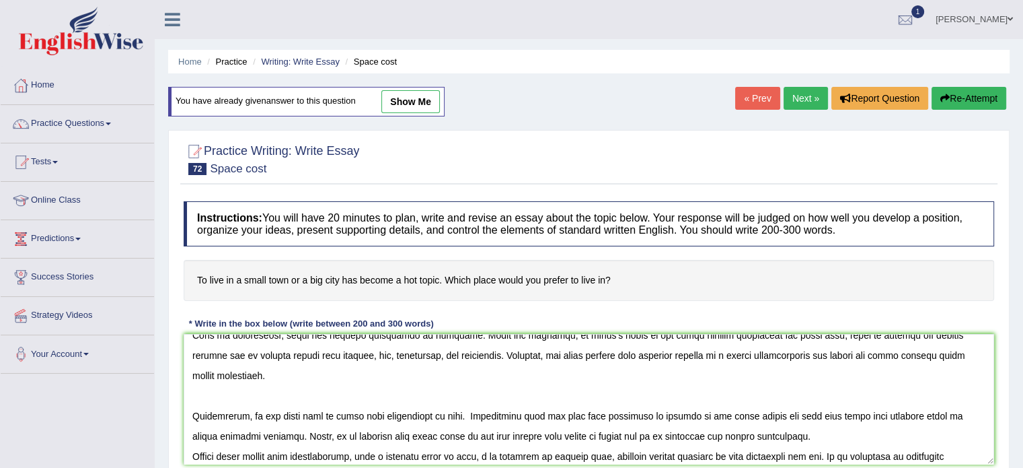
click at [379, 419] on textarea at bounding box center [589, 399] width 811 height 131
drag, startPoint x: 248, startPoint y: 414, endPoint x: 449, endPoint y: 415, distance: 201.1
click at [449, 415] on textarea at bounding box center [589, 399] width 811 height 131
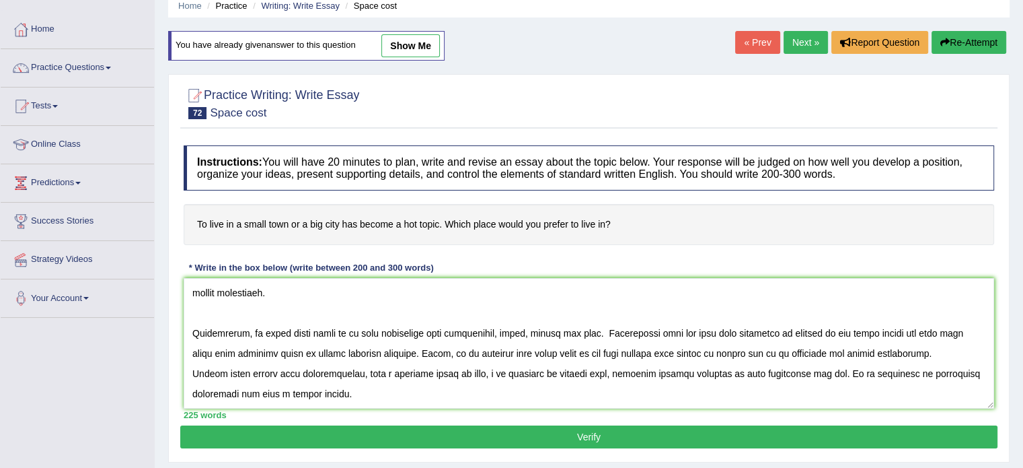
scroll to position [57, 0]
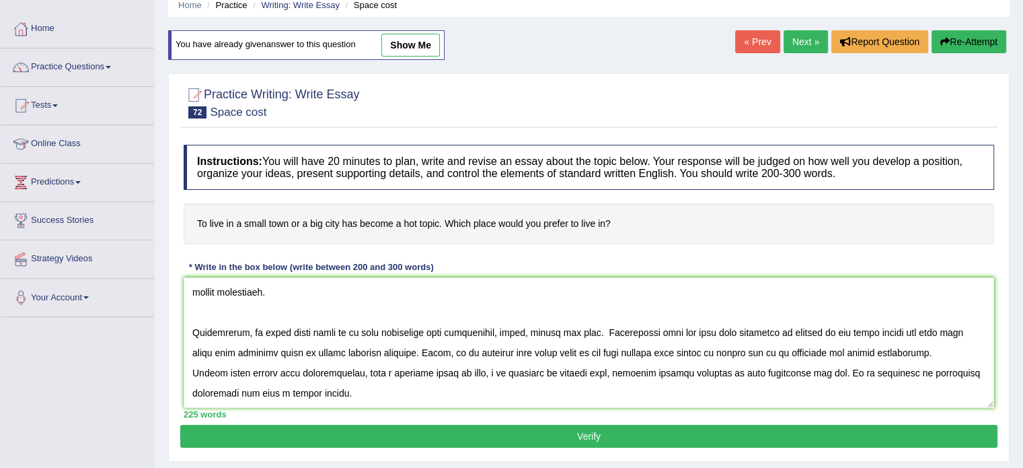
type textarea "In this current era of scientific and technological progress, we find ourselves…"
click at [648, 428] on button "Verify" at bounding box center [588, 435] width 817 height 23
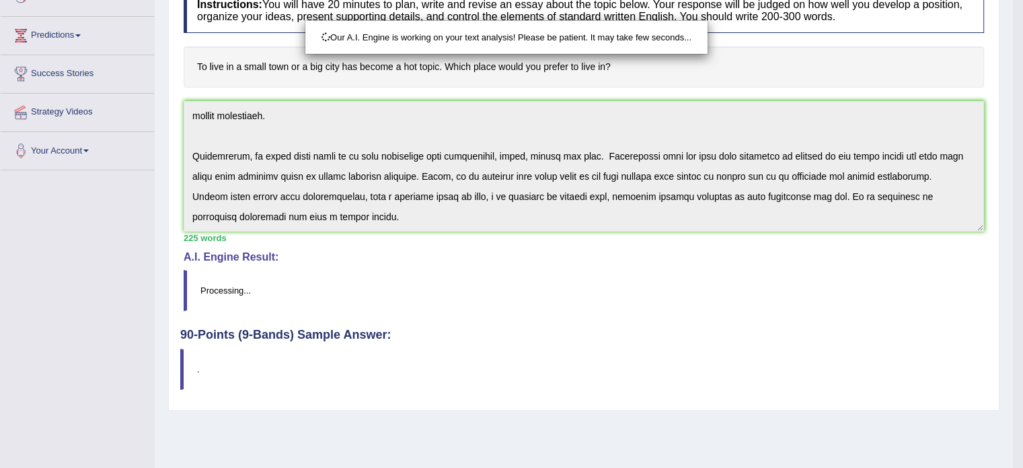
scroll to position [239, 0]
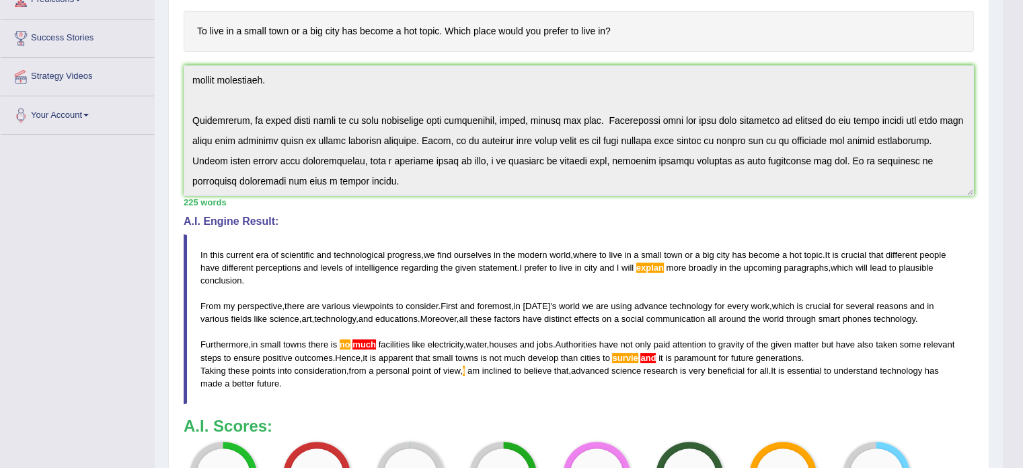
click at [681, 392] on blockquote "In this current era of scientific and technological progress , we find ourselve…" at bounding box center [579, 319] width 790 height 170
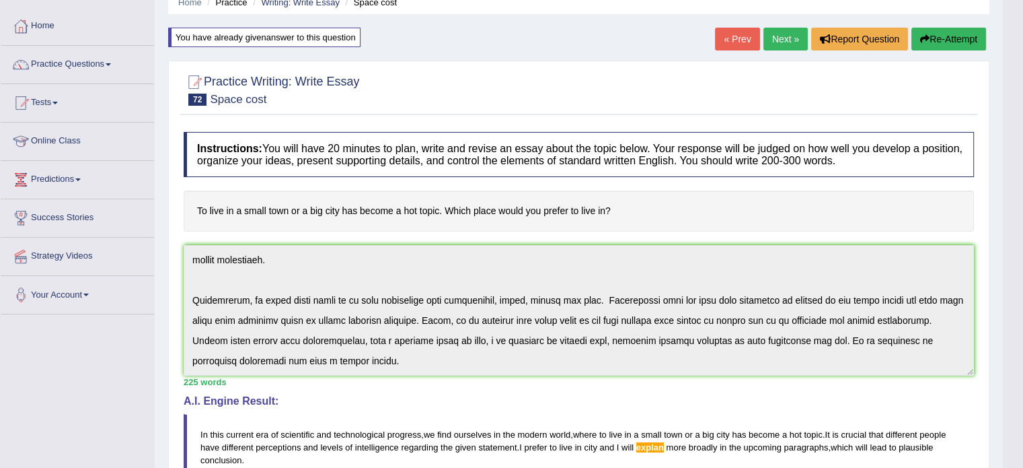
scroll to position [59, 0]
click at [790, 42] on link "Next »" at bounding box center [786, 39] width 44 height 23
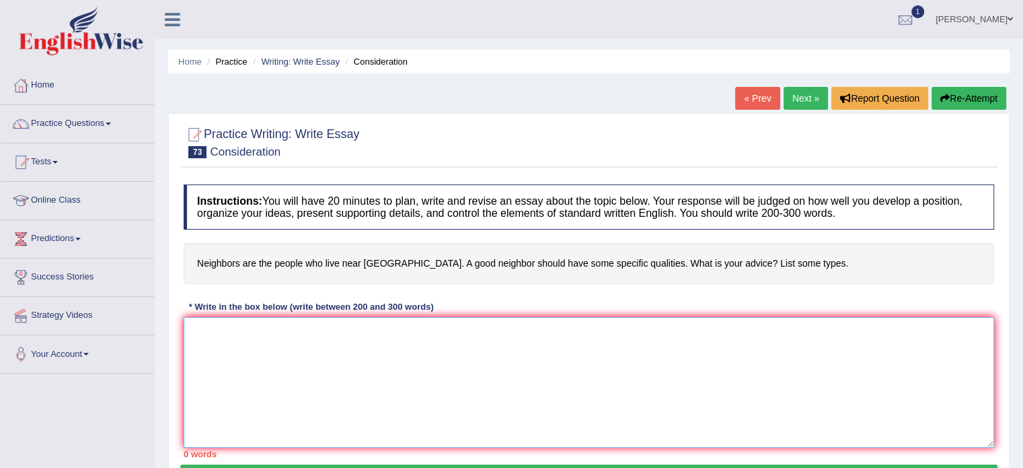
click at [297, 331] on textarea at bounding box center [589, 382] width 811 height 131
click at [257, 321] on textarea at bounding box center [589, 382] width 811 height 131
paste textarea "In this current era of scientific and technological progress, we find ourselves…"
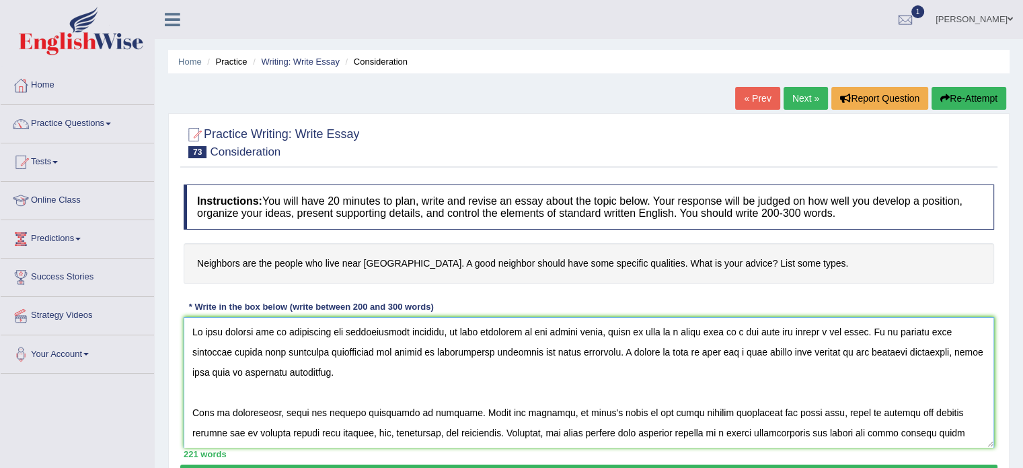
drag, startPoint x: 627, startPoint y: 331, endPoint x: 866, endPoint y: 336, distance: 238.9
click at [866, 336] on textarea at bounding box center [589, 382] width 811 height 131
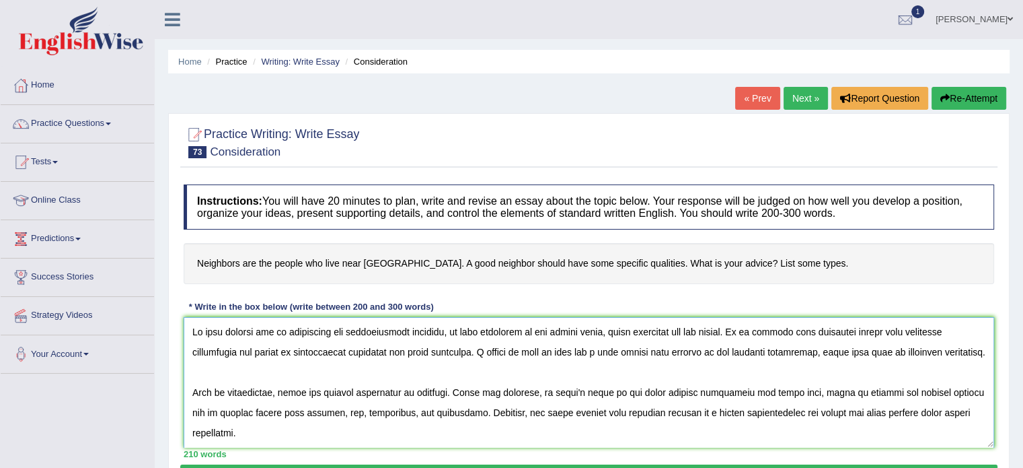
click at [866, 339] on textarea at bounding box center [589, 382] width 811 height 131
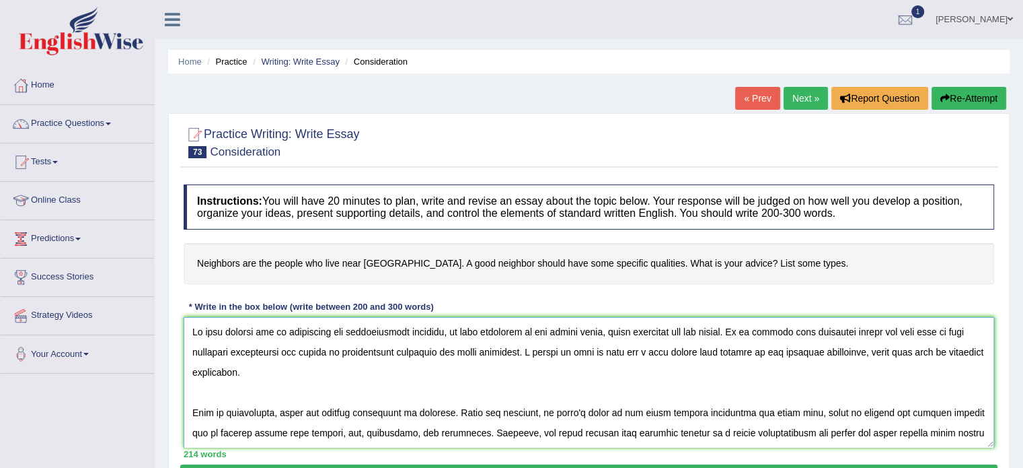
drag, startPoint x: 521, startPoint y: 355, endPoint x: 844, endPoint y: 346, distance: 323.0
click at [844, 346] on textarea at bounding box center [589, 382] width 811 height 131
type textarea "In this current era of scientific and technological progress, we find ourselves…"
